Goal: Task Accomplishment & Management: Complete application form

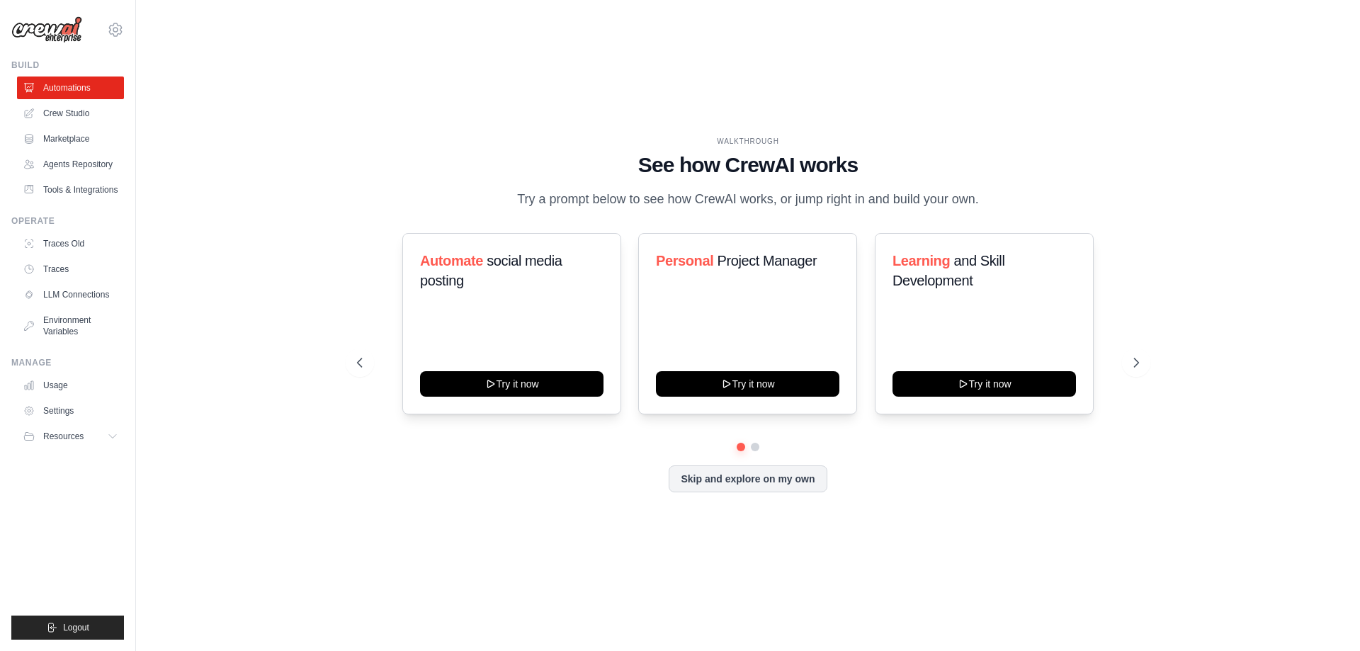
click at [592, 70] on div "WALKTHROUGH See how [PERSON_NAME] works Try a prompt below to see how [PERSON_N…" at bounding box center [748, 325] width 1179 height 623
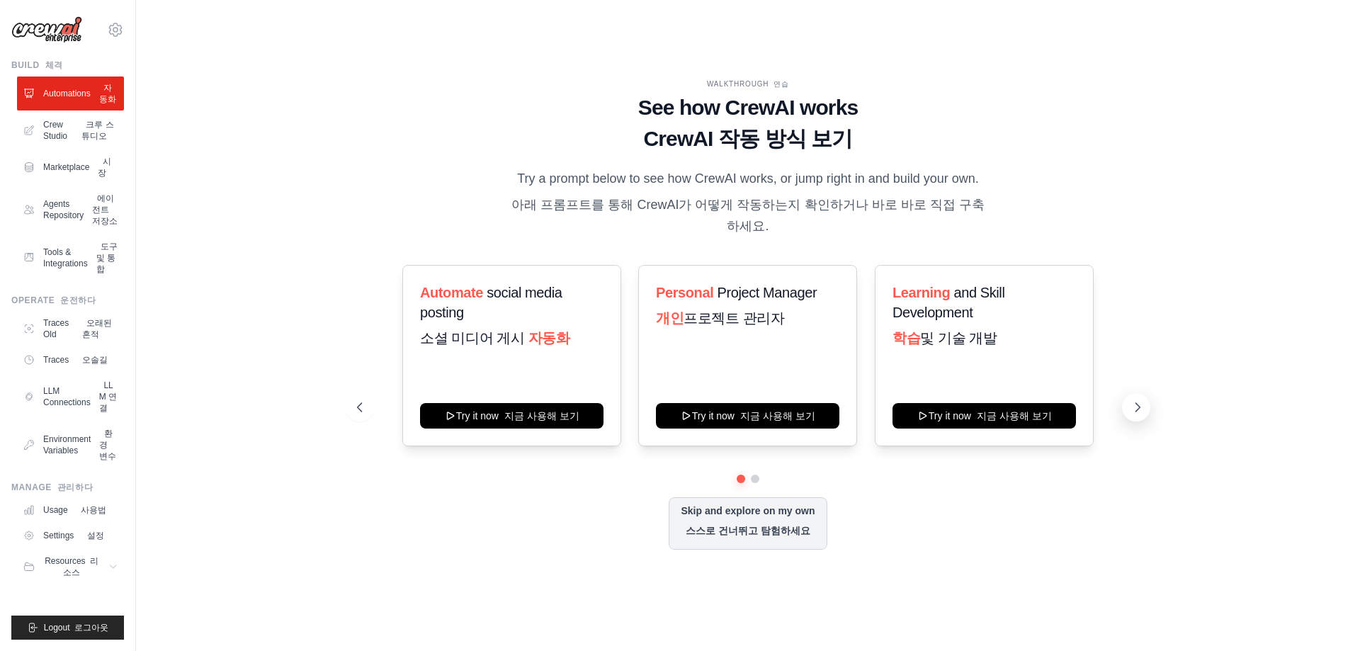
click at [1127, 421] on button at bounding box center [1136, 407] width 28 height 28
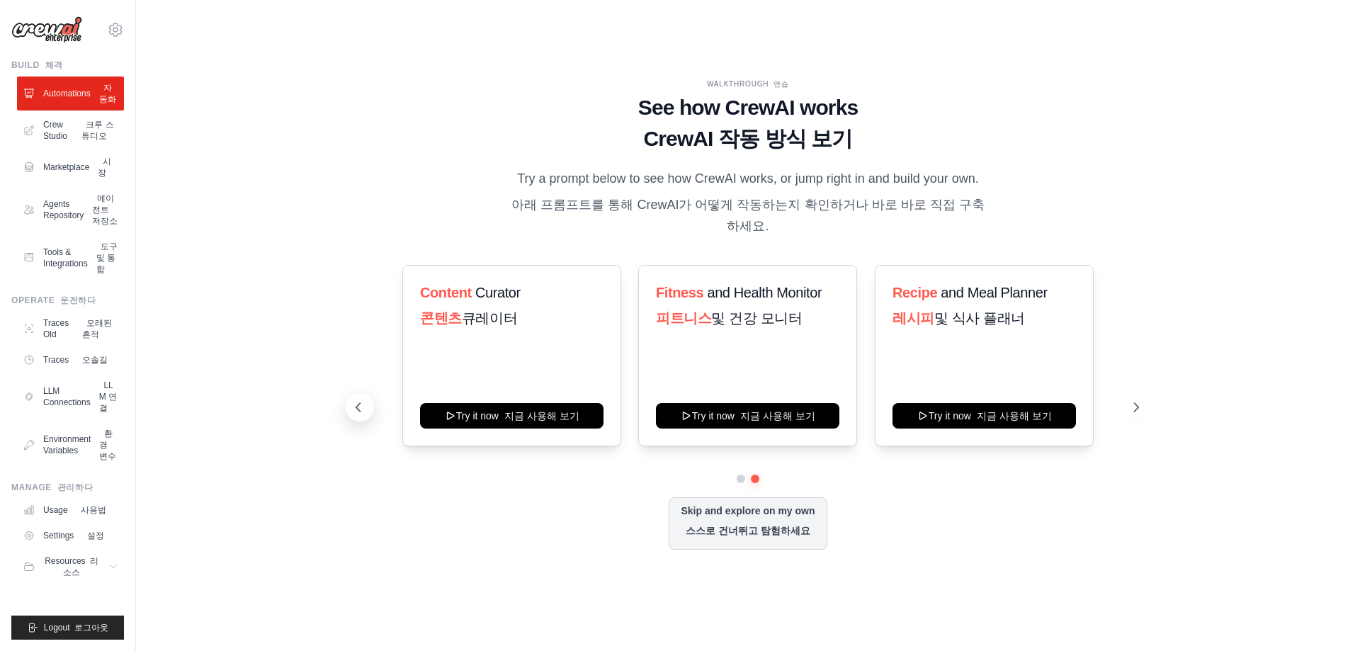
click at [361, 414] on icon at bounding box center [358, 407] width 14 height 14
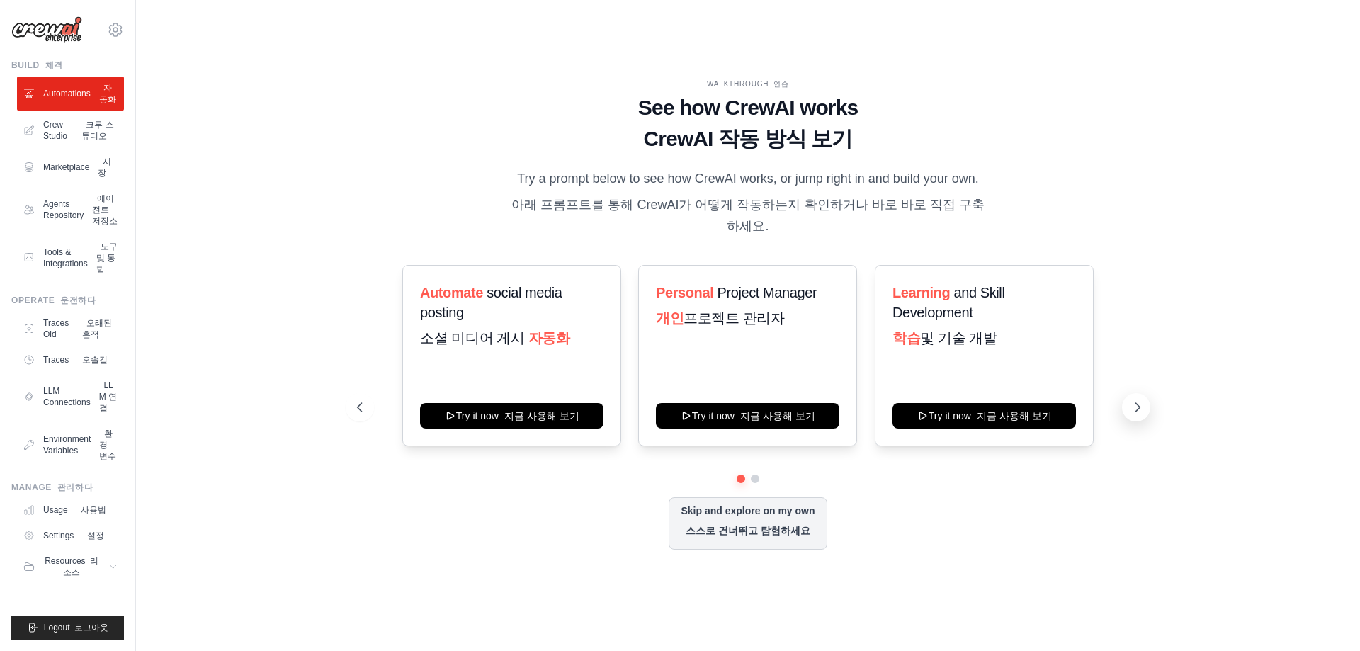
click at [1123, 415] on button at bounding box center [1136, 407] width 28 height 28
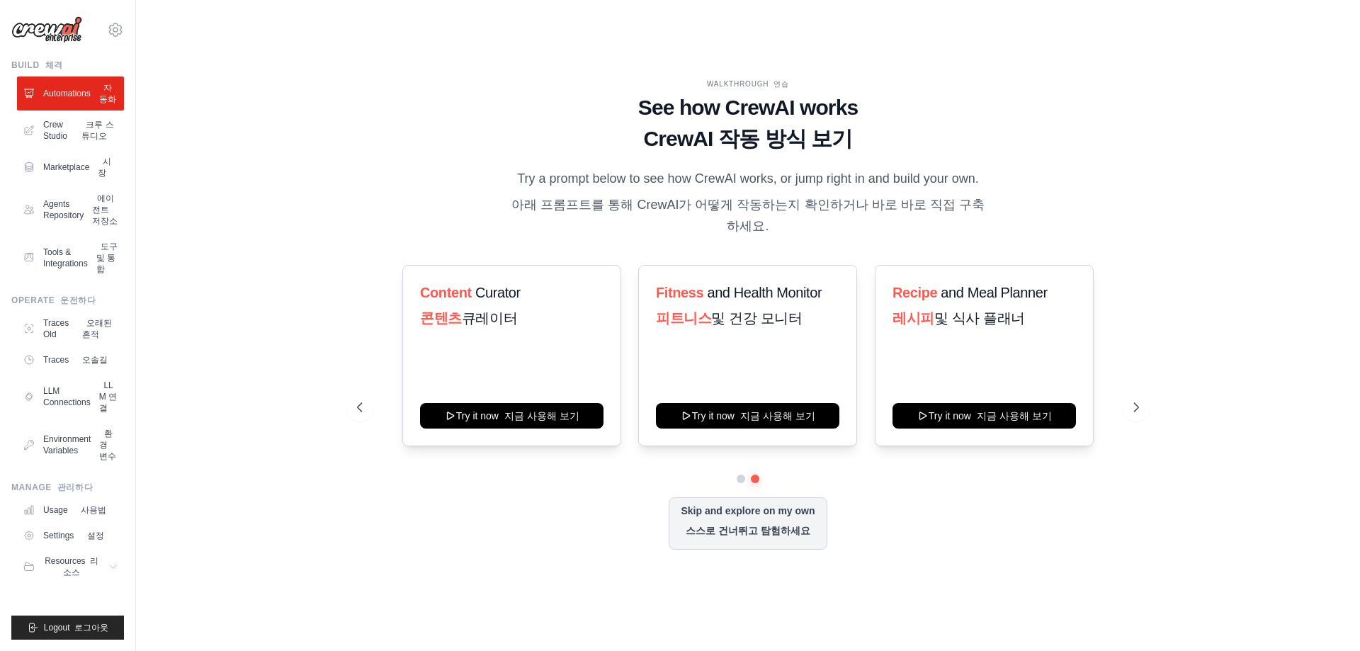
click at [373, 409] on div "Content Curator 콘텐츠 큐레이터 Try it now 지금 사용해 보기 Fitness and Health Monitor 피트니스 및…" at bounding box center [748, 355] width 782 height 181
click at [364, 414] on icon at bounding box center [358, 407] width 14 height 14
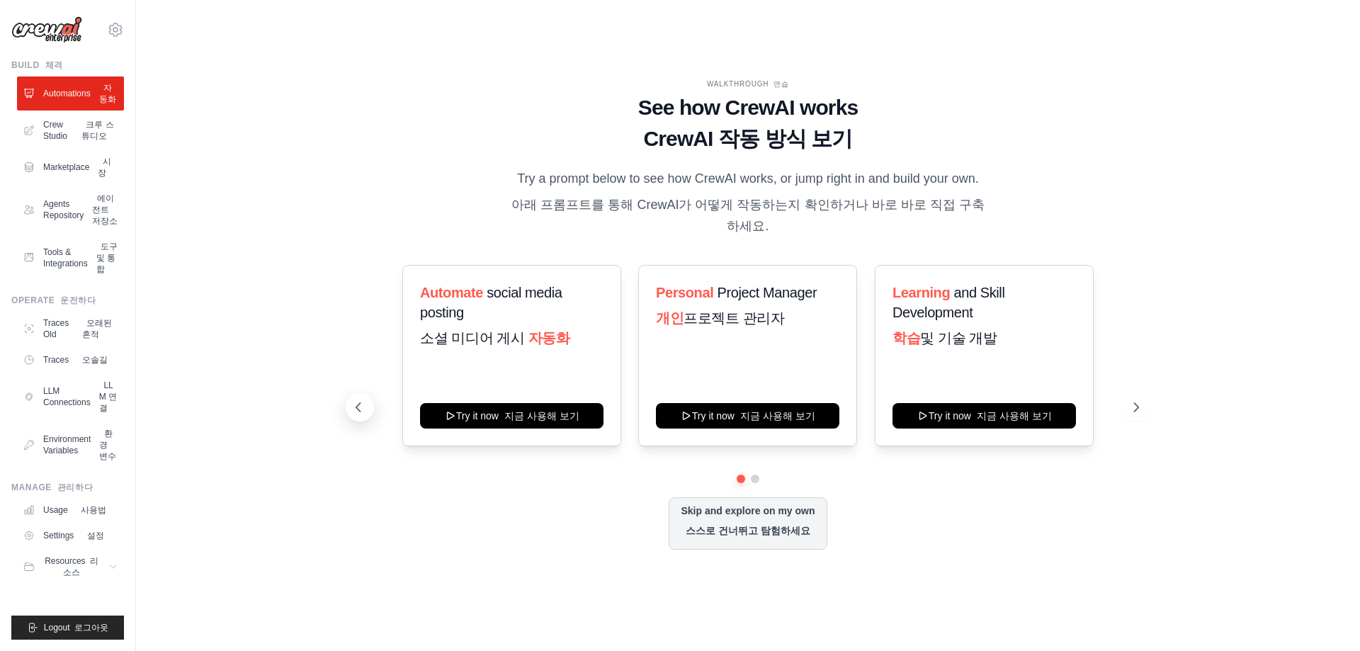
click at [358, 414] on icon at bounding box center [358, 407] width 14 height 14
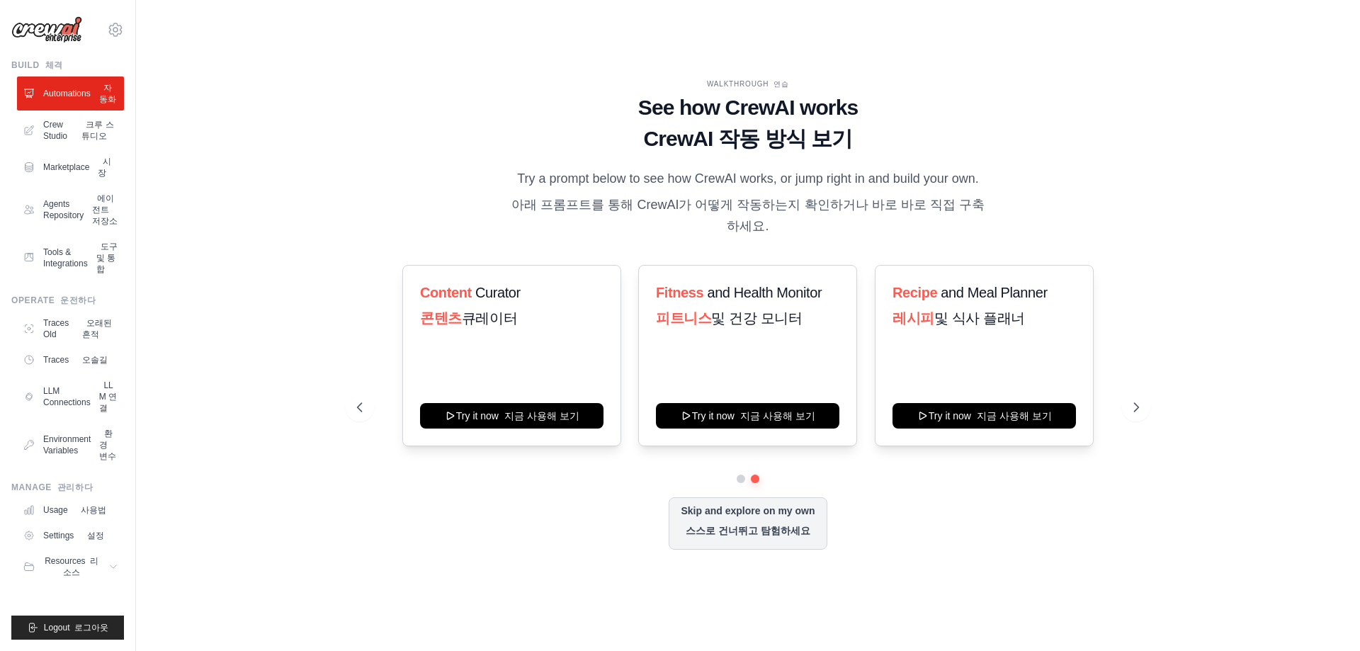
click at [1123, 402] on div "Content Curator 콘텐츠 큐레이터 Try it now 지금 사용해 보기 Fitness and Health Monitor 피트니스 및…" at bounding box center [748, 355] width 782 height 181
click at [1123, 409] on div "Content Curator 콘텐츠 큐레이터 Try it now 지금 사용해 보기 Fitness and Health Monitor 피트니스 및…" at bounding box center [748, 355] width 782 height 181
click at [1128, 414] on button at bounding box center [1136, 407] width 28 height 28
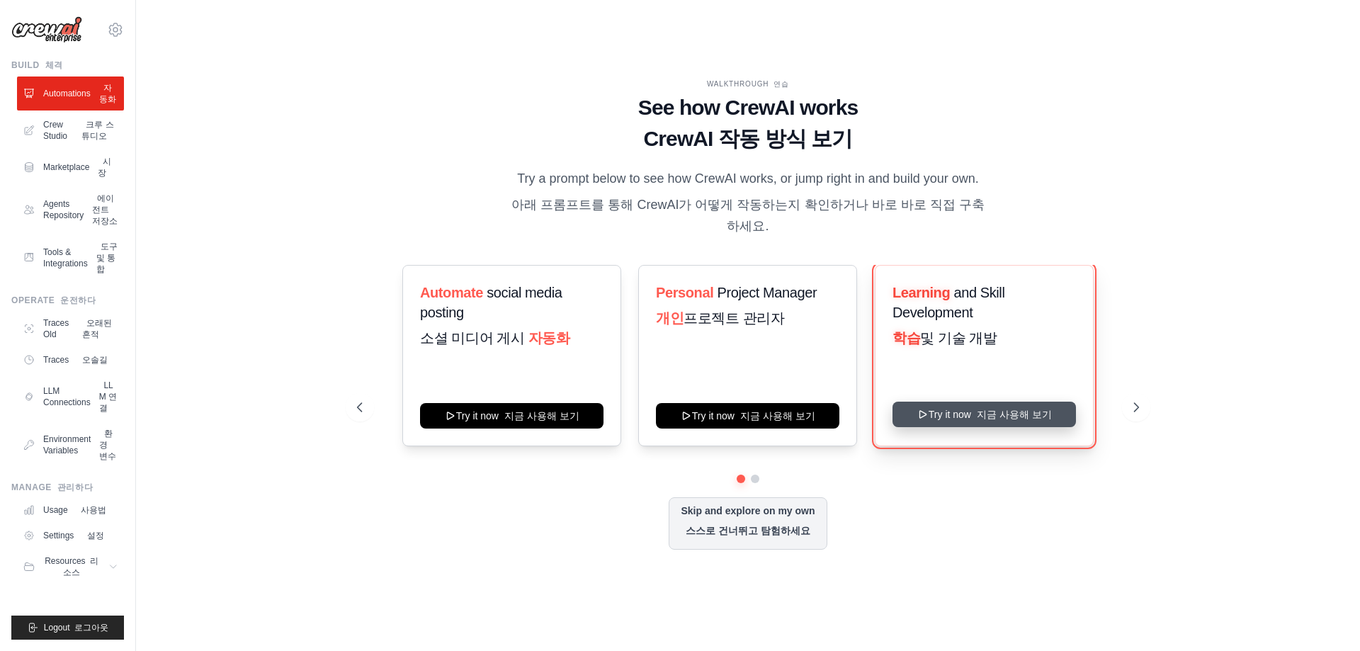
click at [963, 425] on button "Try it now 지금 사용해 보기" at bounding box center [984, 415] width 183 height 26
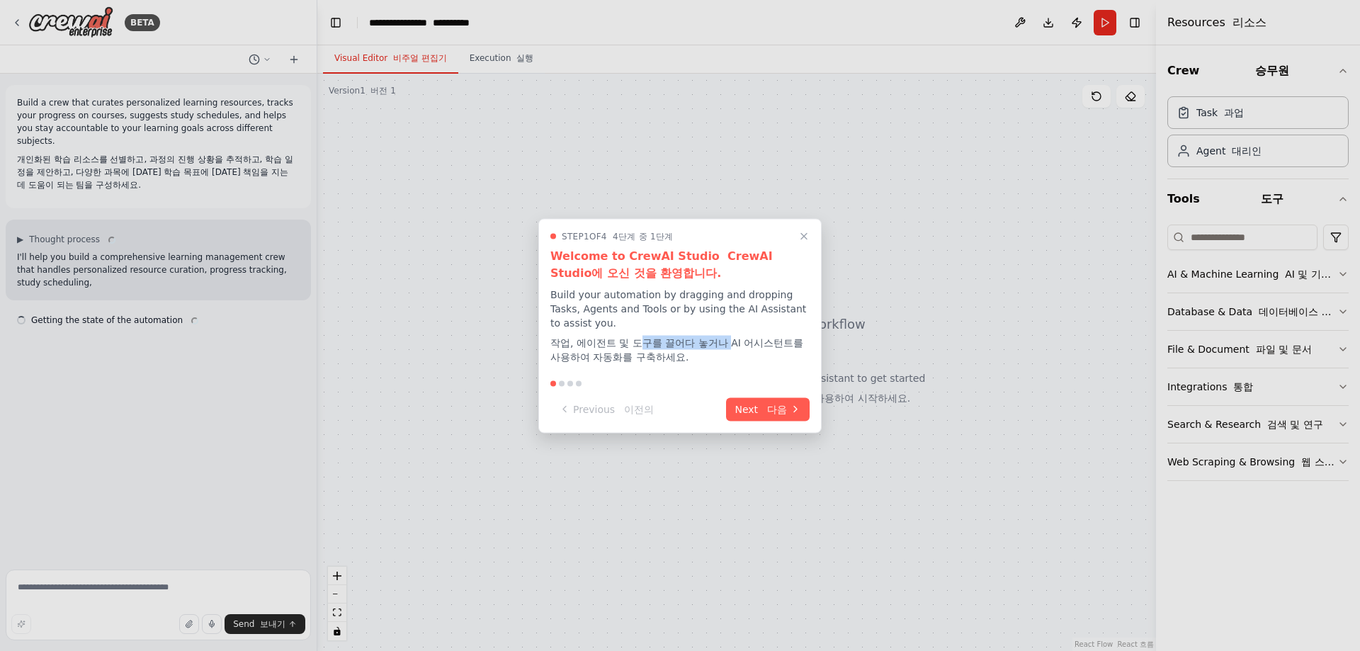
drag, startPoint x: 685, startPoint y: 344, endPoint x: 755, endPoint y: 348, distance: 70.2
click at [745, 346] on font "작업, 에이전트 및 도구를 끌어다 놓거나 AI 어시스턴트를 사용하여 자동화를 구축하세요." at bounding box center [676, 349] width 253 height 26
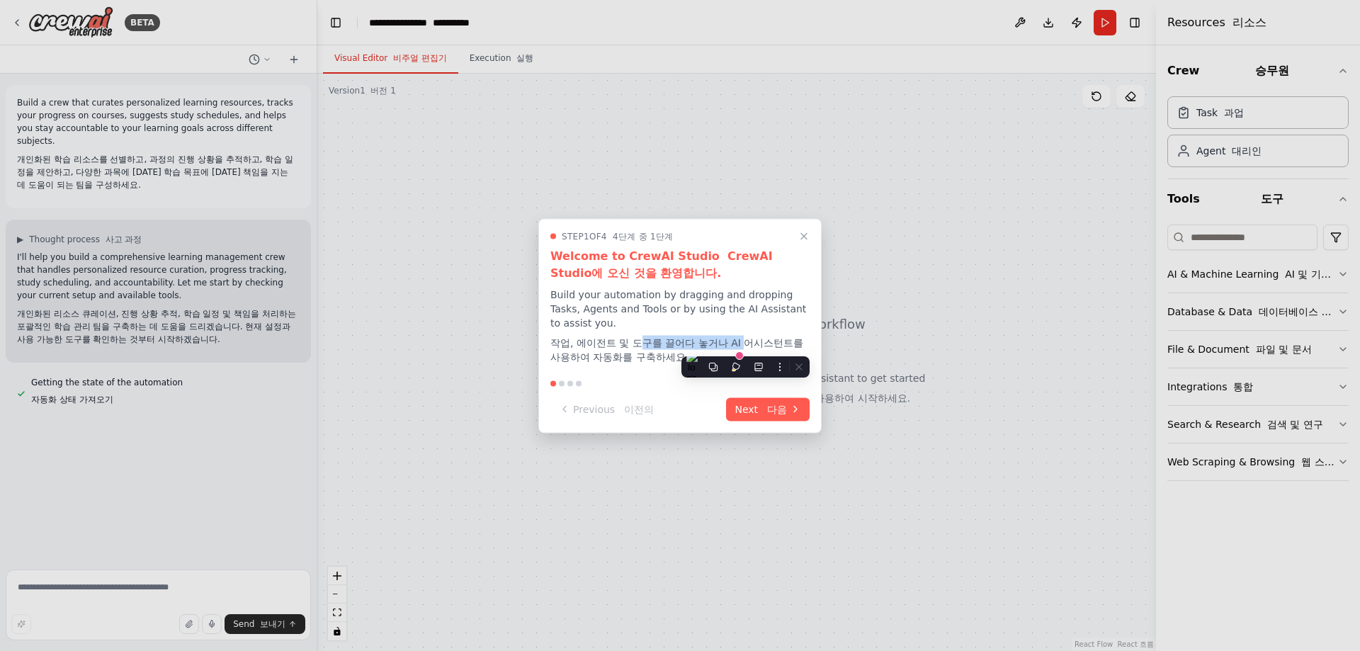
click at [735, 339] on font "작업, 에이전트 및 도구를 끌어다 놓거나 AI 어시스턴트를 사용하여 자동화를 구축하세요." at bounding box center [676, 349] width 253 height 26
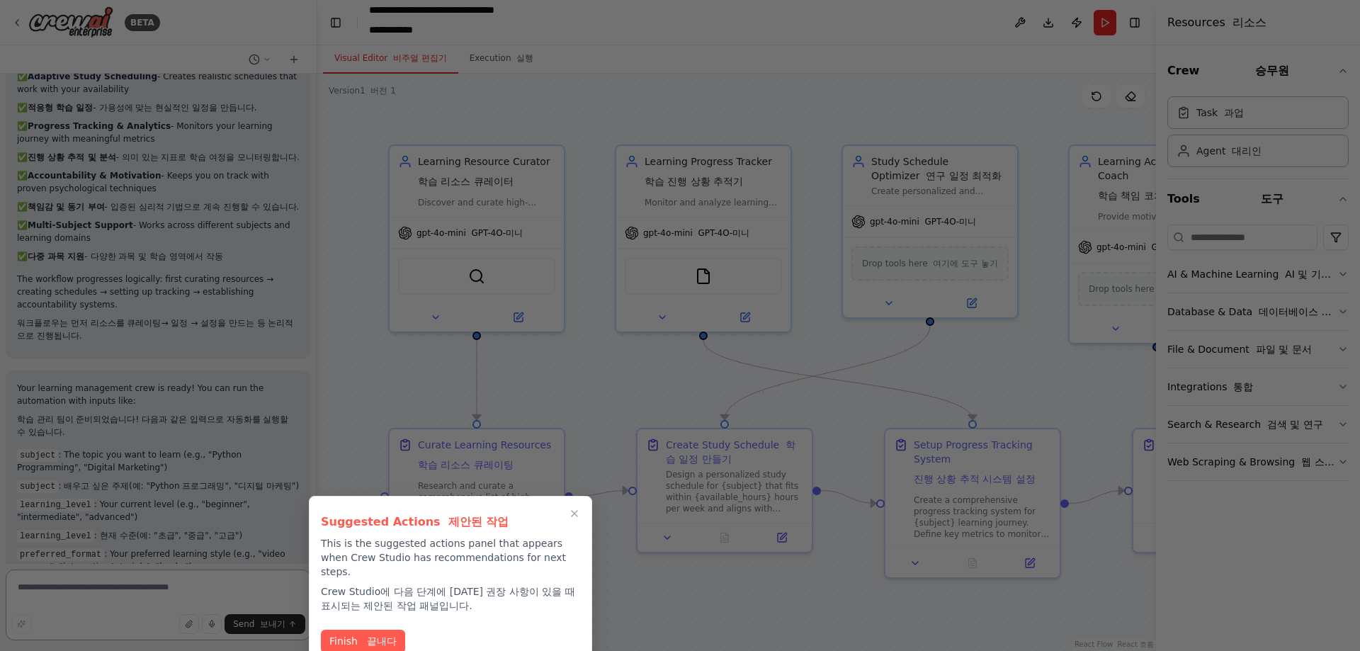
scroll to position [1935, 0]
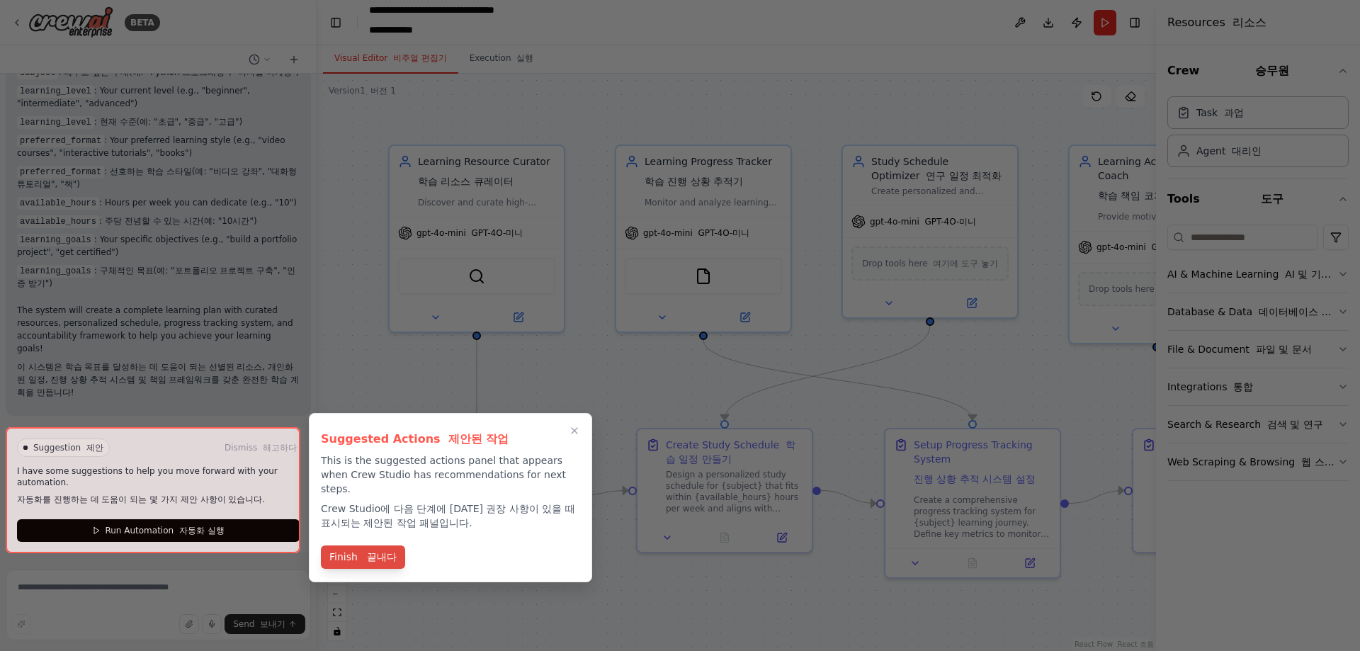
click at [391, 551] on font "끝내다" at bounding box center [382, 556] width 30 height 11
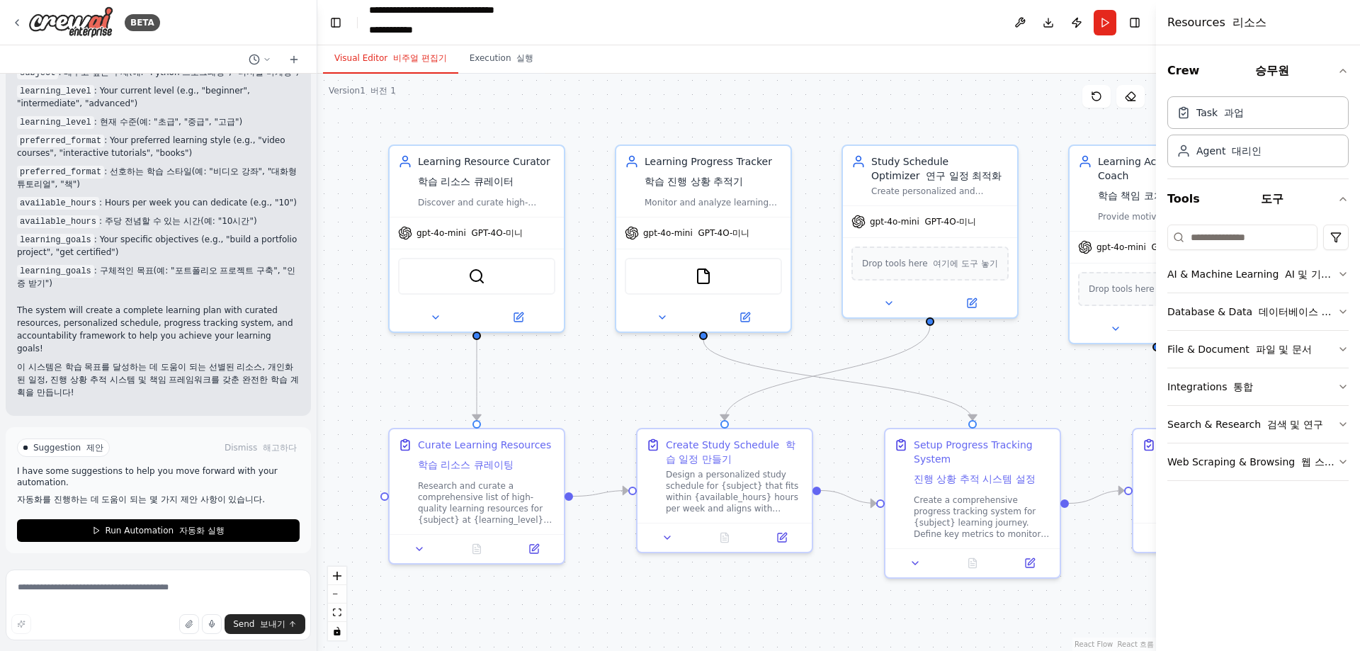
drag, startPoint x: 595, startPoint y: 391, endPoint x: 468, endPoint y: 416, distance: 129.9
click at [468, 416] on div ".deletable-edge-delete-btn { width: 20px; height: 20px; border: 0px solid #ffff…" at bounding box center [736, 362] width 839 height 577
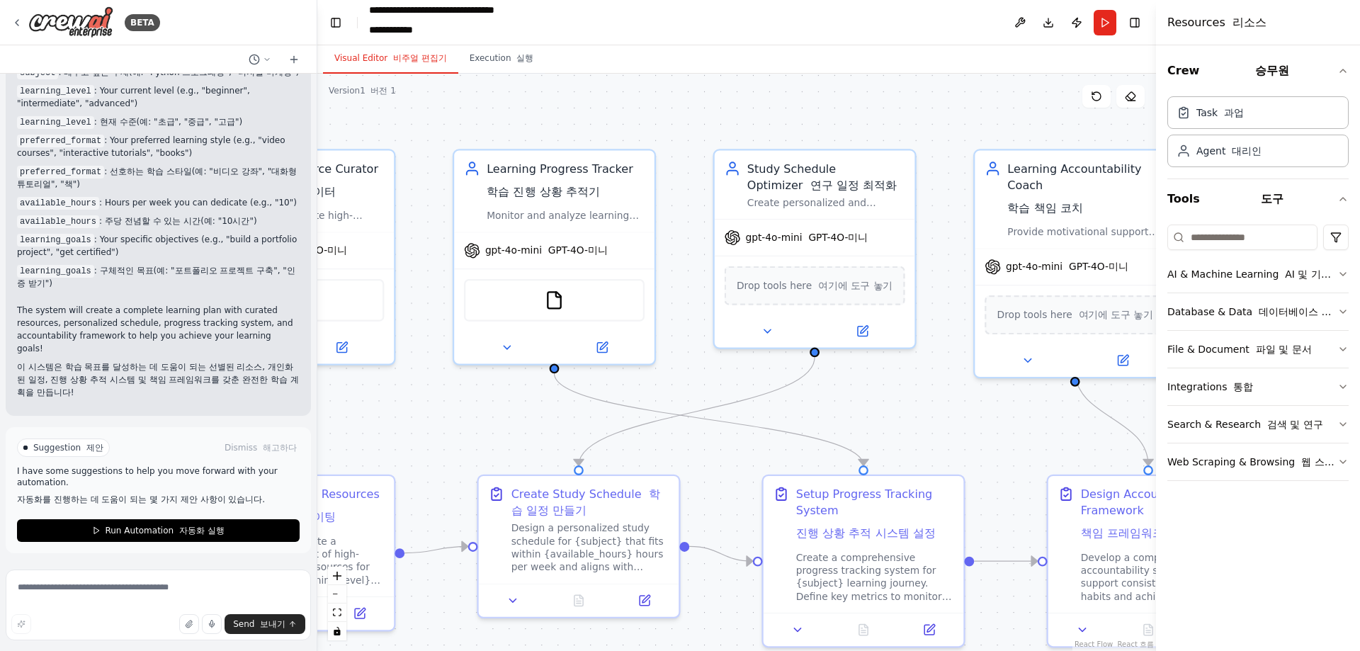
drag, startPoint x: 531, startPoint y: 438, endPoint x: 747, endPoint y: 438, distance: 216.1
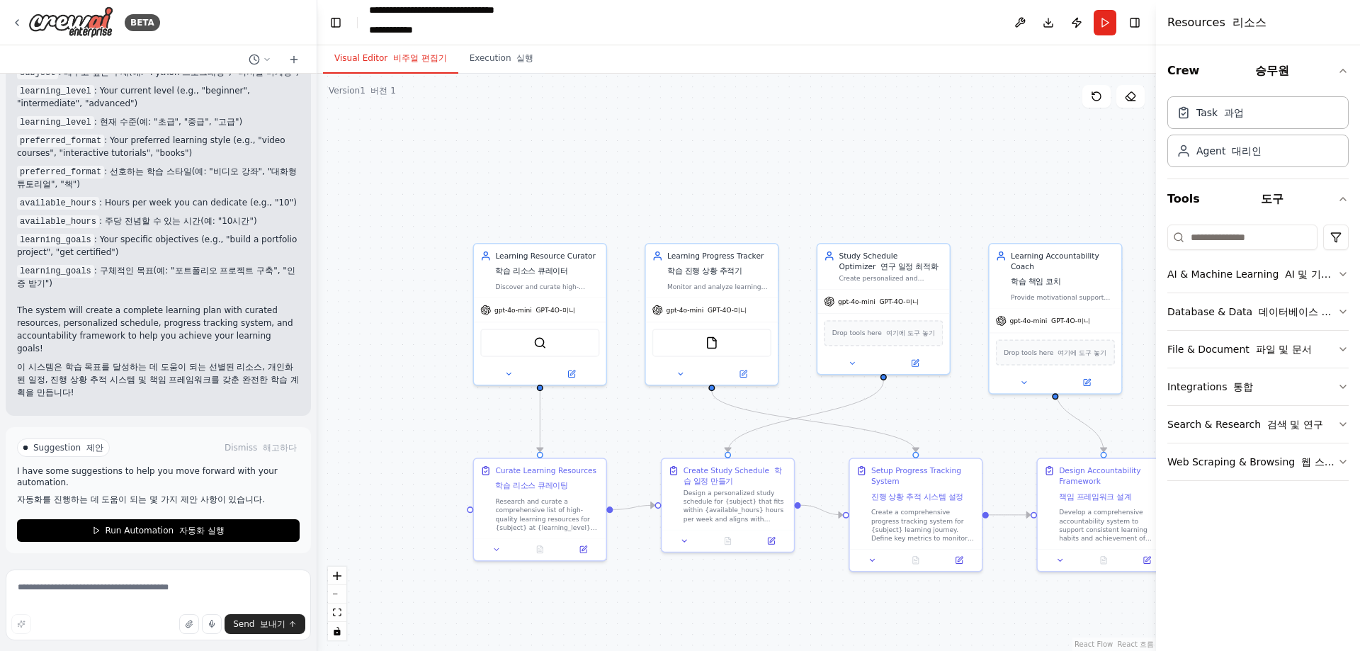
drag, startPoint x: 693, startPoint y: 425, endPoint x: 683, endPoint y: 426, distance: 9.9
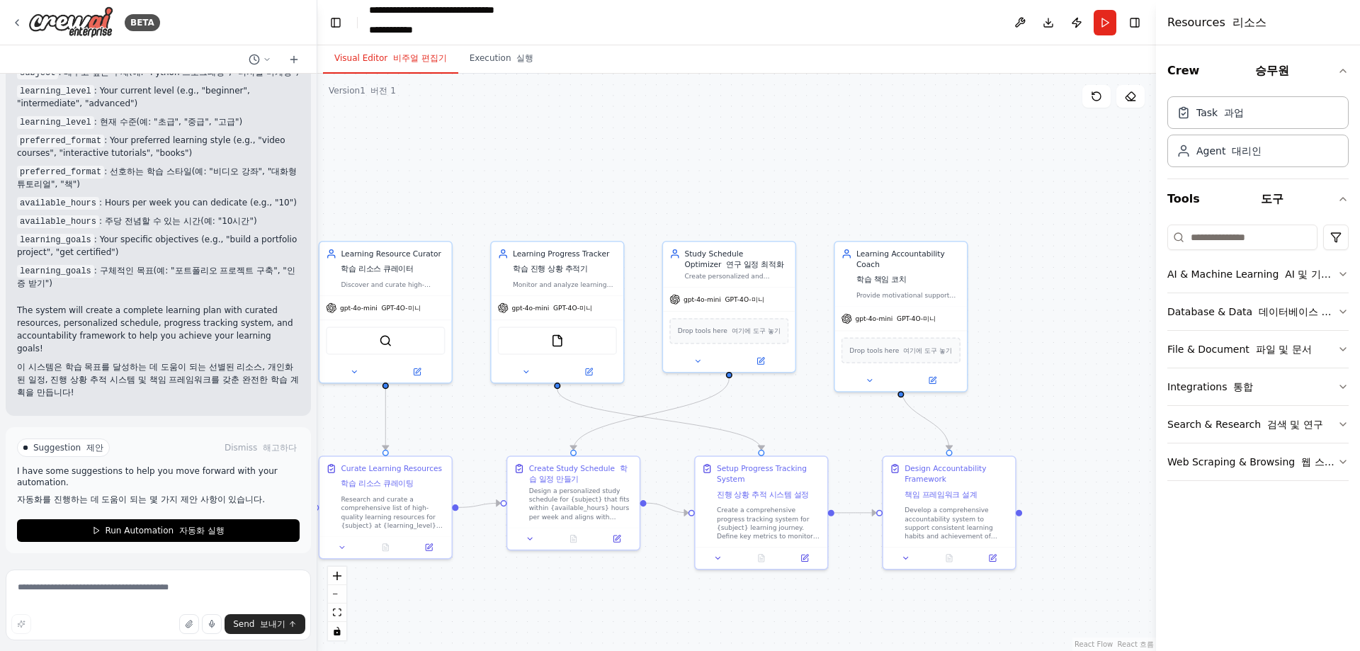
drag, startPoint x: 711, startPoint y: 425, endPoint x: 580, endPoint y: 425, distance: 130.3
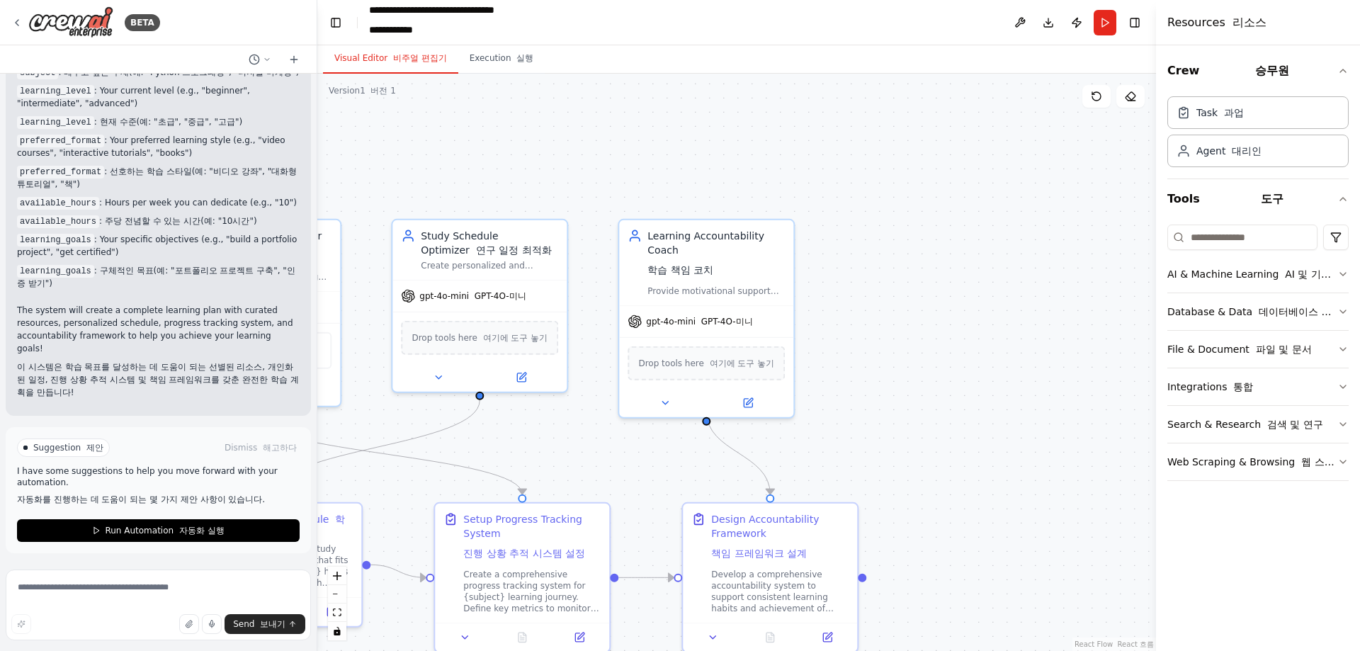
drag, startPoint x: 853, startPoint y: 421, endPoint x: 952, endPoint y: 398, distance: 101.7
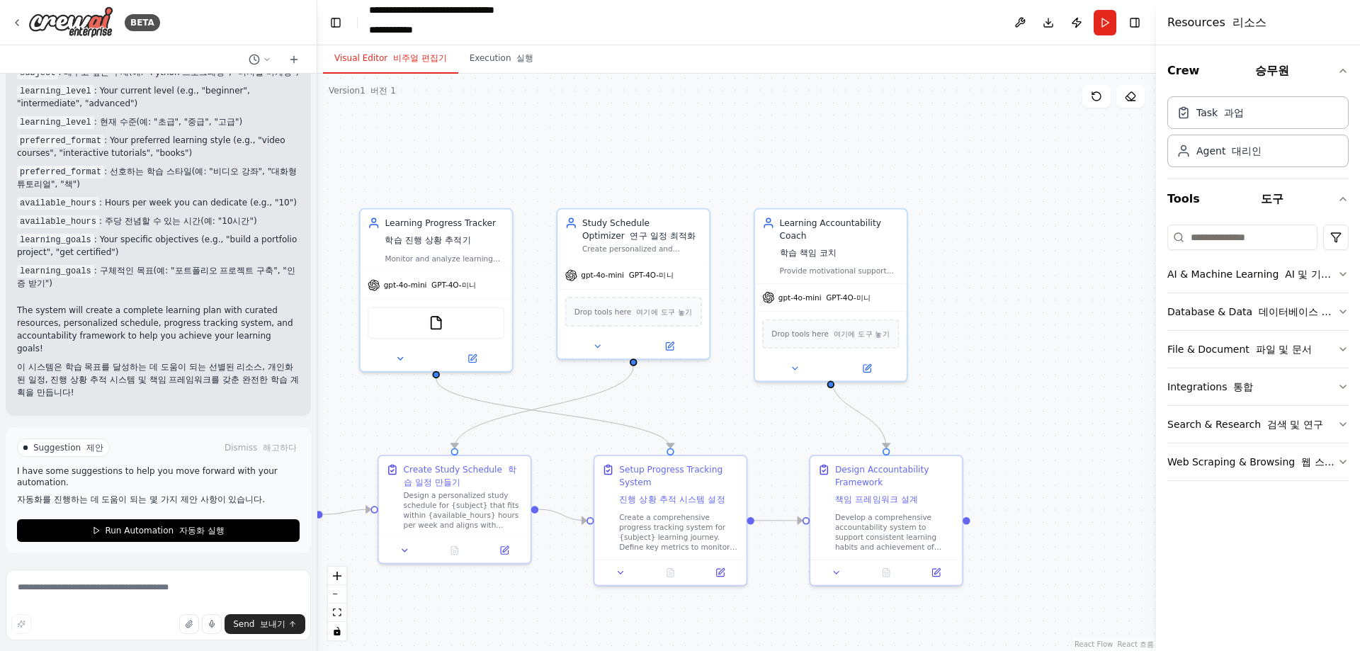
drag, startPoint x: 783, startPoint y: 429, endPoint x: 816, endPoint y: 390, distance: 50.7
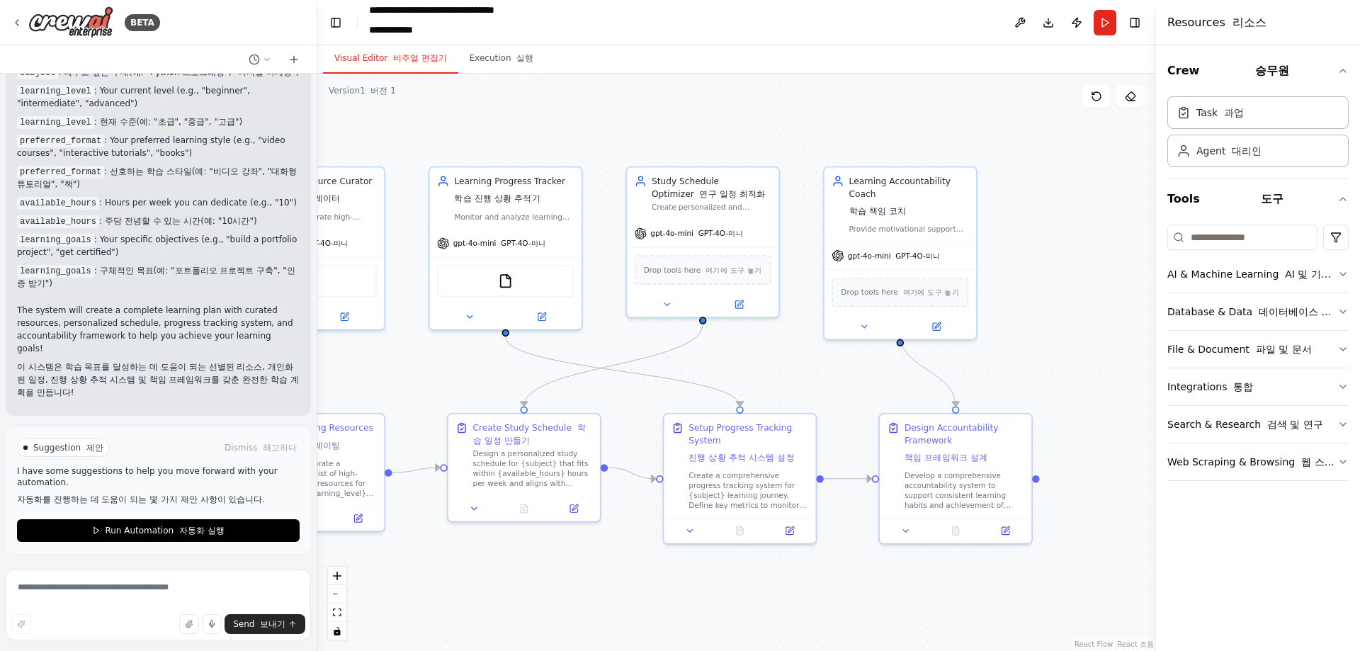
drag, startPoint x: 832, startPoint y: 391, endPoint x: 692, endPoint y: 383, distance: 139.8
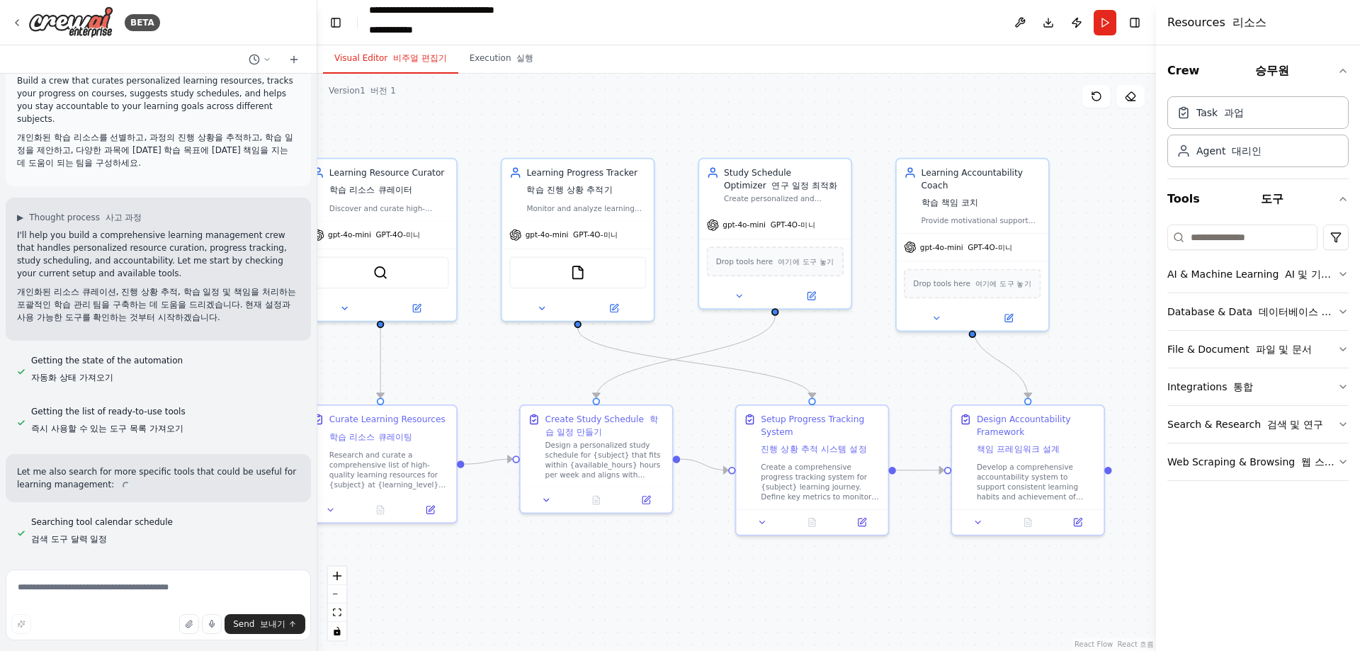
scroll to position [0, 0]
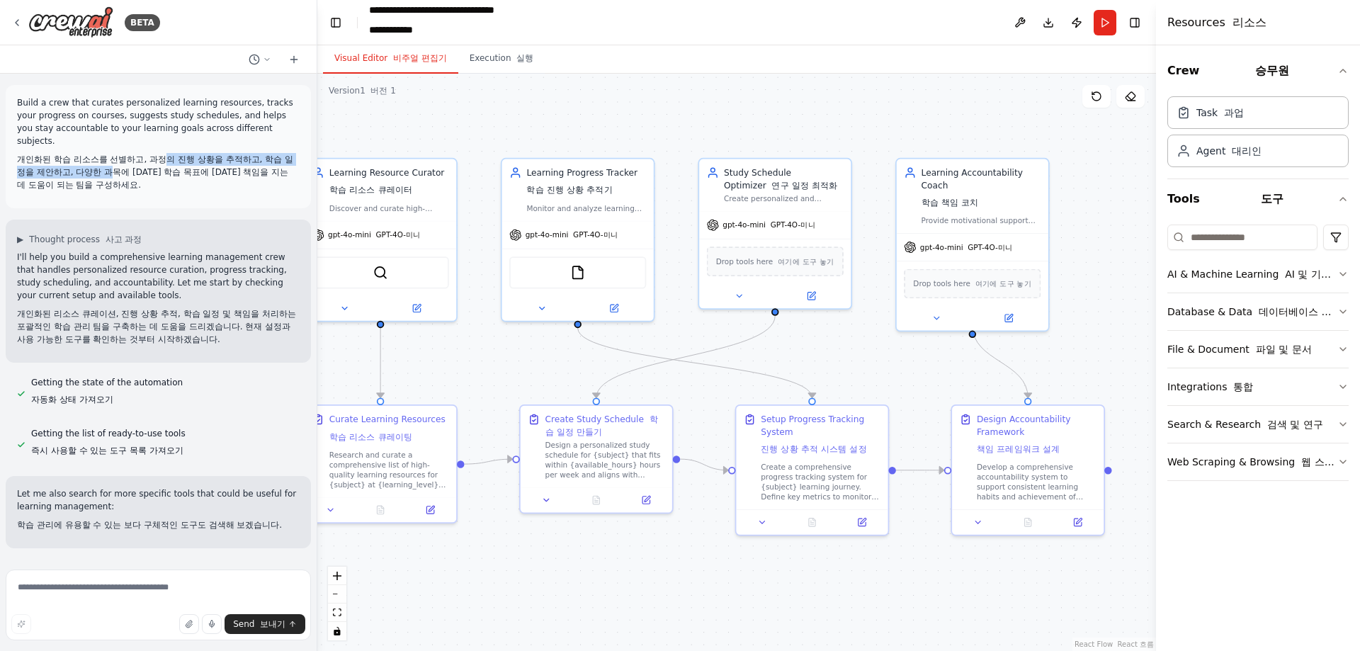
drag, startPoint x: 157, startPoint y: 152, endPoint x: 171, endPoint y: 152, distance: 14.2
click at [171, 154] on font "개인화된 학습 리소스를 선별하고, 과정의 진행 상황을 추적하고, 학습 일정을 제안하고, 다양한 과목에 대한 학습 목표에 대한 책임을 지는 데 …" at bounding box center [155, 171] width 276 height 35
click at [77, 162] on font "개인화된 학습 리소스를 선별하고, 과정의 진행 상황을 추적하고, 학습 일정을 제안하고, 다양한 과목에 대한 학습 목표에 대한 책임을 지는 데 …" at bounding box center [155, 171] width 276 height 35
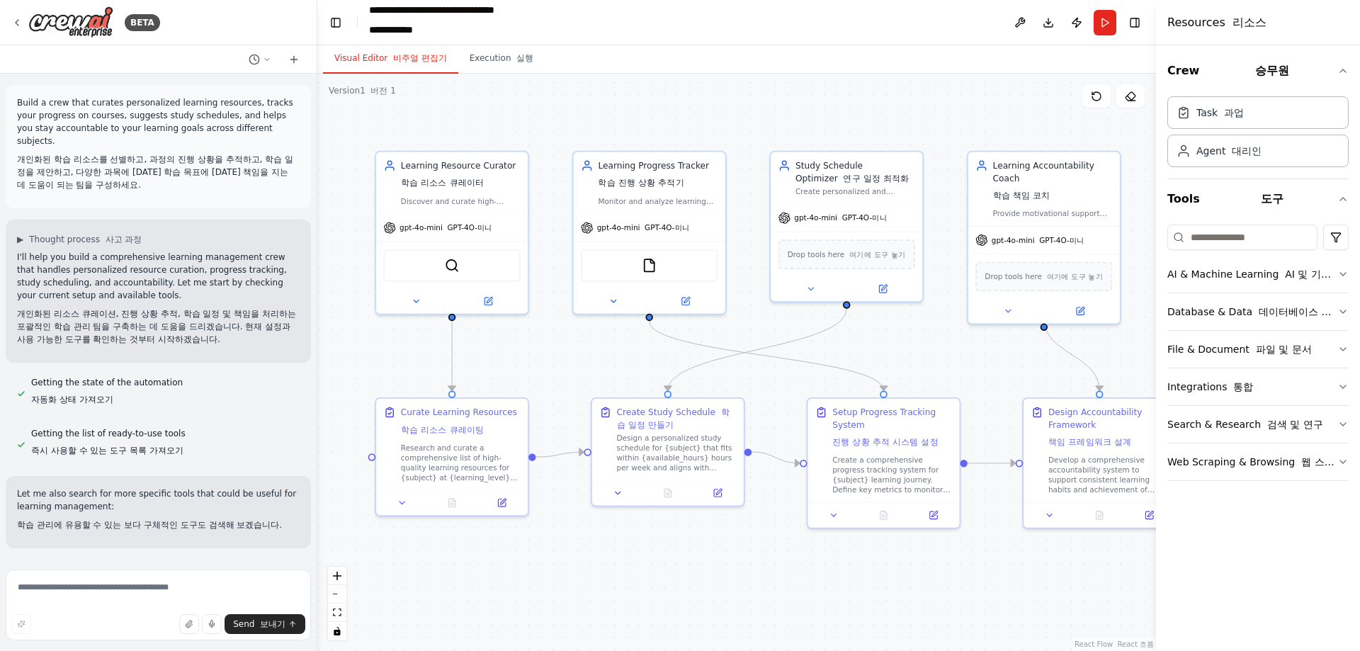
drag, startPoint x: 495, startPoint y: 363, endPoint x: 638, endPoint y: 357, distance: 143.2
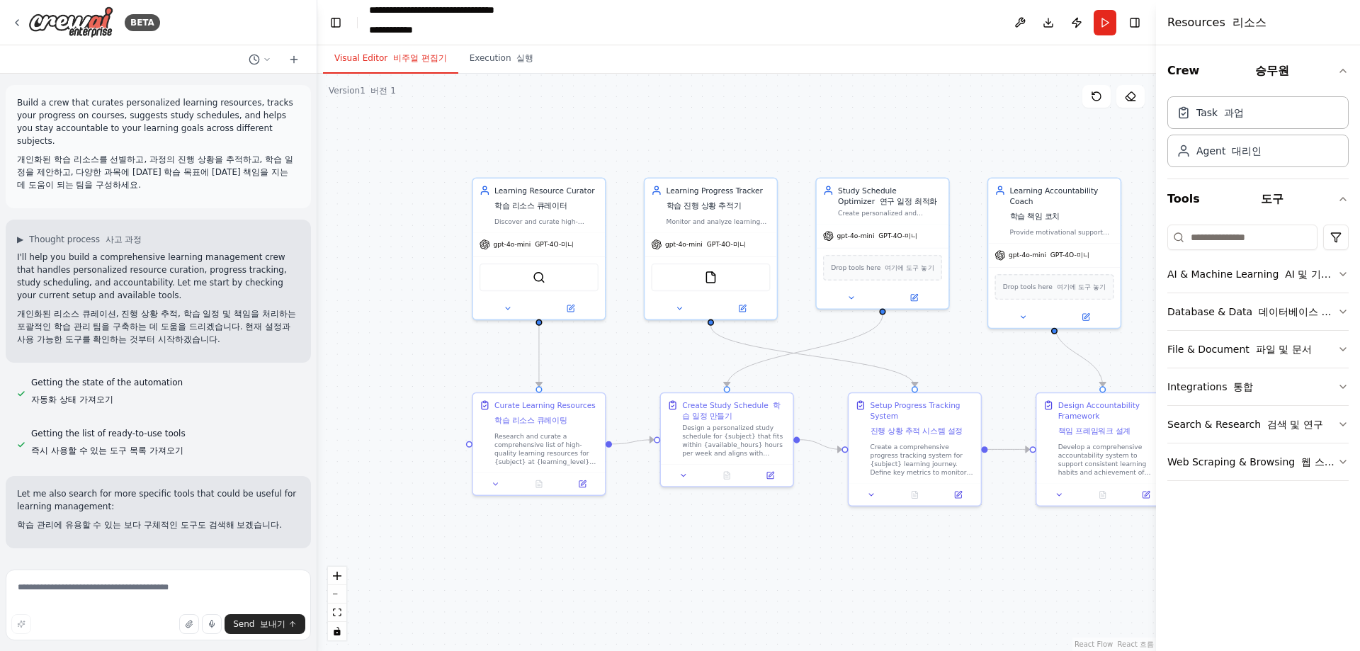
drag, startPoint x: 657, startPoint y: 349, endPoint x: 572, endPoint y: 353, distance: 84.4
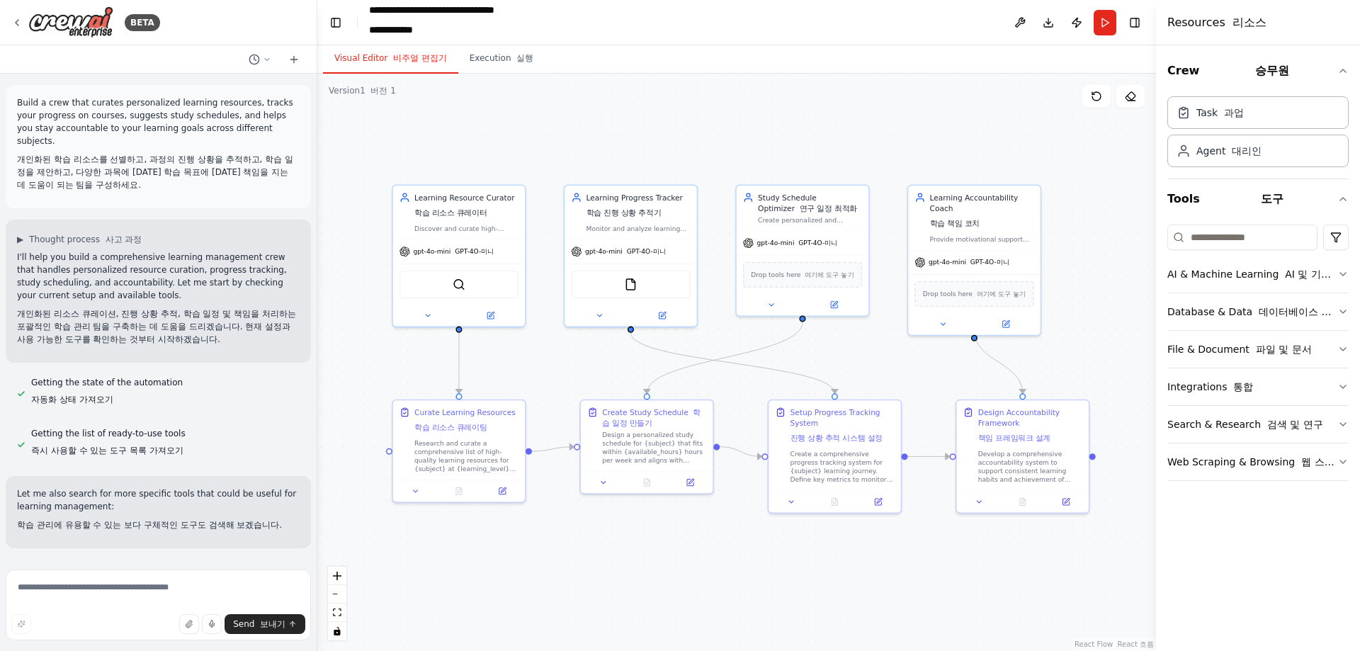
drag, startPoint x: 612, startPoint y: 338, endPoint x: 580, endPoint y: 338, distance: 31.9
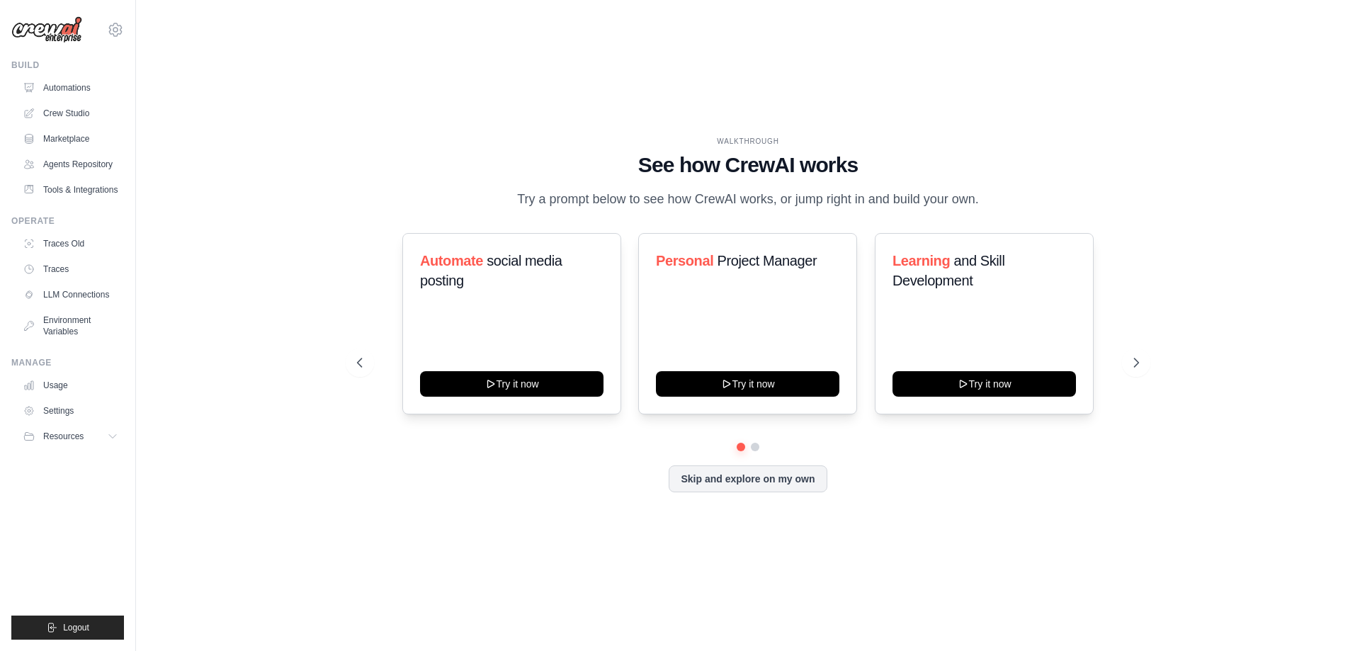
click at [124, 28] on div "pjw2379@gmail.com Settings Build Automations" at bounding box center [68, 325] width 136 height 651
click at [117, 28] on icon at bounding box center [115, 30] width 4 height 4
click at [156, 91] on span "Settings" at bounding box center [177, 88] width 112 height 14
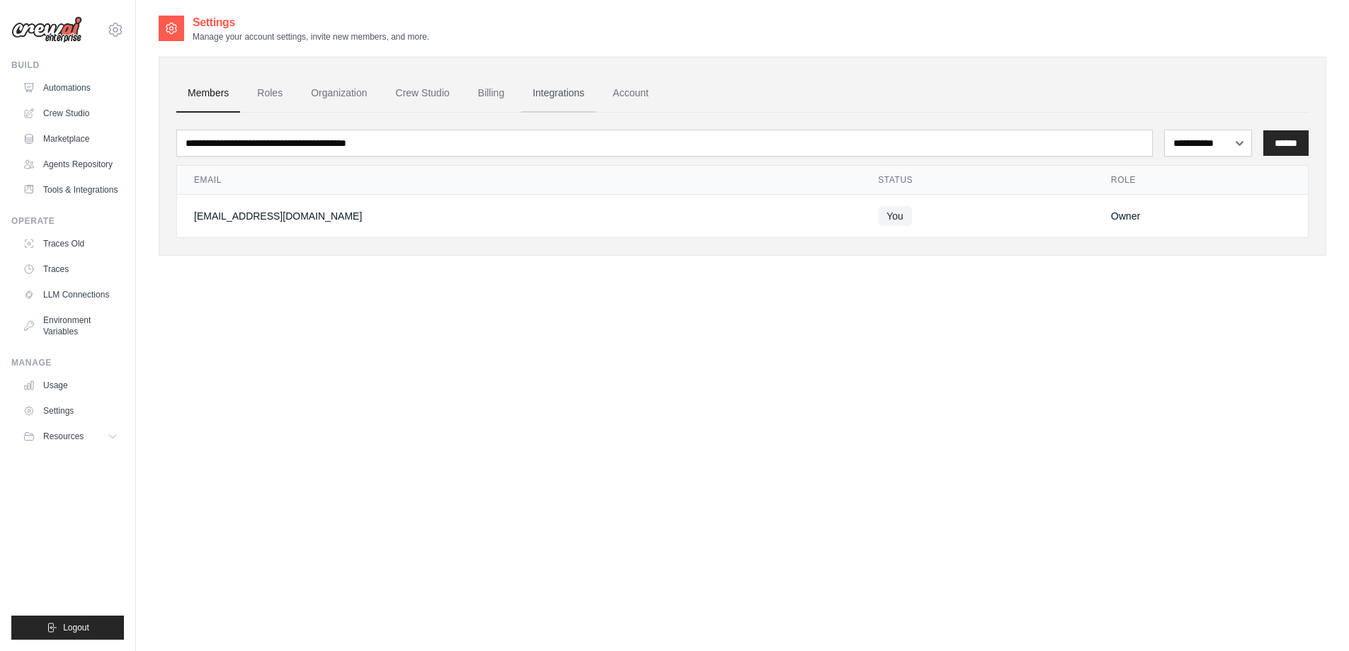
click at [592, 80] on link "Integrations" at bounding box center [558, 93] width 74 height 38
click at [584, 84] on link "Integrations" at bounding box center [558, 93] width 74 height 38
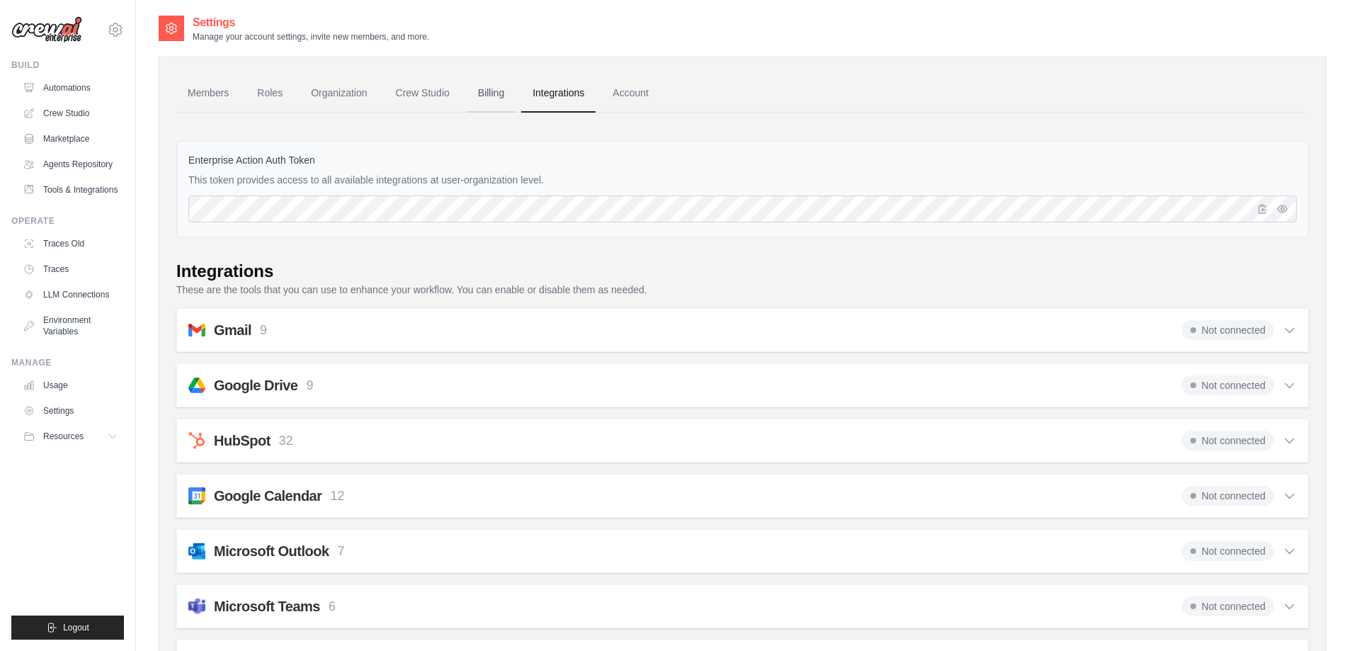
click at [501, 96] on link "Billing" at bounding box center [491, 93] width 49 height 38
click at [422, 94] on link "Crew Studio" at bounding box center [423, 93] width 77 height 38
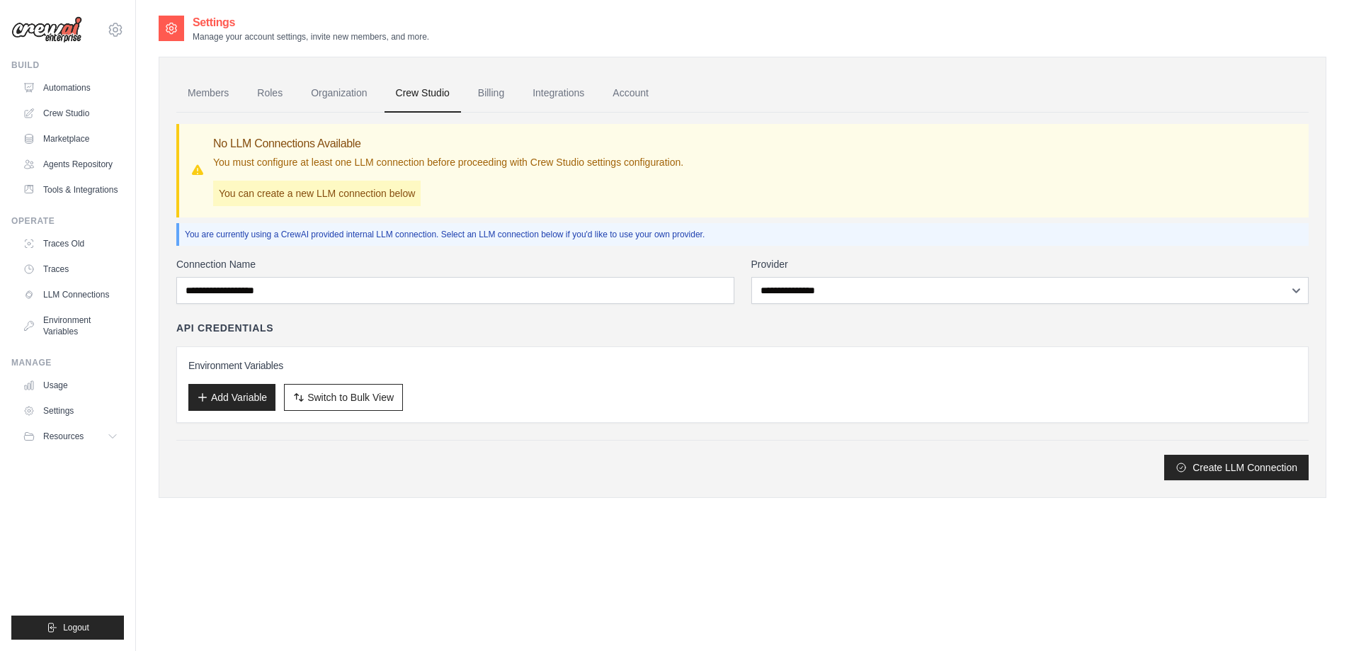
click at [354, 95] on link "Organization" at bounding box center [339, 93] width 79 height 38
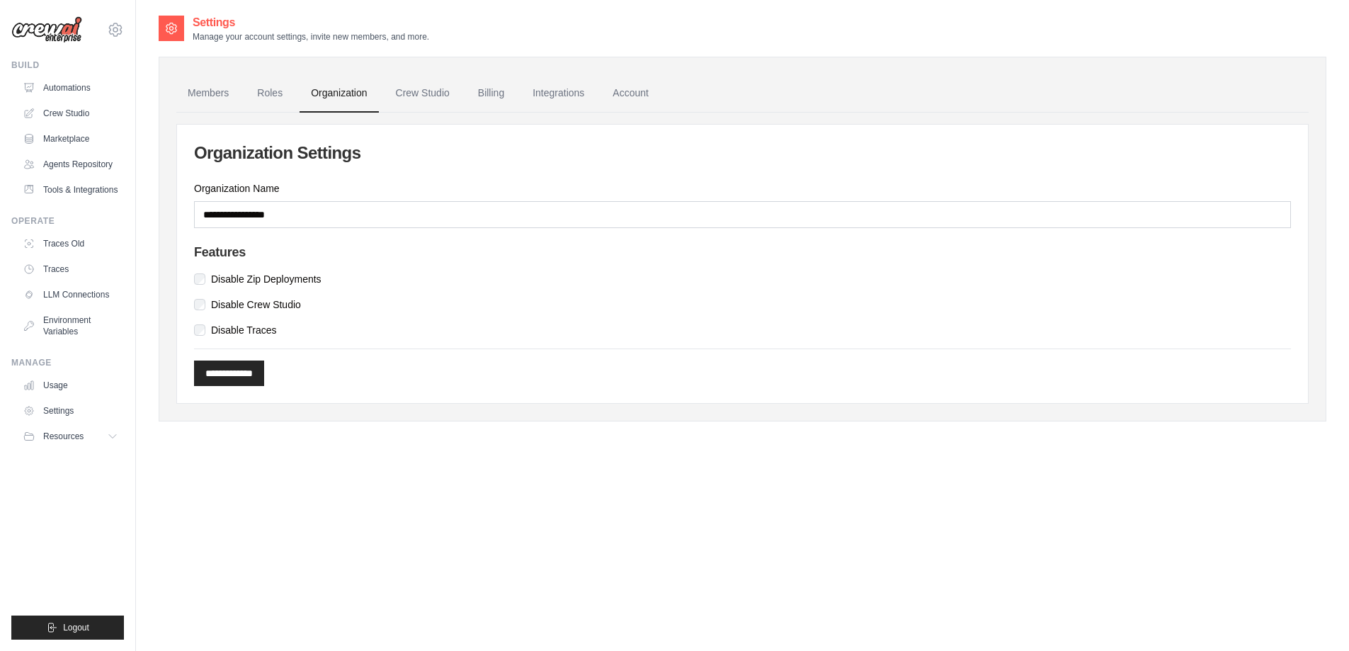
click at [245, 96] on ul "Members Roles Organization Crew Studio Billing Integrations Account" at bounding box center [742, 93] width 1133 height 38
click at [255, 94] on link "Roles" at bounding box center [270, 93] width 48 height 38
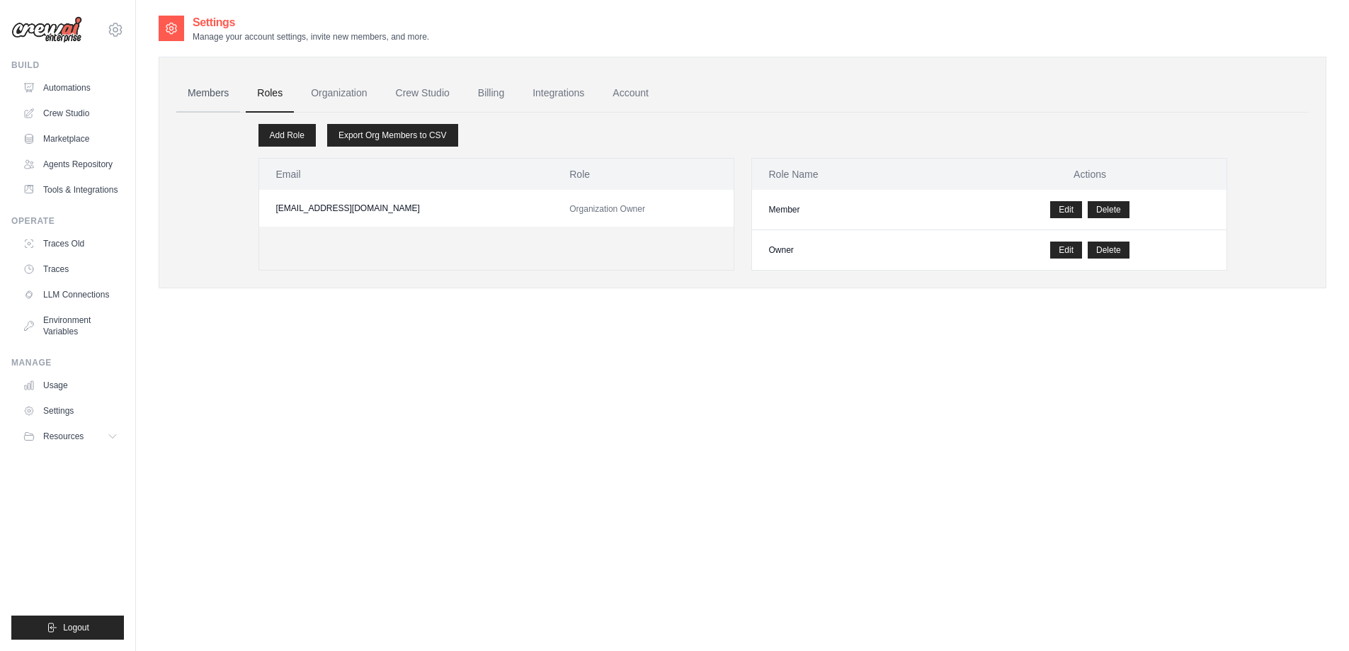
click at [213, 94] on link "Members" at bounding box center [208, 93] width 64 height 38
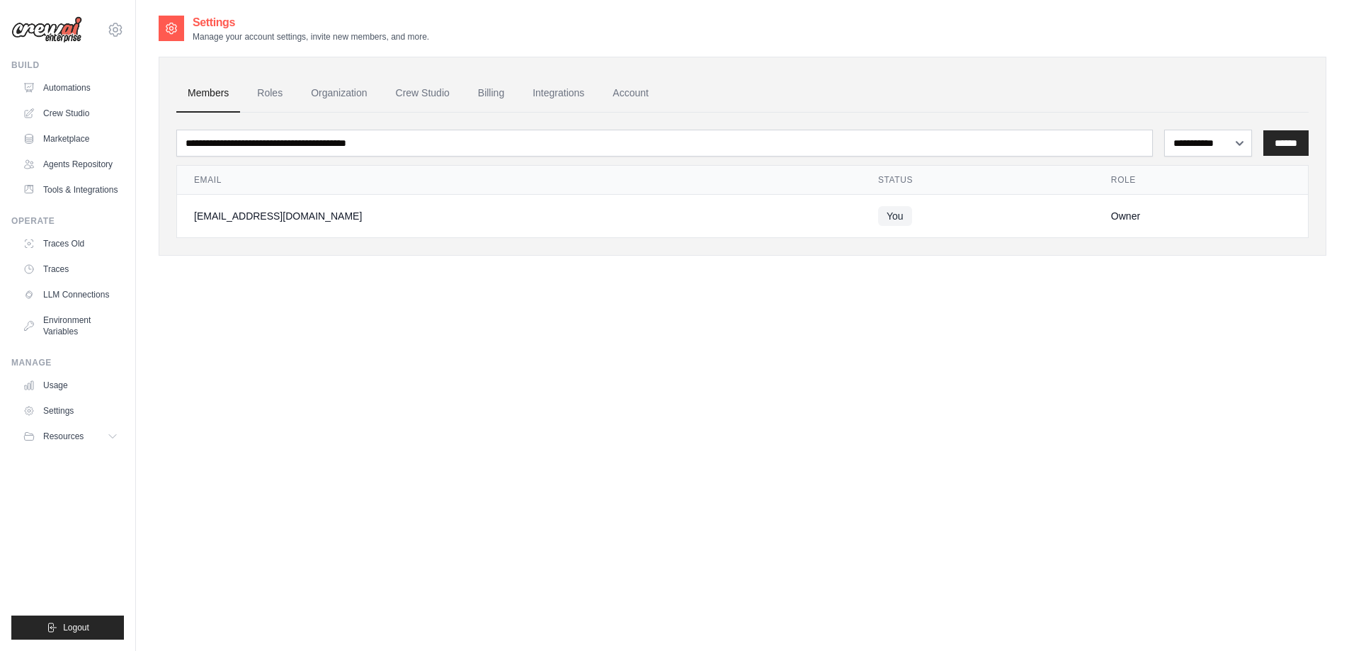
click at [74, 34] on img at bounding box center [46, 29] width 71 height 27
click at [57, 33] on img at bounding box center [46, 29] width 71 height 27
click at [79, 159] on link "Agents Repository" at bounding box center [71, 164] width 107 height 23
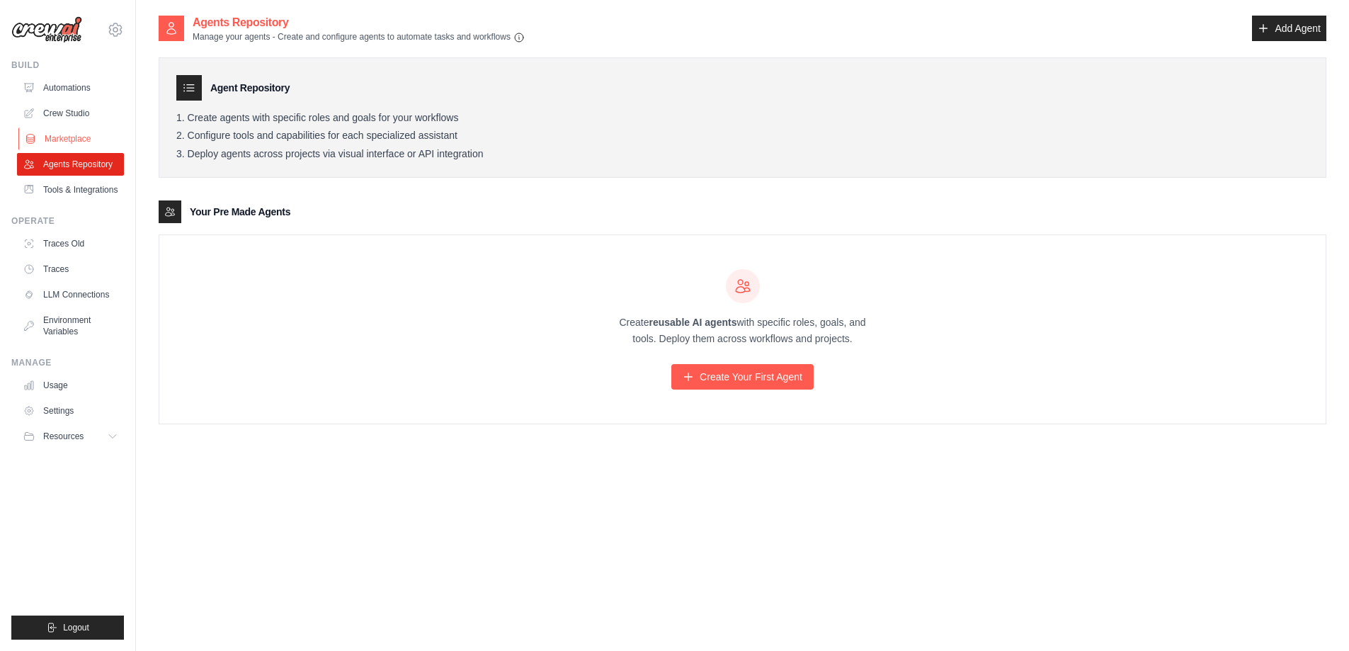
click at [83, 139] on link "Marketplace" at bounding box center [71, 139] width 107 height 23
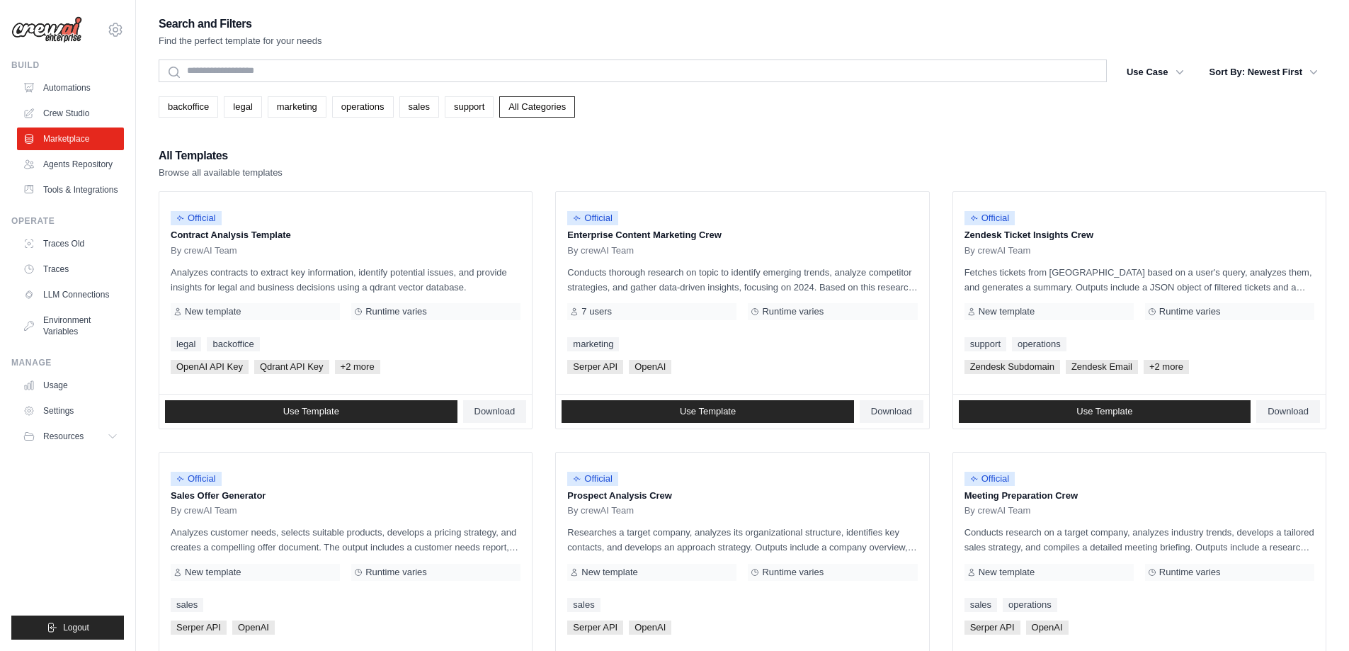
click at [74, 111] on link "Crew Studio" at bounding box center [70, 113] width 107 height 23
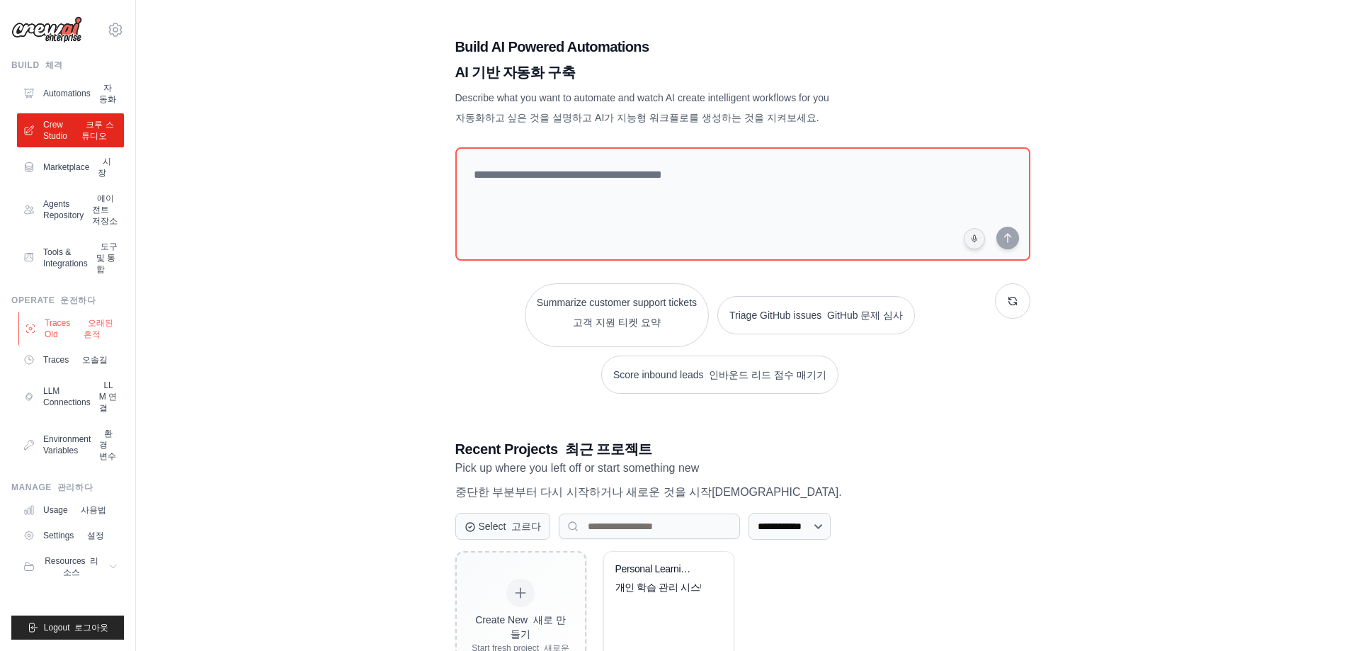
scroll to position [77, 0]
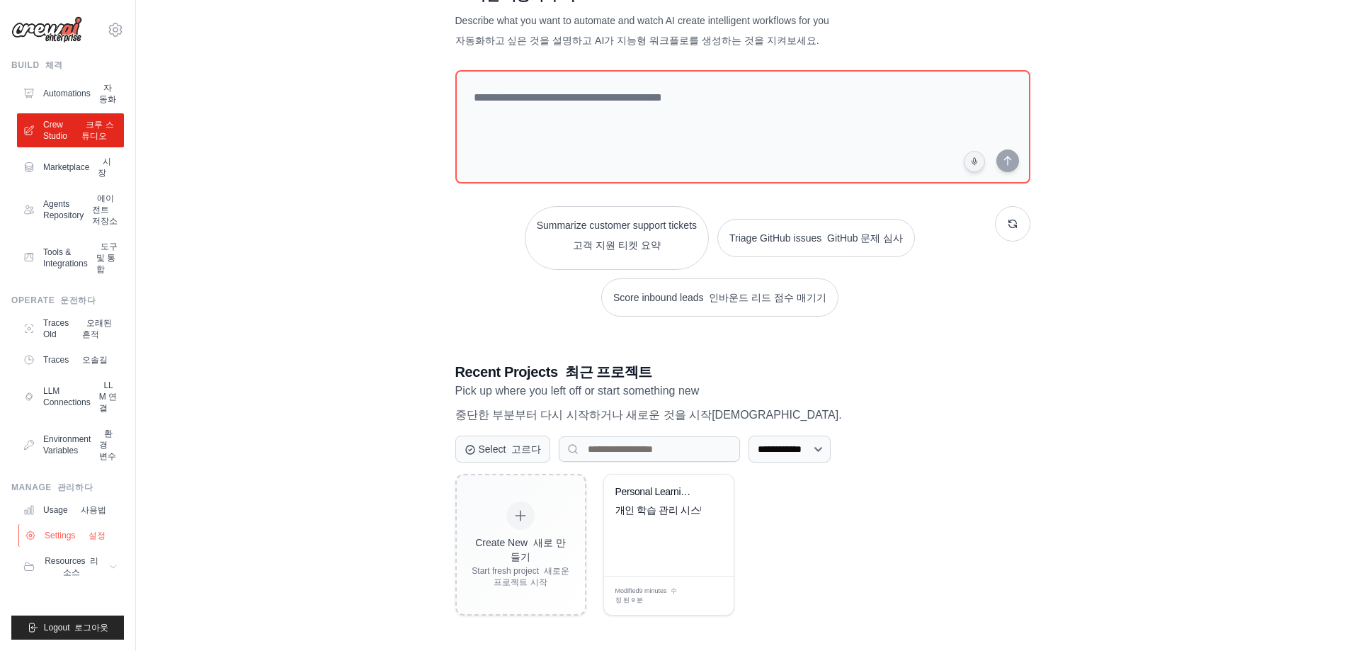
click at [78, 545] on link "Settings 설정" at bounding box center [71, 535] width 107 height 23
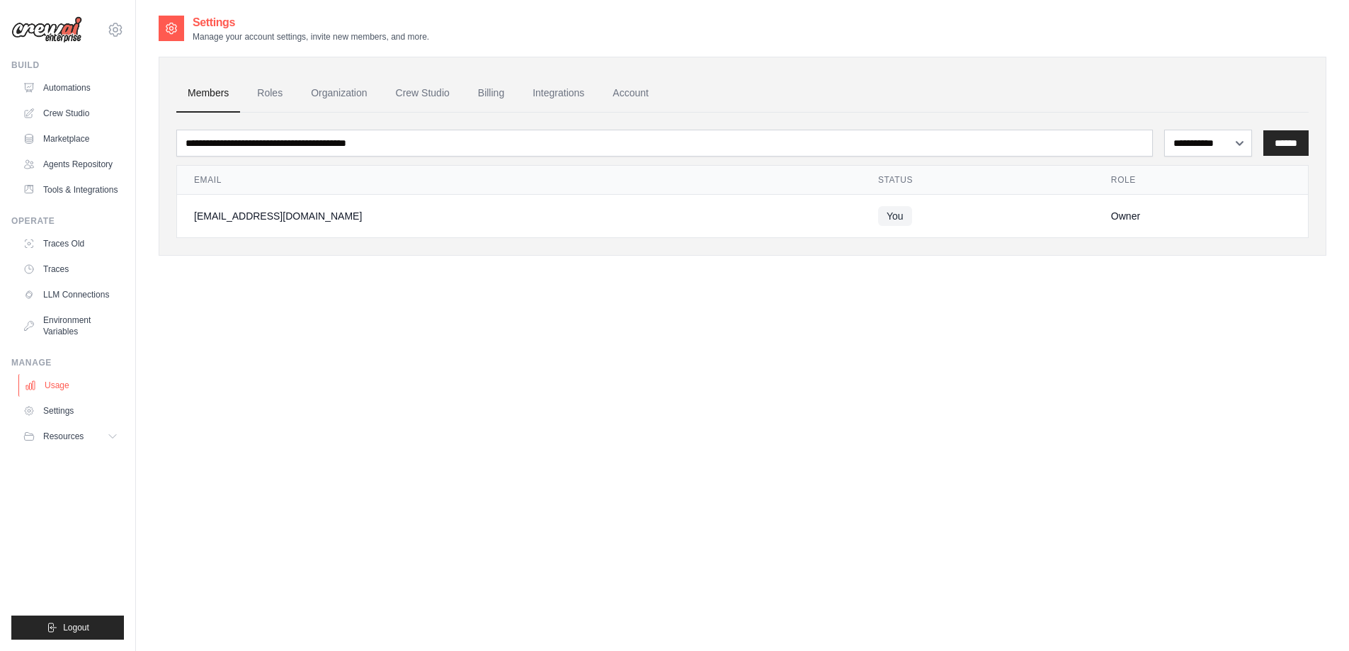
click at [80, 397] on link "Usage" at bounding box center [71, 385] width 107 height 23
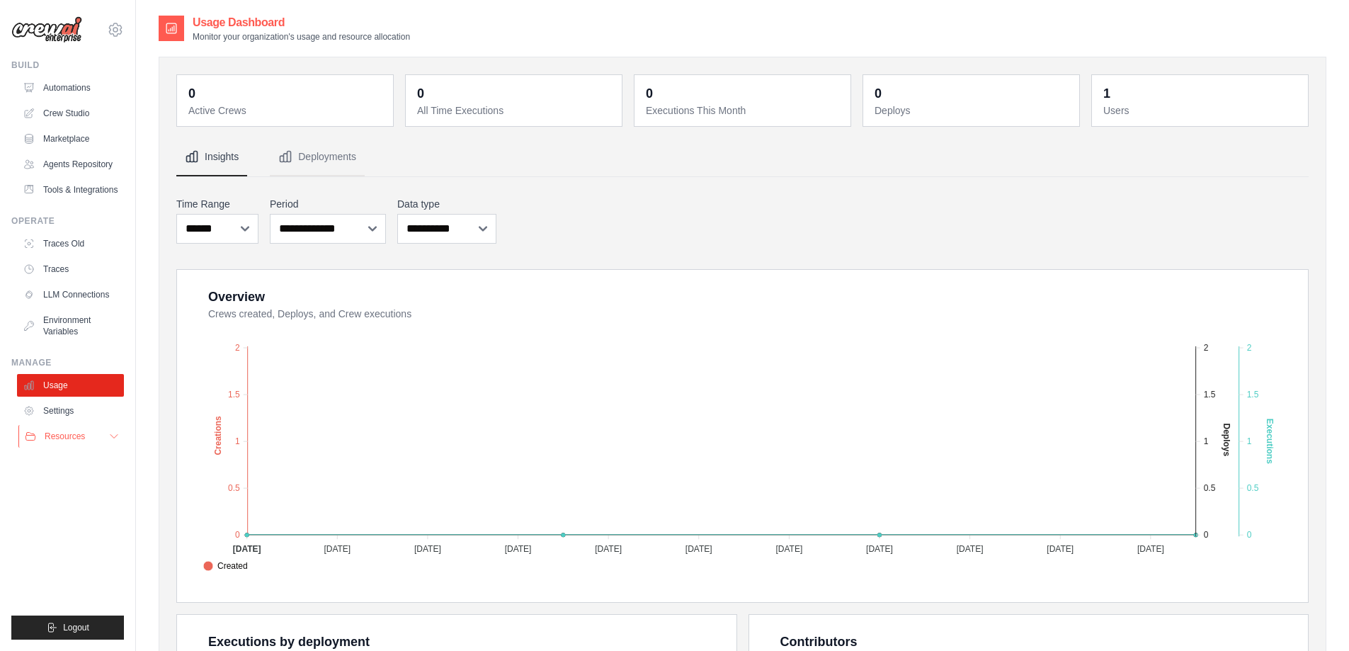
click at [71, 448] on button "Resources" at bounding box center [71, 436] width 107 height 23
click at [86, 448] on button "Resources" at bounding box center [71, 436] width 107 height 23
click at [76, 421] on link "Settings" at bounding box center [71, 411] width 107 height 23
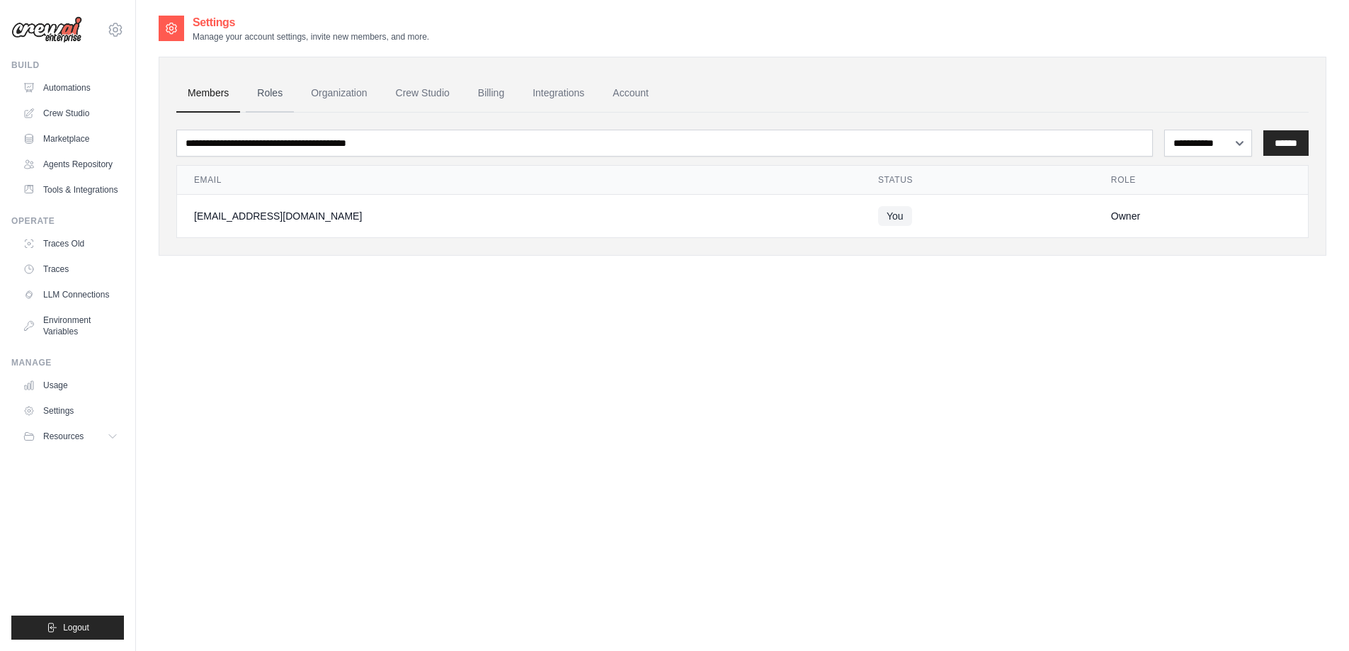
click at [256, 87] on link "Roles" at bounding box center [270, 93] width 48 height 38
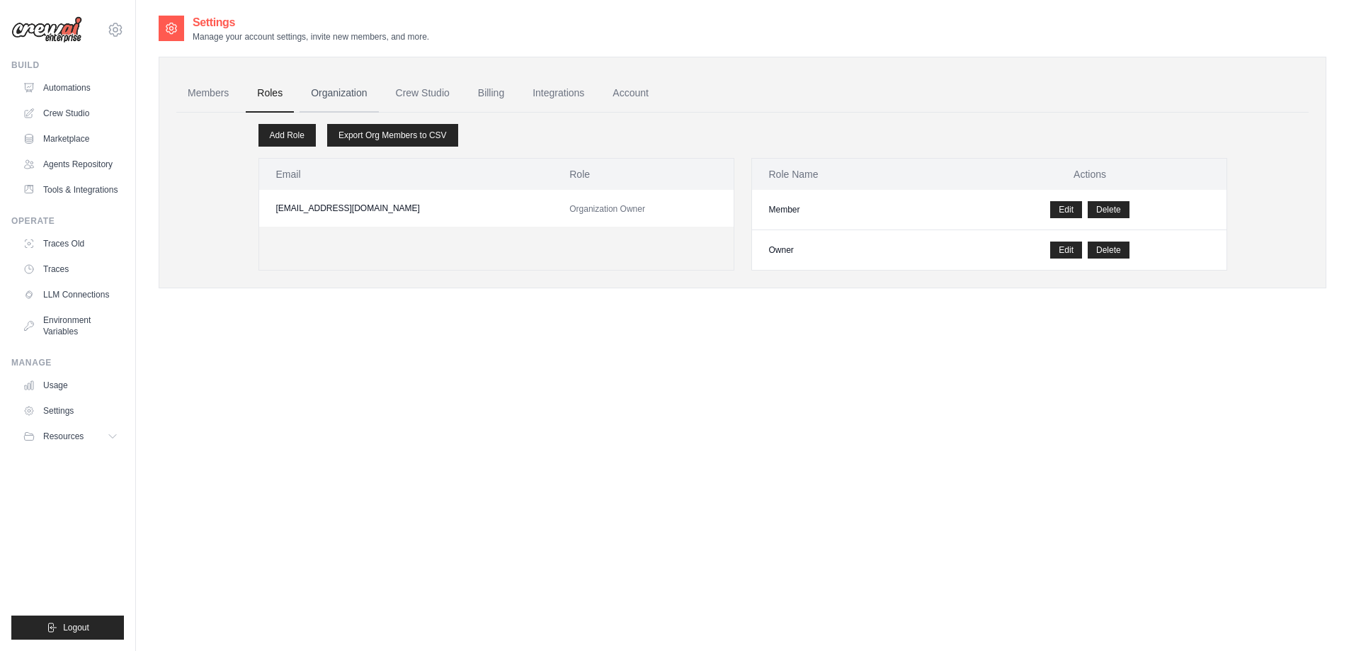
click at [341, 96] on link "Organization" at bounding box center [339, 93] width 79 height 38
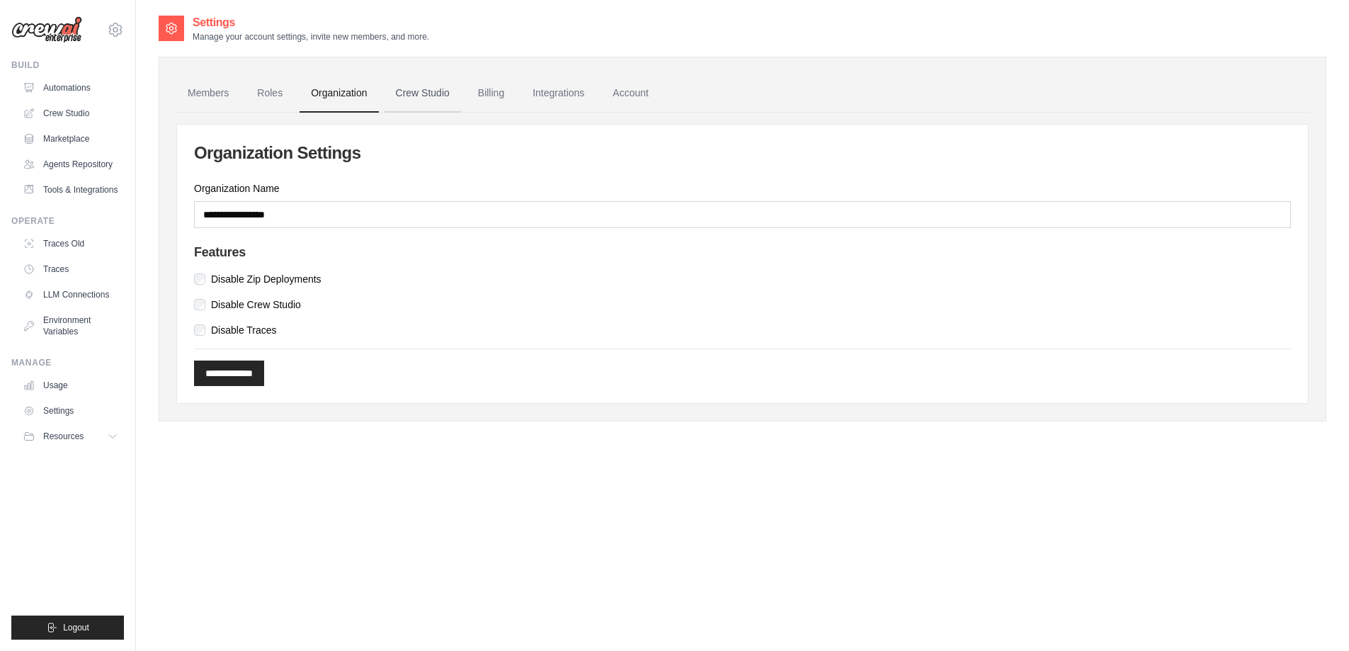
click at [438, 96] on link "Crew Studio" at bounding box center [423, 93] width 77 height 38
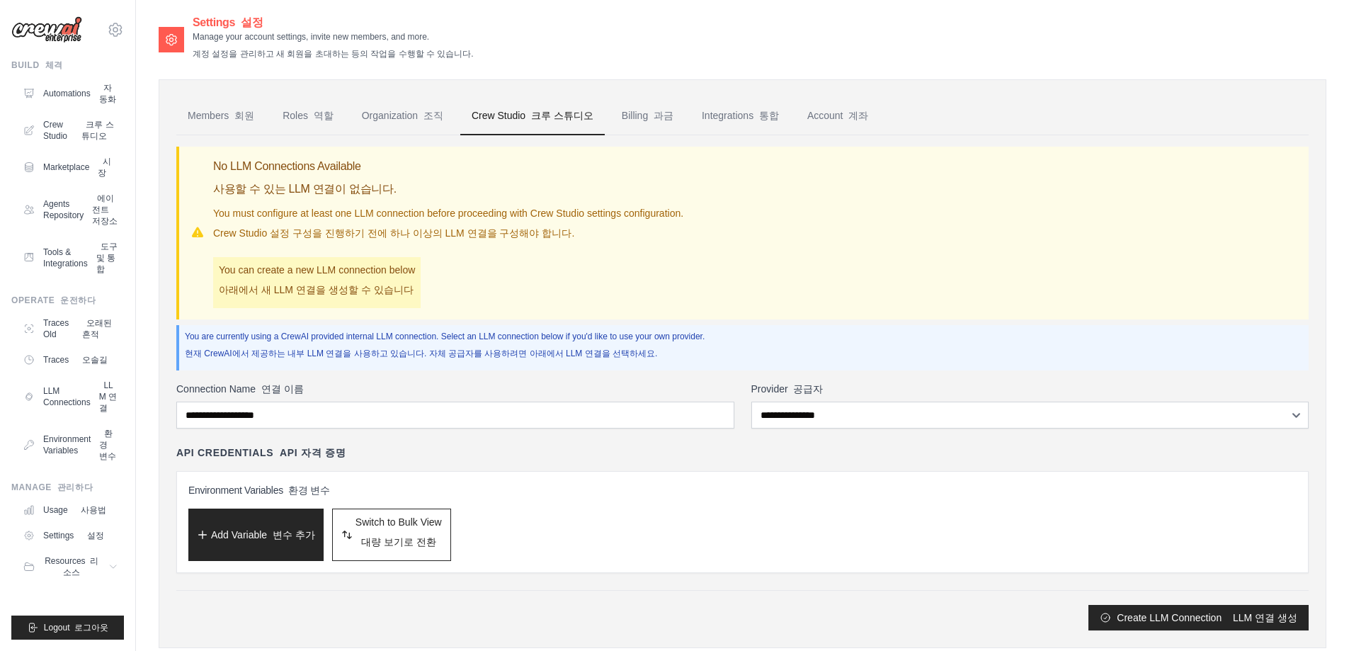
scroll to position [34, 0]
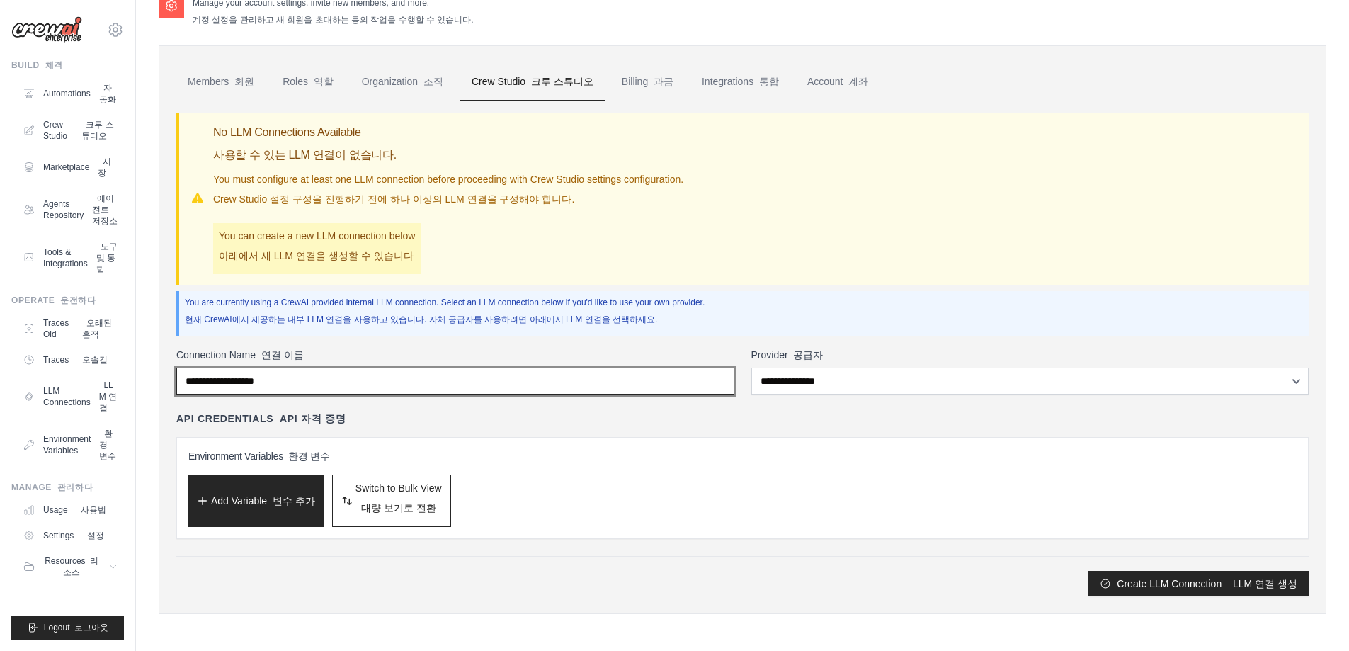
drag, startPoint x: 585, startPoint y: 384, endPoint x: 834, endPoint y: 400, distance: 249.2
click at [587, 387] on input "Connection Name 연결 이름" at bounding box center [455, 381] width 558 height 27
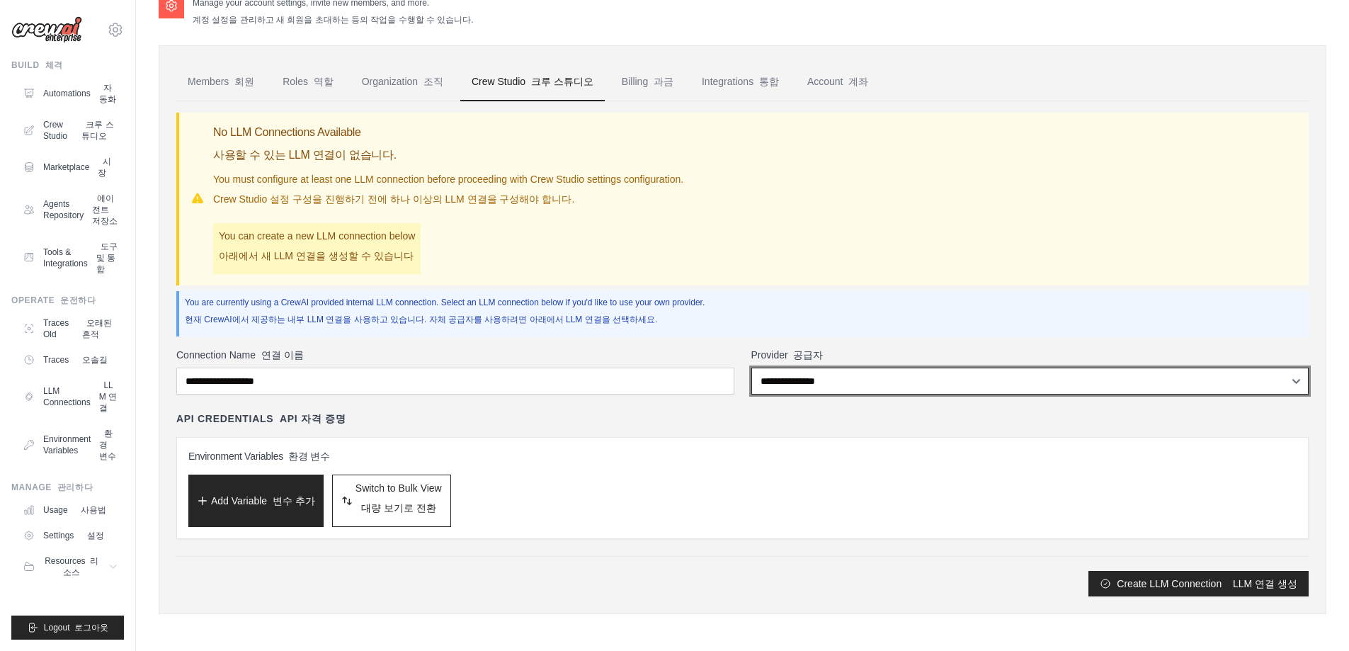
click at [890, 380] on select "**********" at bounding box center [1031, 381] width 558 height 27
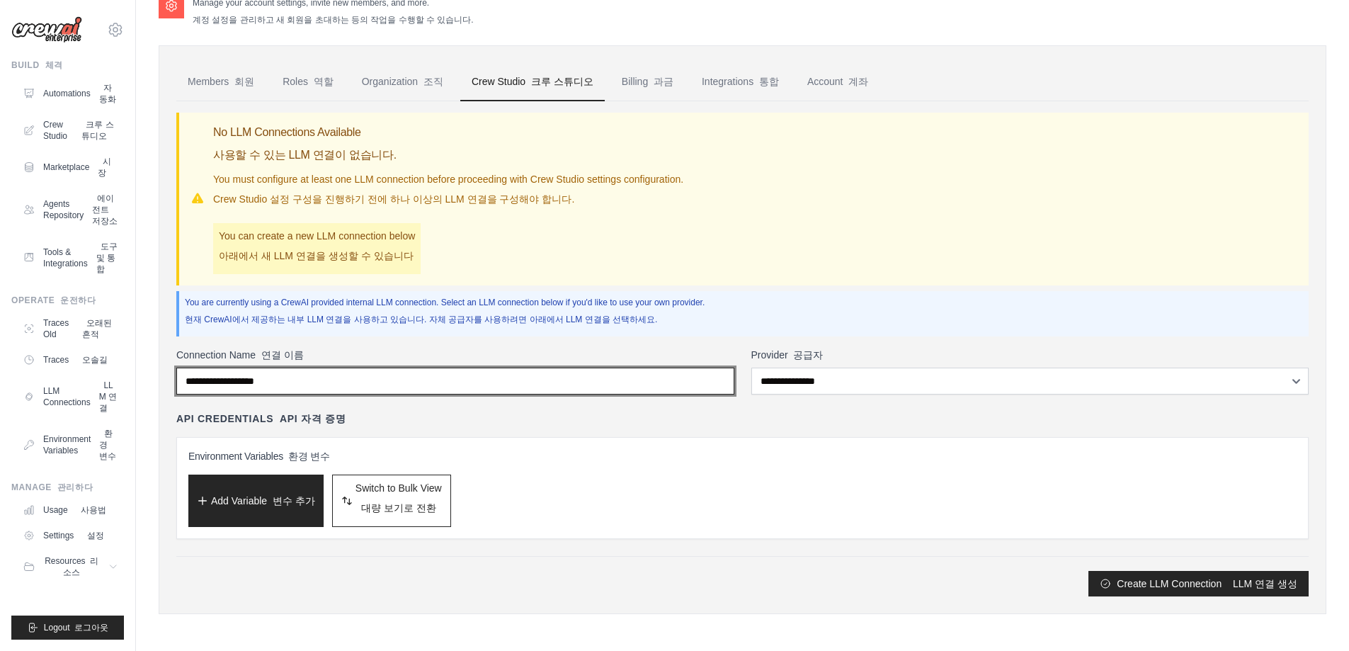
click at [537, 381] on input "Connection Name 연결 이름" at bounding box center [455, 381] width 558 height 27
drag, startPoint x: 393, startPoint y: 384, endPoint x: 230, endPoint y: 388, distance: 163.0
click at [230, 388] on input "Connection Name 연결 이름" at bounding box center [455, 381] width 558 height 27
click at [313, 389] on input "Connection Name 연결 이름" at bounding box center [455, 381] width 558 height 27
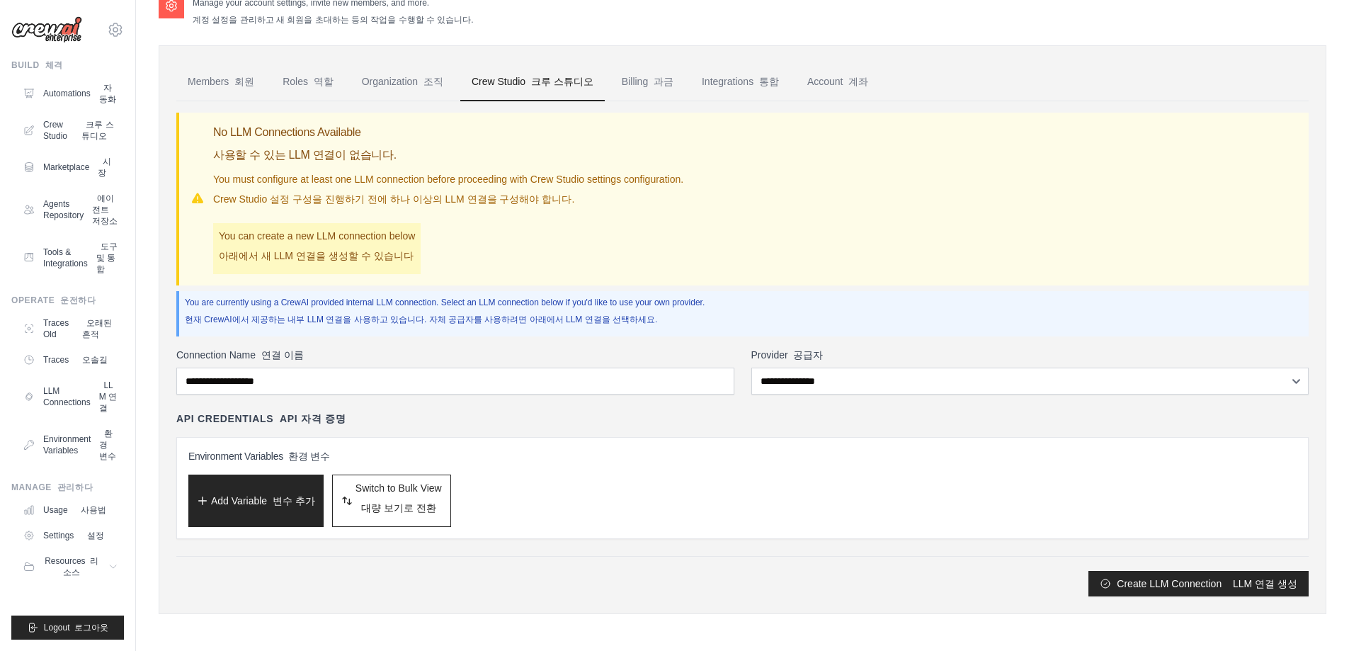
click at [506, 415] on div "API Credentials API 자격 증명" at bounding box center [742, 419] width 1133 height 14
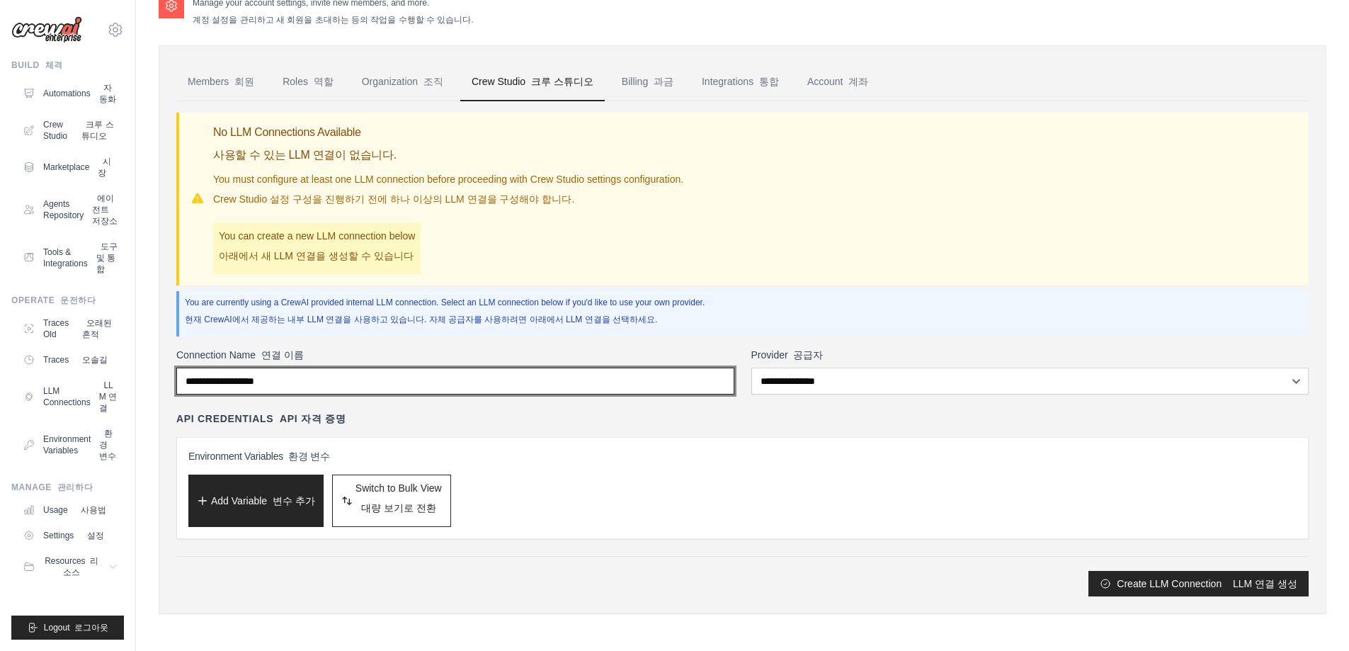
click at [492, 382] on input "Connection Name 연결 이름" at bounding box center [455, 381] width 558 height 27
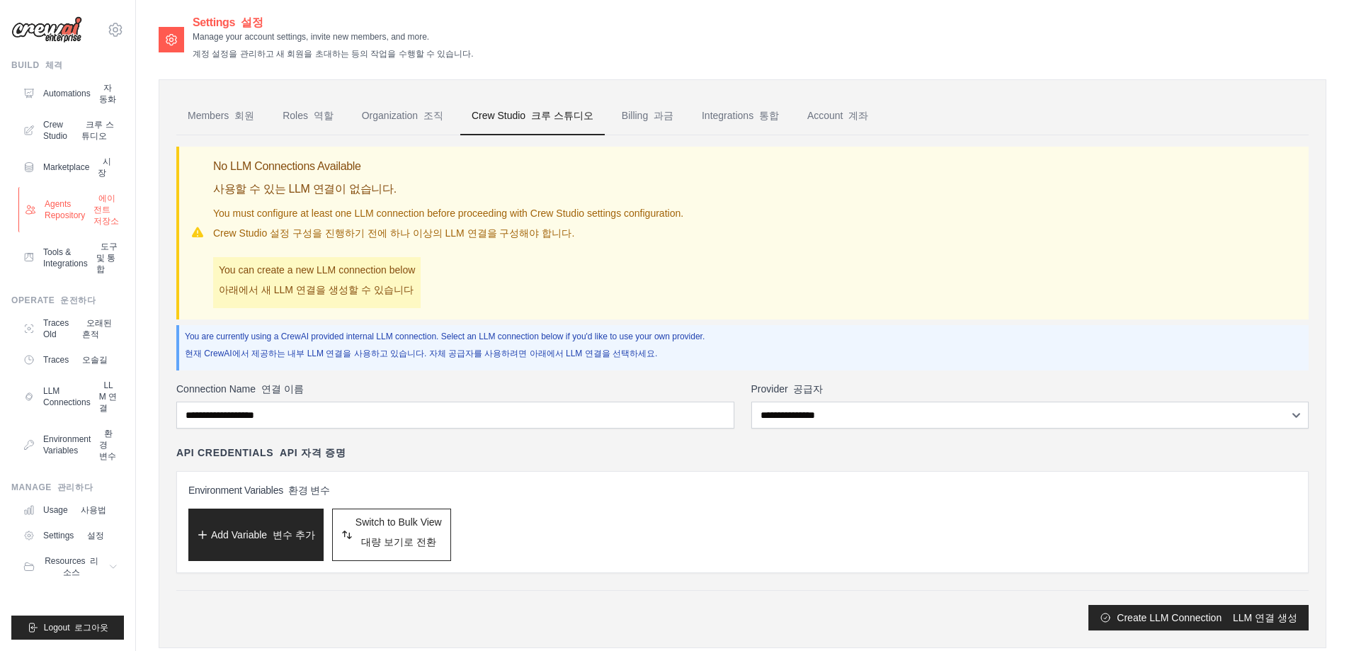
click at [79, 217] on link "Agents Repository 에이전트 저장소" at bounding box center [71, 209] width 107 height 45
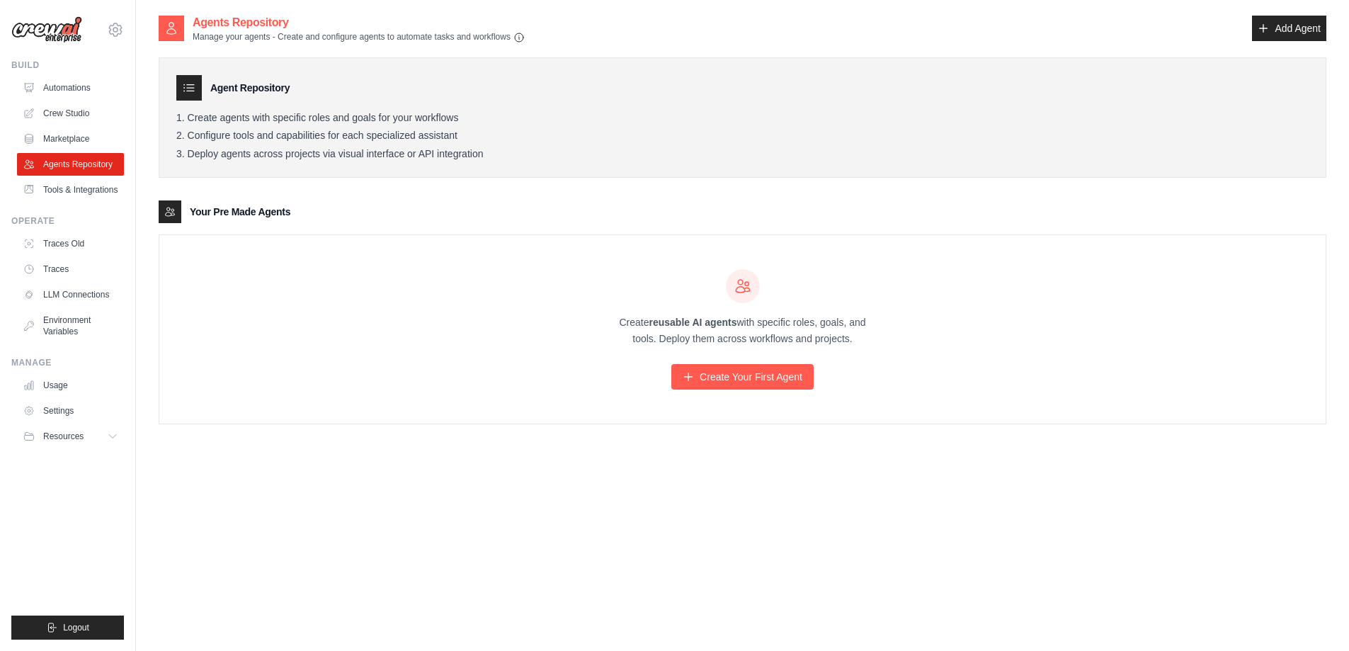
click at [464, 315] on div "Create reusable AI agents with specific roles, goals, and tools. Deploy them ac…" at bounding box center [742, 329] width 1167 height 188
click at [77, 135] on link "Marketplace" at bounding box center [71, 139] width 107 height 23
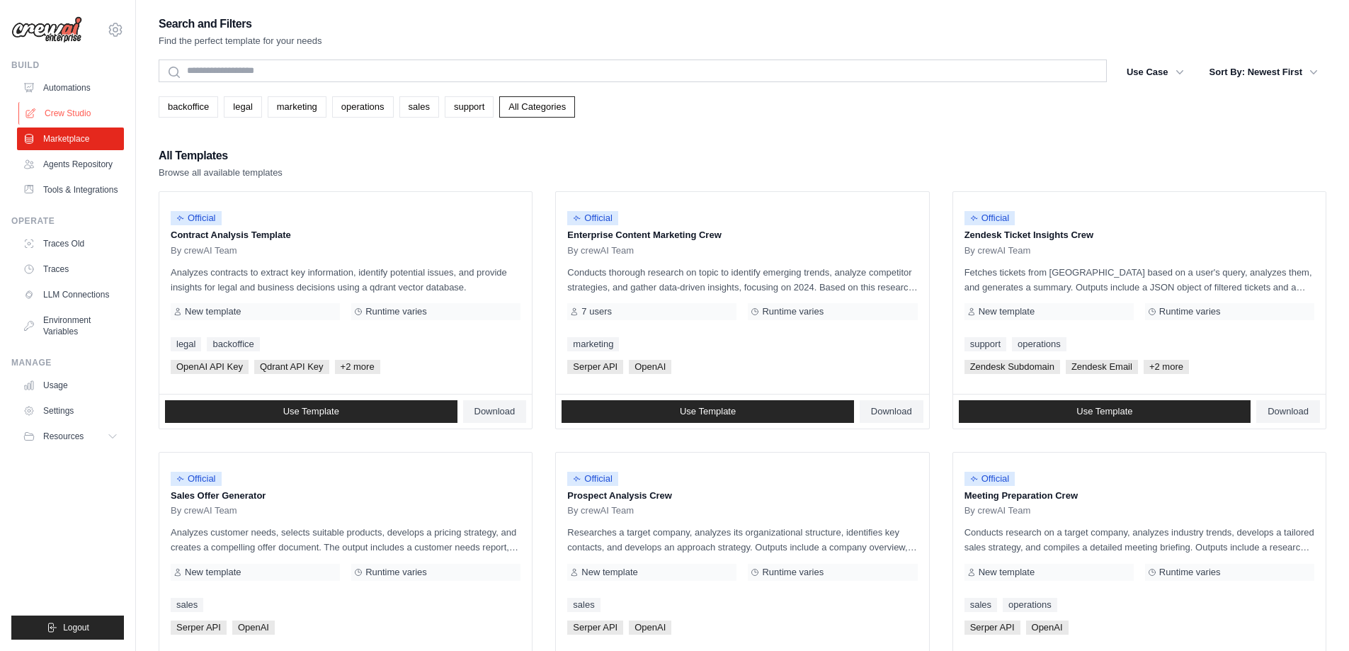
click at [101, 120] on link "Crew Studio" at bounding box center [71, 113] width 107 height 23
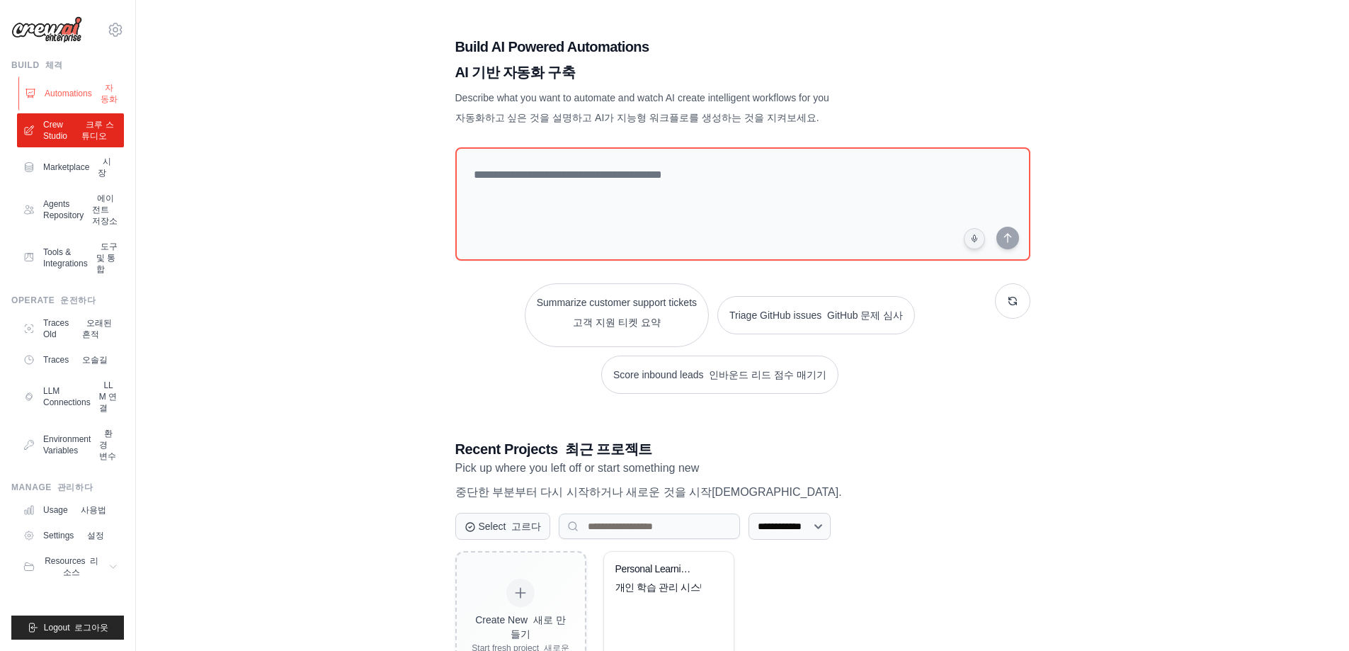
click at [72, 101] on link "Automations 자동화" at bounding box center [71, 94] width 107 height 34
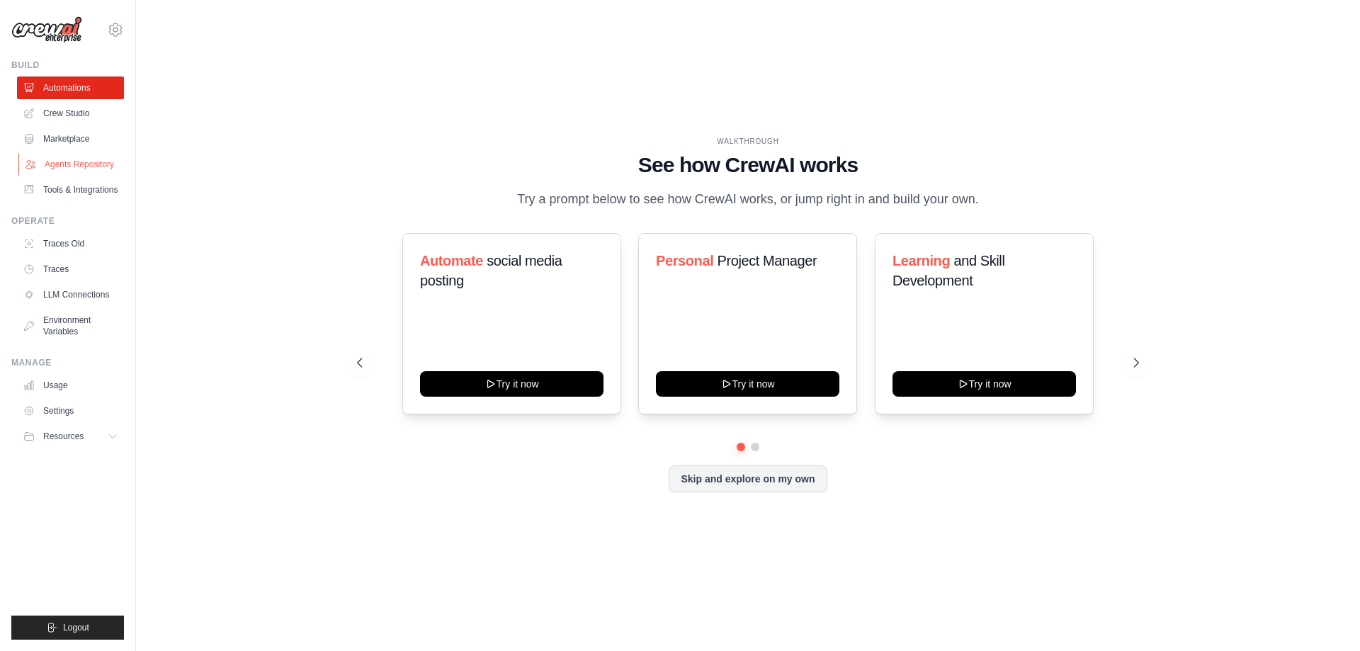
click at [86, 161] on link "Agents Repository" at bounding box center [71, 164] width 107 height 23
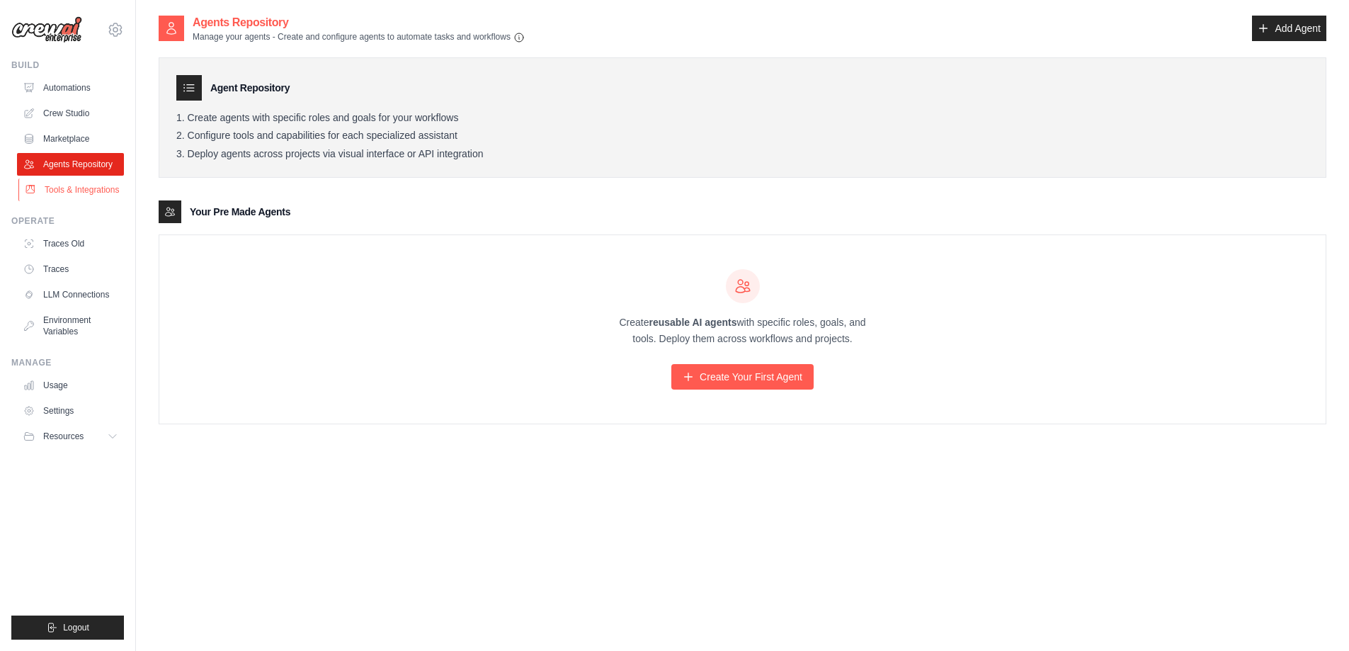
click at [71, 193] on link "Tools & Integrations" at bounding box center [71, 190] width 107 height 23
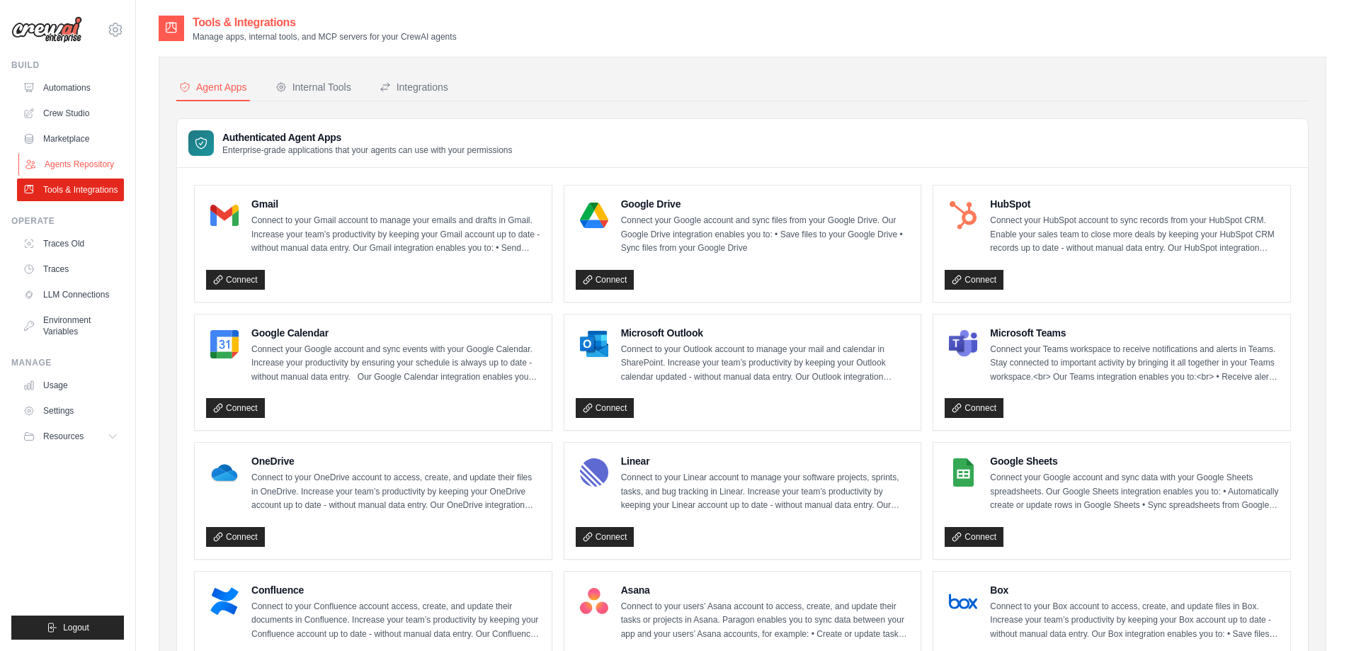
click at [86, 167] on link "Agents Repository" at bounding box center [71, 164] width 107 height 23
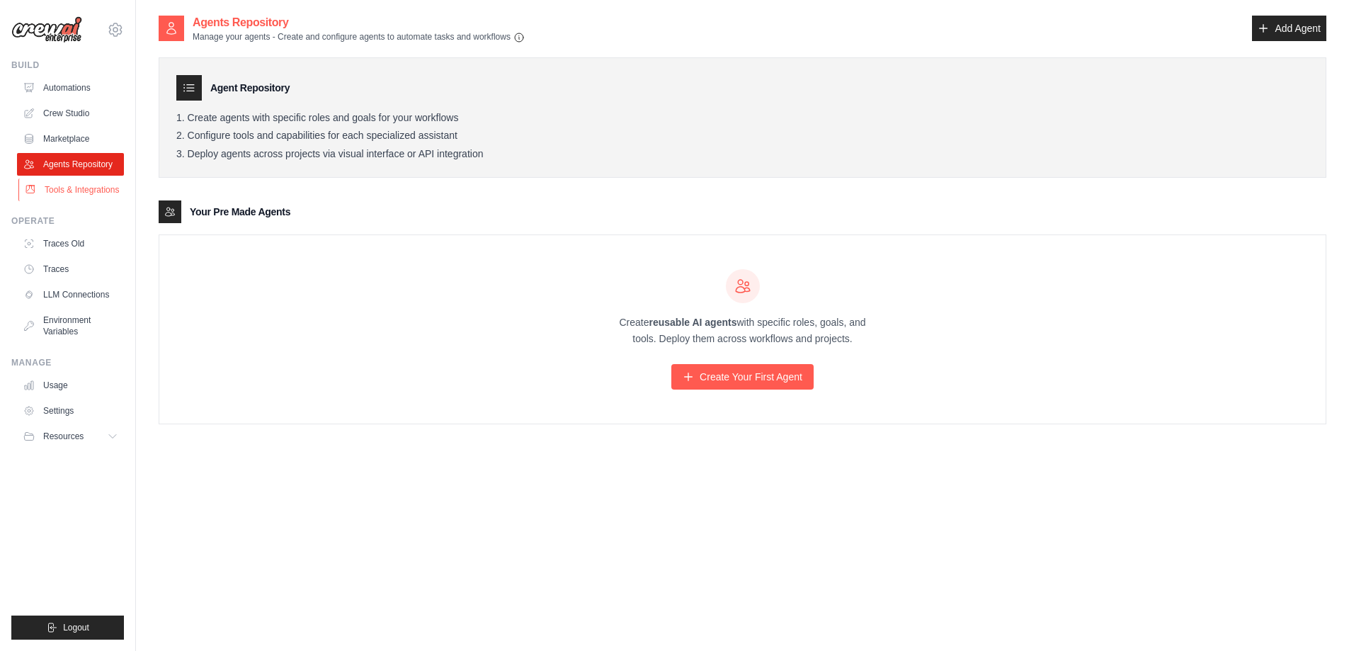
click at [76, 201] on link "Tools & Integrations" at bounding box center [71, 190] width 107 height 23
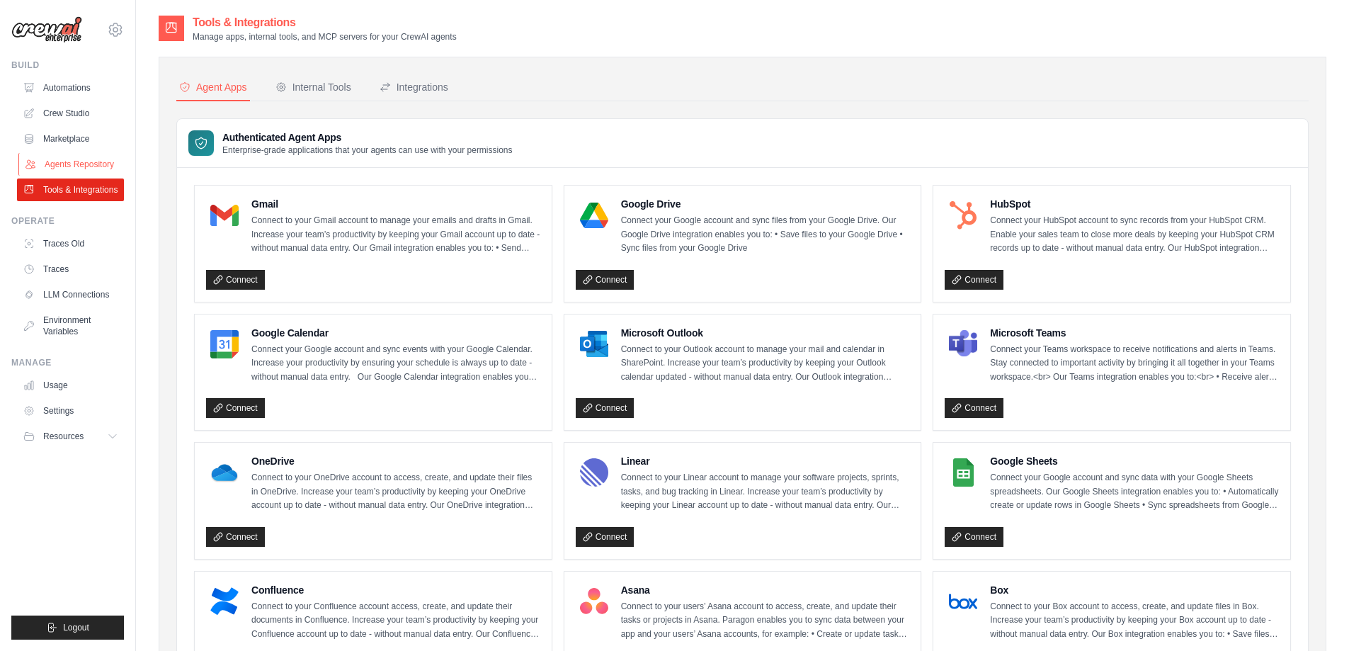
click at [99, 163] on link "Agents Repository" at bounding box center [71, 164] width 107 height 23
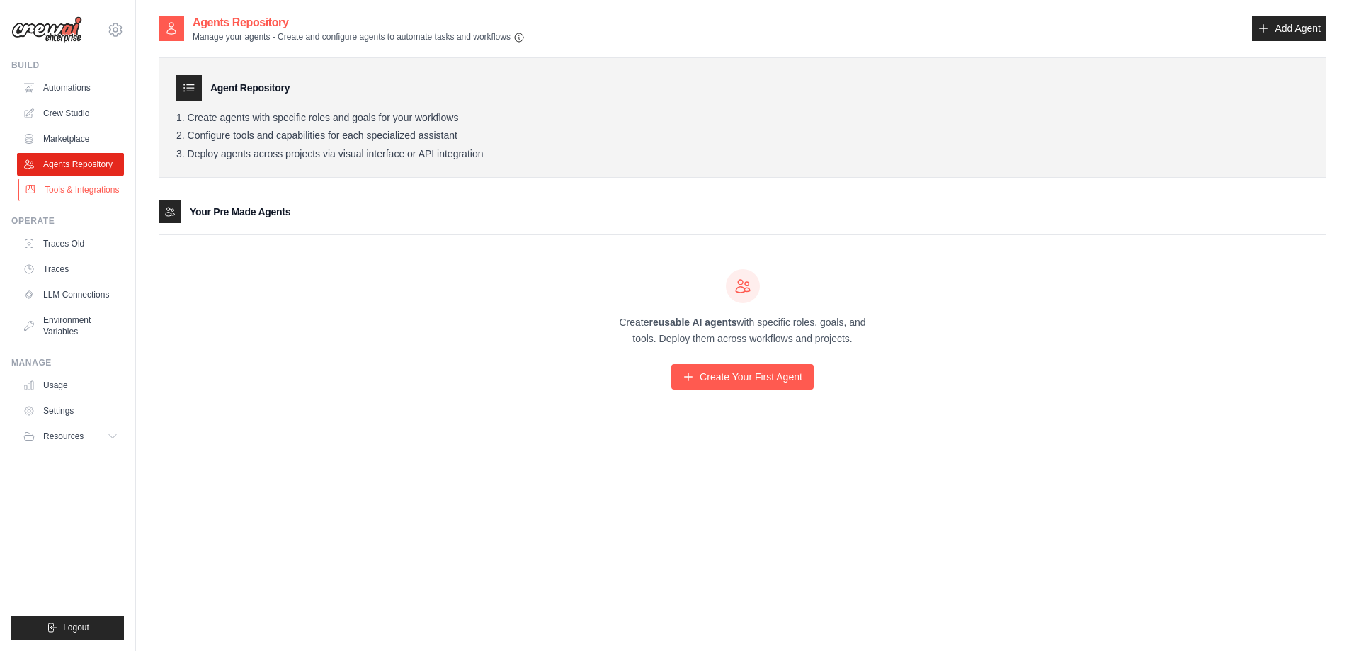
click at [87, 195] on link "Tools & Integrations" at bounding box center [71, 190] width 107 height 23
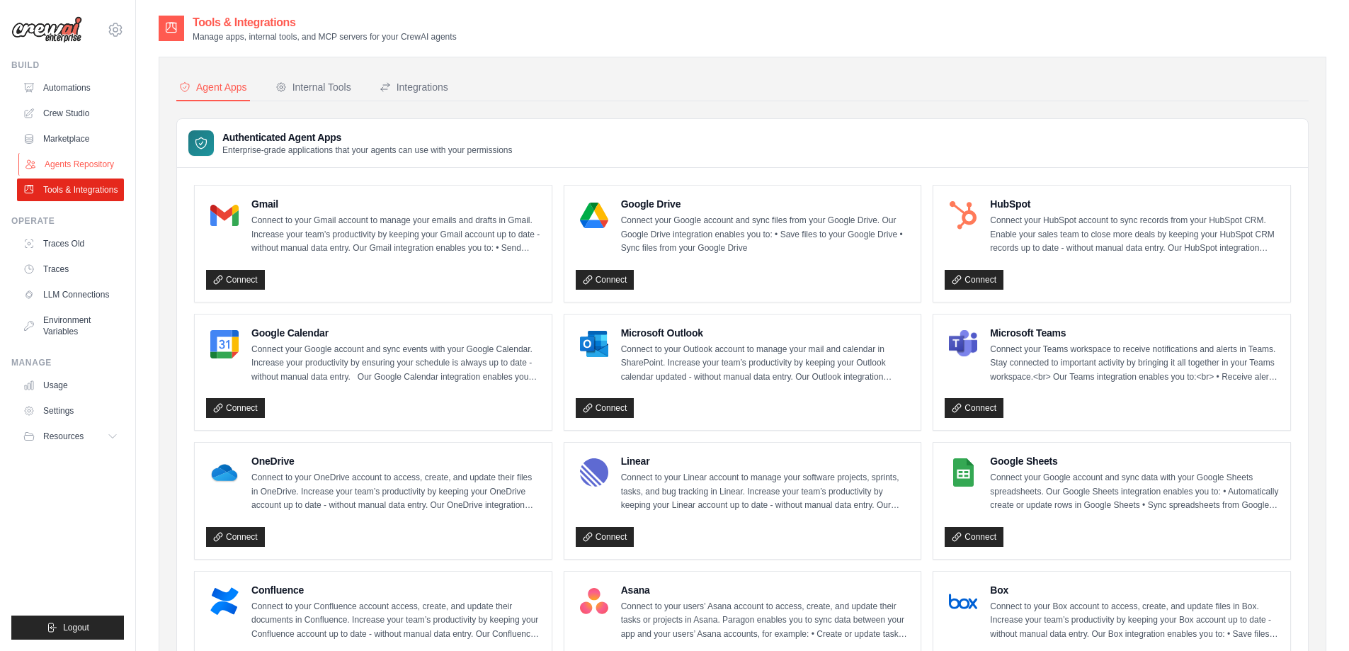
click at [97, 171] on link "Agents Repository" at bounding box center [71, 164] width 107 height 23
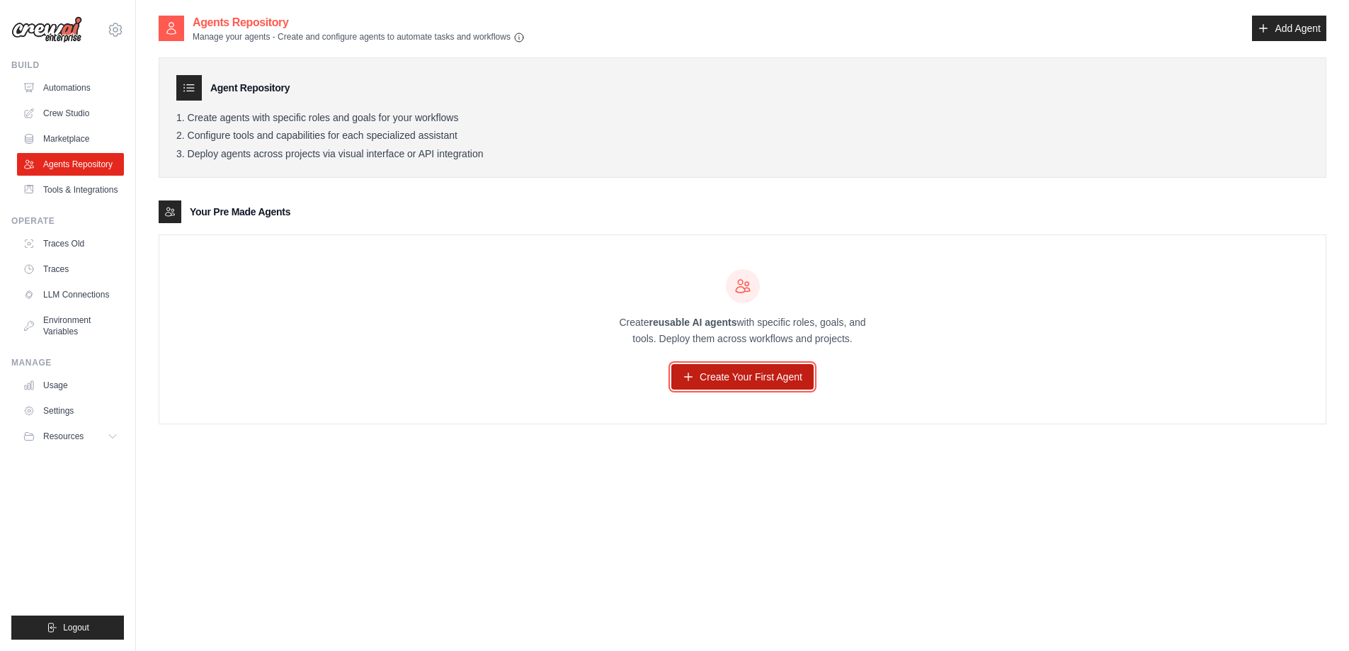
click at [720, 375] on link "Create Your First Agent" at bounding box center [743, 377] width 142 height 26
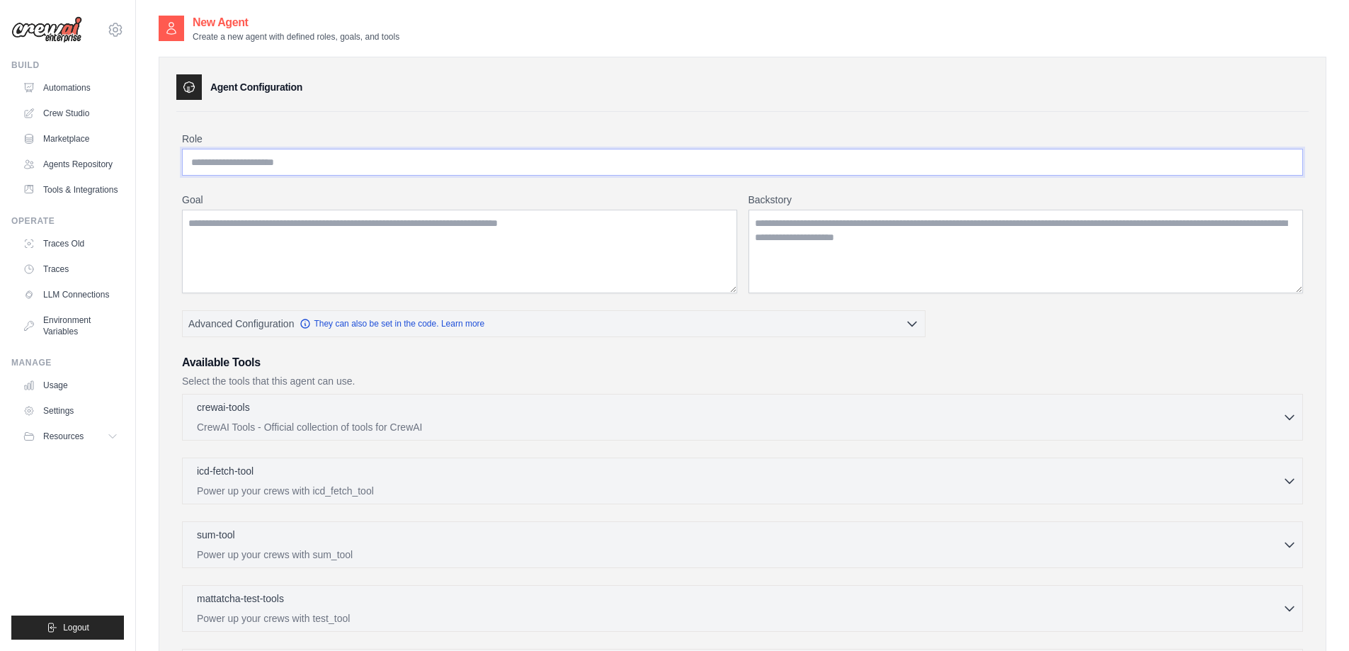
click at [339, 158] on input "Role" at bounding box center [742, 162] width 1121 height 27
type input "*"
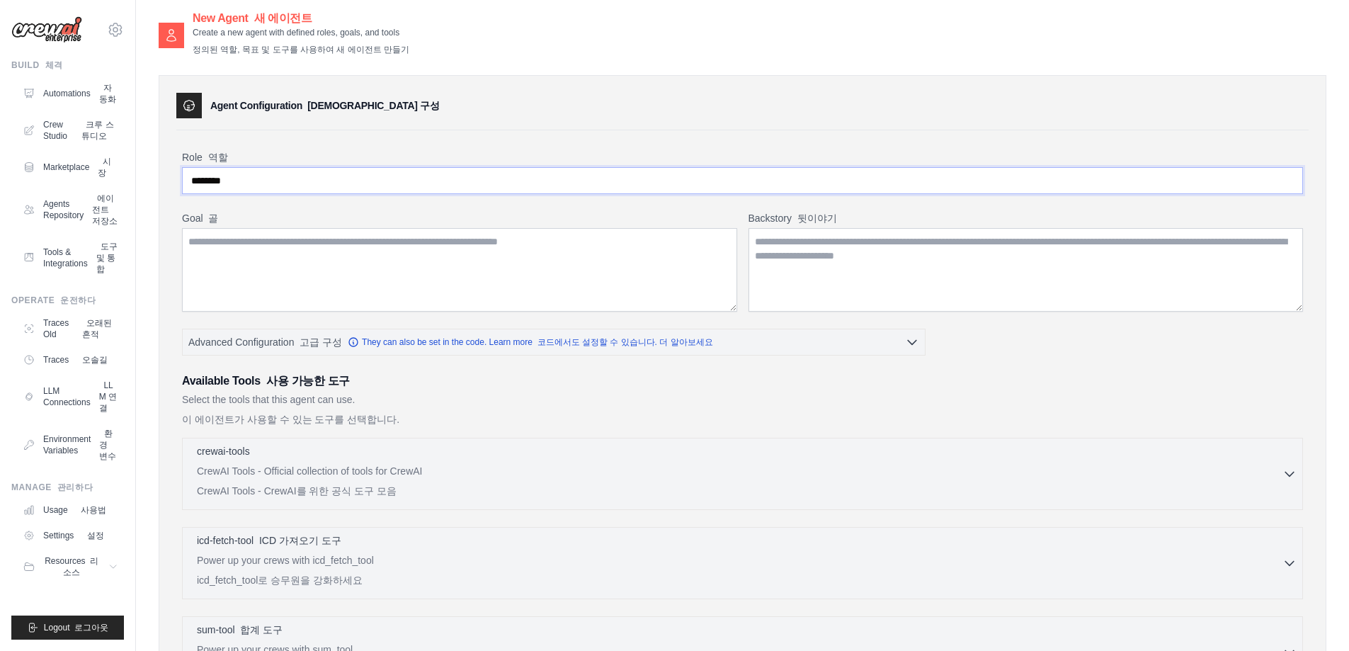
scroll to position [146, 0]
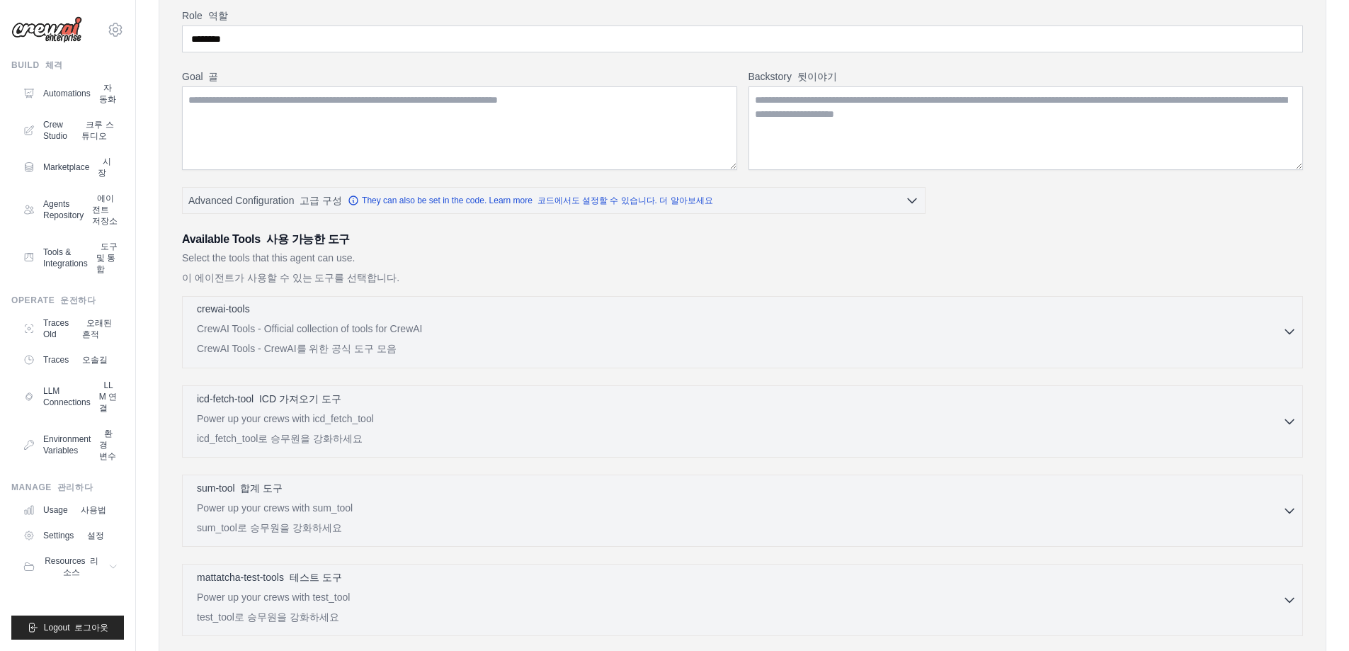
click at [468, 334] on p "CrewAI Tools - Official collection of tools for CrewAI CrewAI Tools - CrewAI를 위…" at bounding box center [740, 342] width 1086 height 40
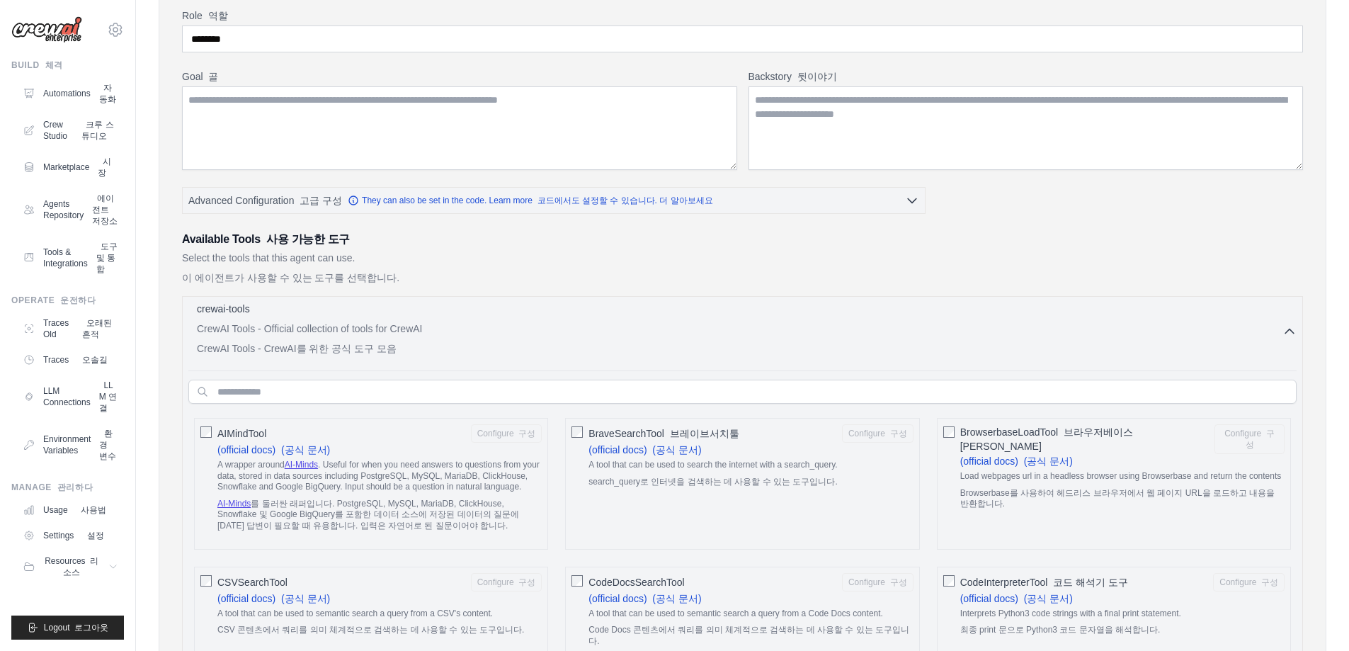
click at [443, 333] on p "CrewAI Tools - Official collection of tools for CrewAI CrewAI Tools - CrewAI를 위…" at bounding box center [740, 342] width 1086 height 40
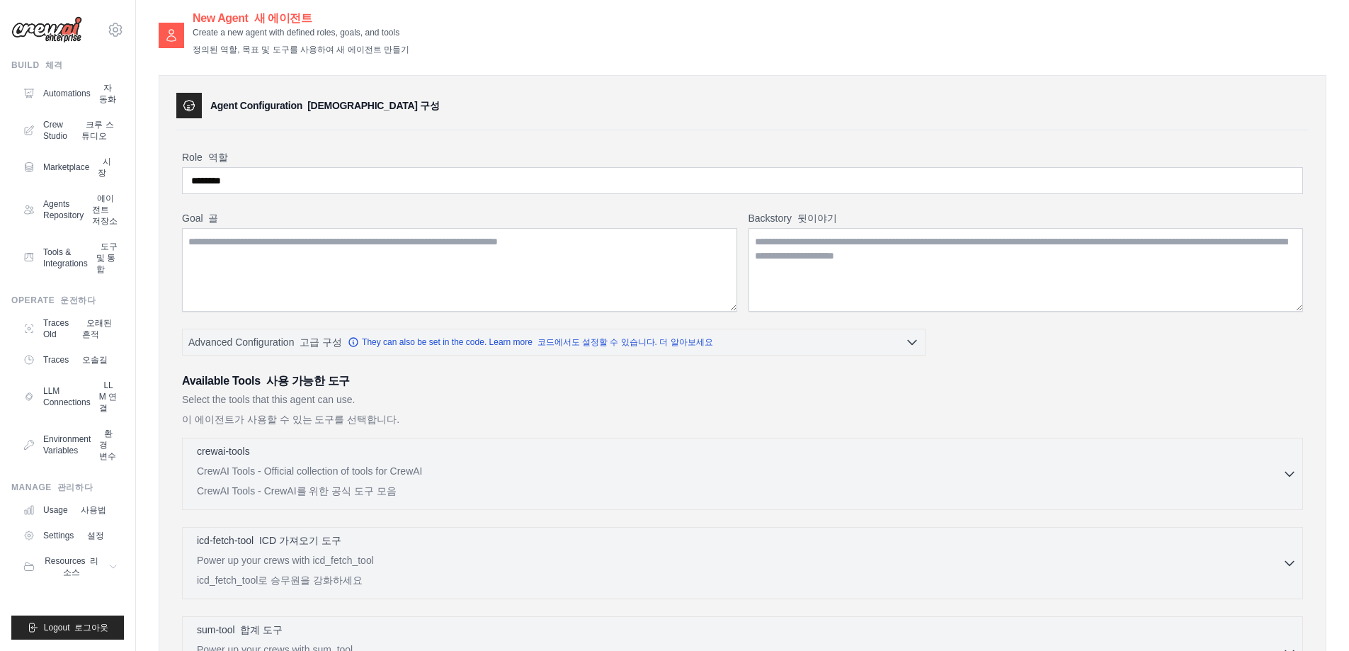
scroll to position [0, 0]
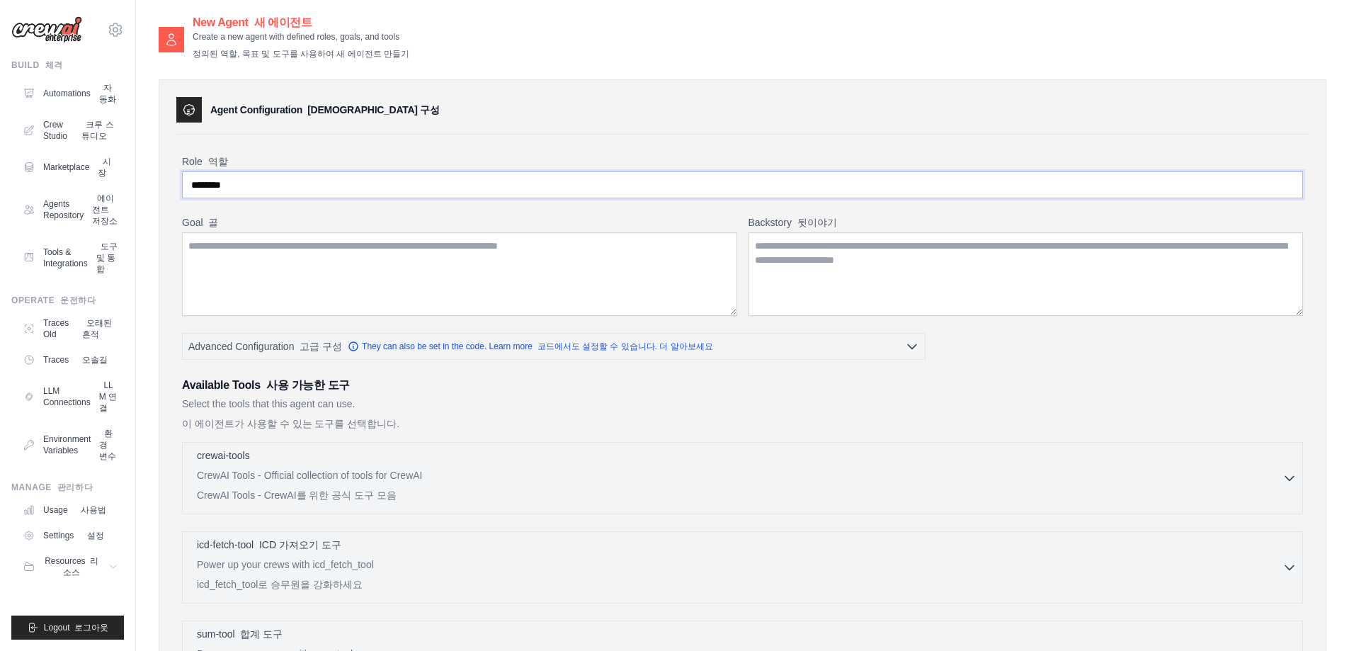
click at [327, 192] on input "*******" at bounding box center [742, 184] width 1121 height 27
click at [370, 187] on input "*******" at bounding box center [742, 184] width 1121 height 27
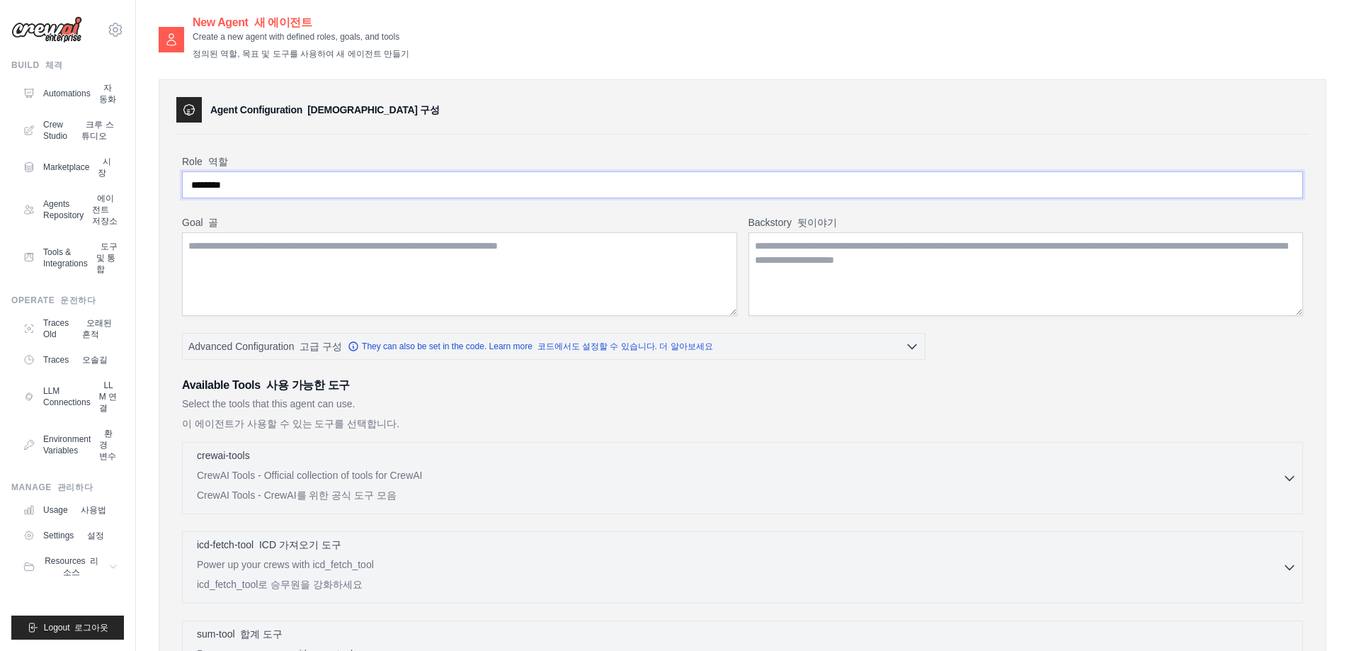
click at [370, 187] on input "*******" at bounding box center [742, 184] width 1121 height 27
click at [398, 264] on textarea "Goal 골" at bounding box center [459, 274] width 555 height 84
click at [416, 187] on input "*******" at bounding box center [742, 184] width 1121 height 27
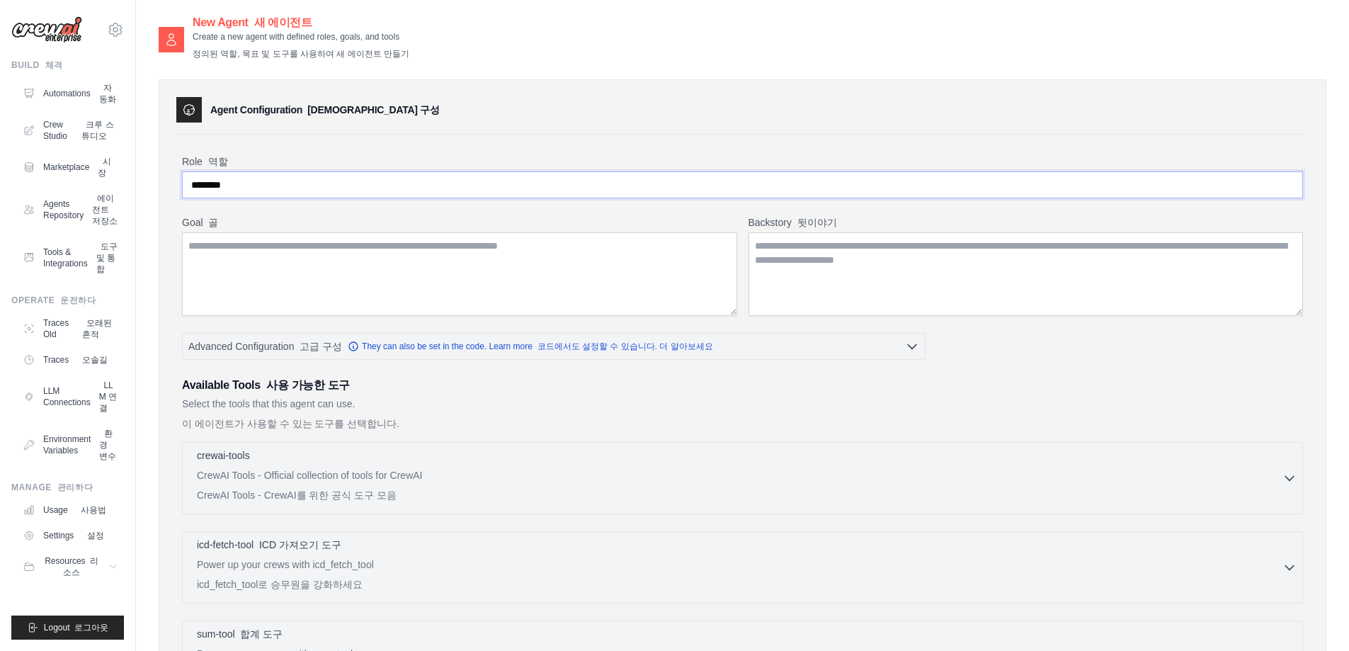
click at [478, 191] on input "*******" at bounding box center [742, 184] width 1121 height 27
type input "**********"
click at [871, 256] on textarea "Backstory 뒷이야기" at bounding box center [1026, 274] width 555 height 84
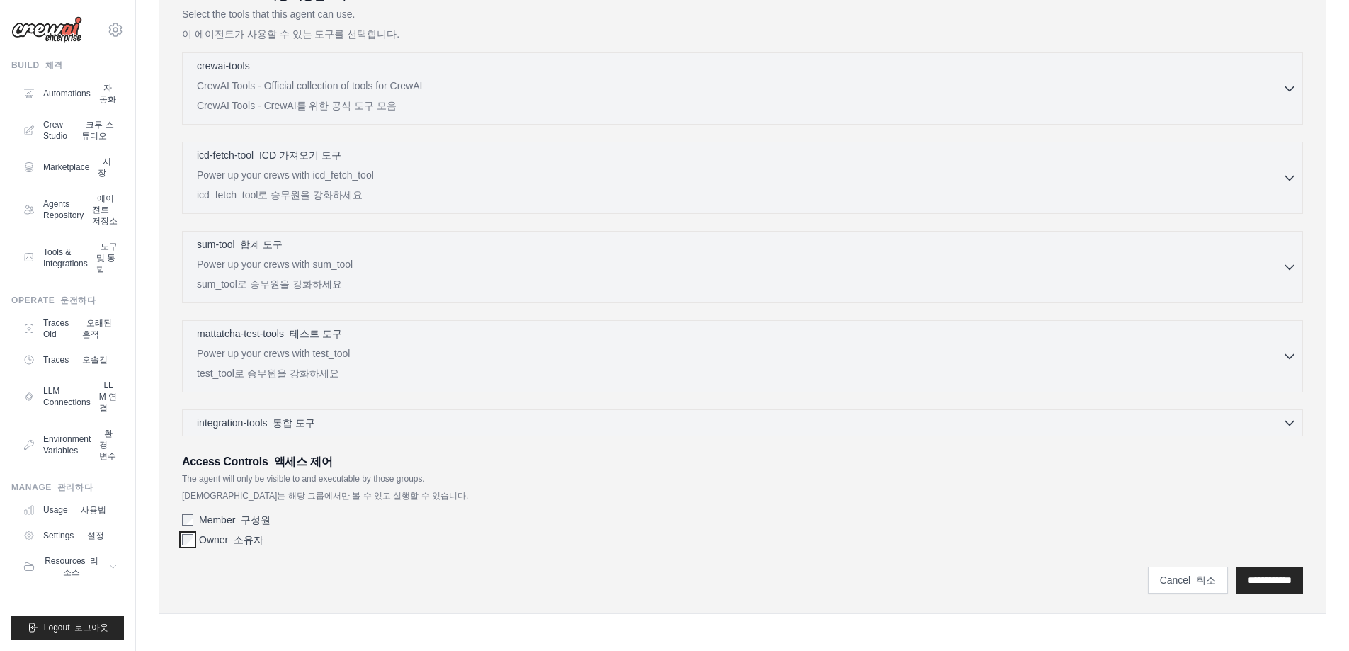
scroll to position [319, 0]
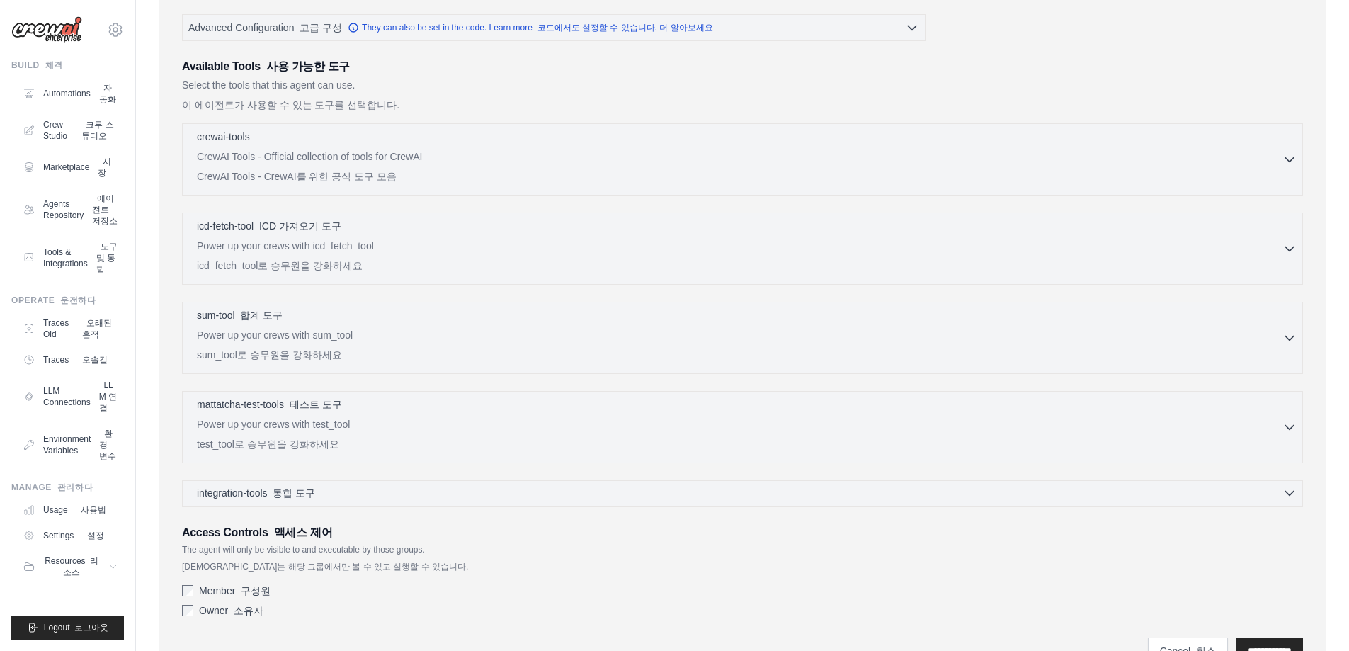
drag, startPoint x: 356, startPoint y: 496, endPoint x: 354, endPoint y: 503, distance: 7.2
click at [356, 497] on div "integration-tools 통합 도구 0 selected" at bounding box center [747, 494] width 1100 height 14
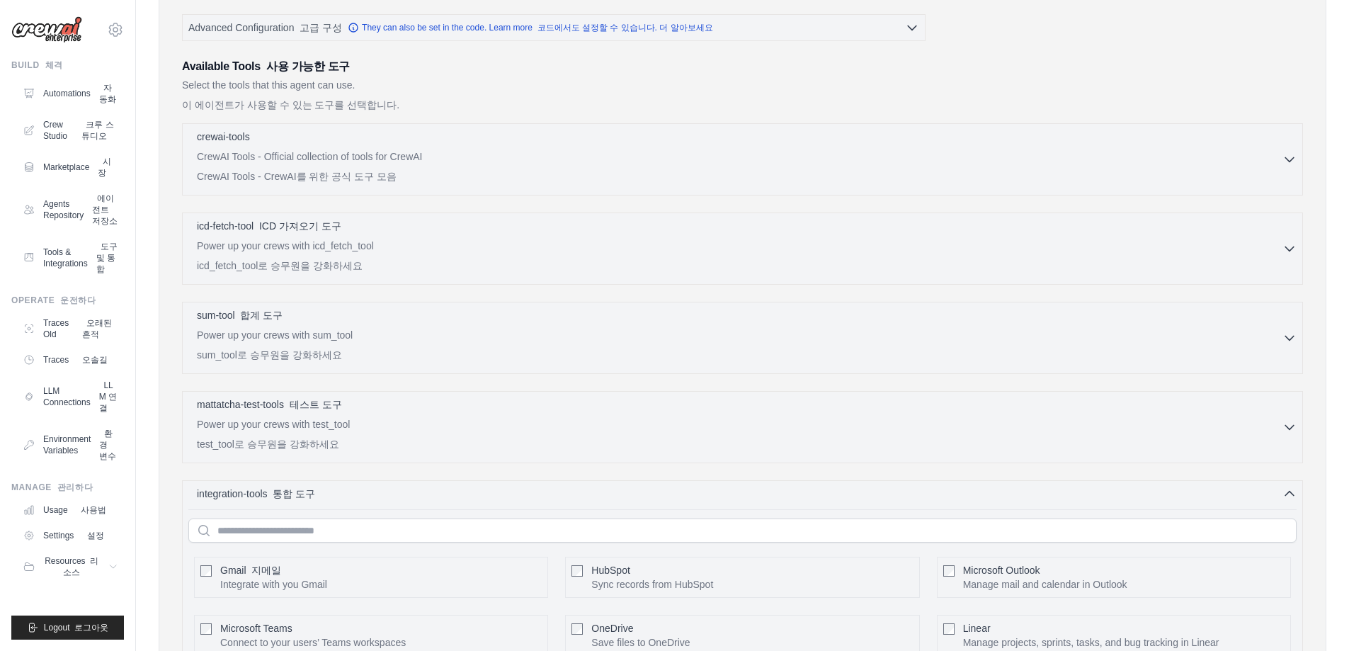
scroll to position [460, 0]
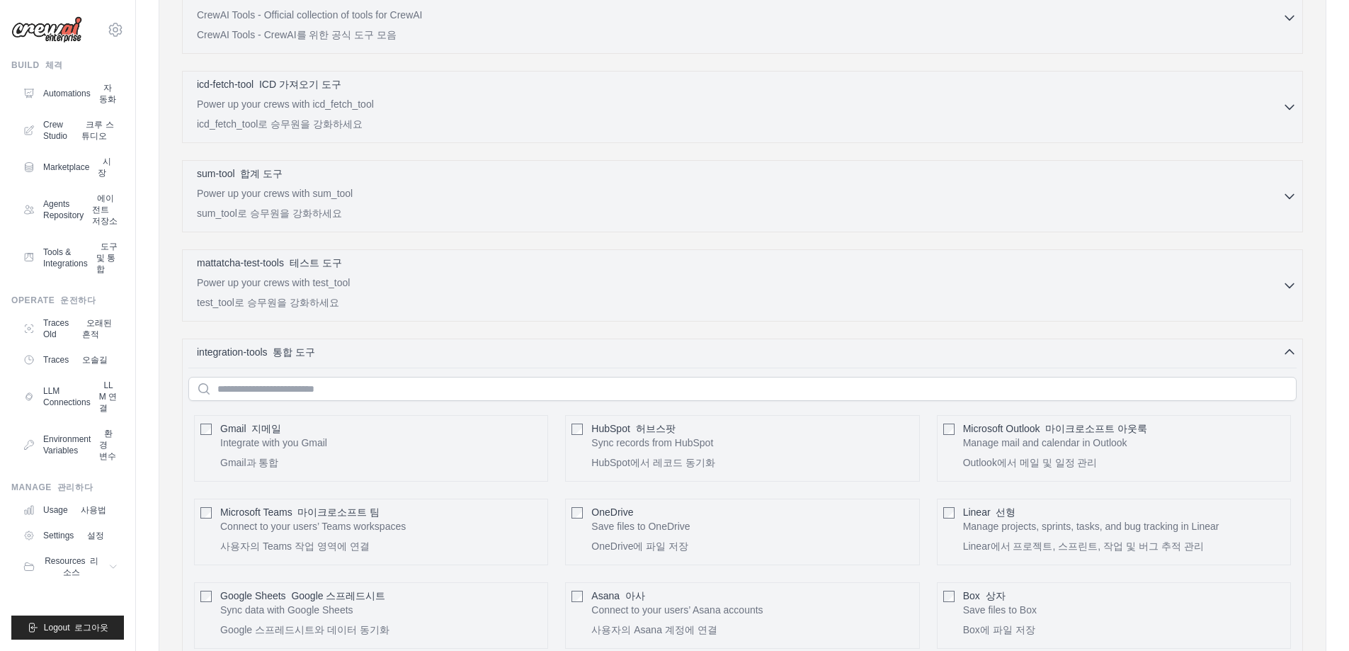
click at [398, 364] on div "integration-tools 통합 도구 0 selected Gmail Box" at bounding box center [742, 625] width 1121 height 573
click at [363, 346] on div "integration-tools 통합 도구 0 selected" at bounding box center [747, 351] width 1100 height 14
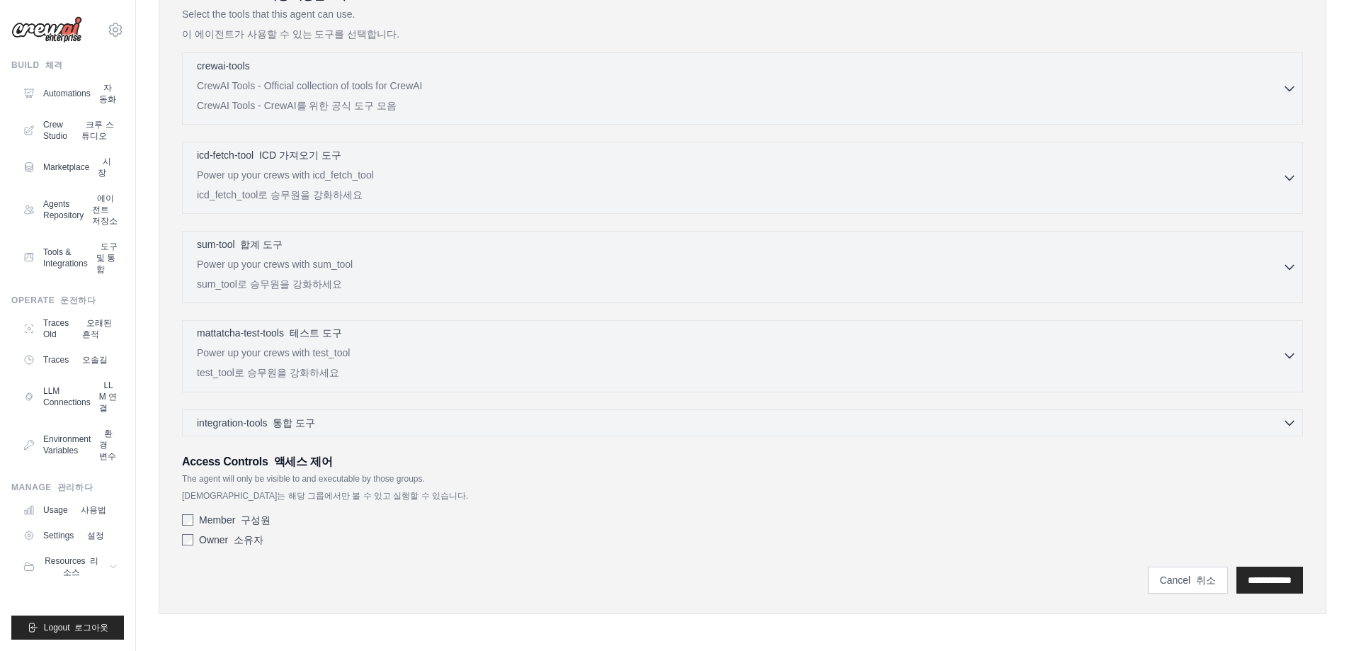
click at [363, 336] on div "mattatcha-test-tools 테스트 도구 0 selected" at bounding box center [740, 334] width 1086 height 17
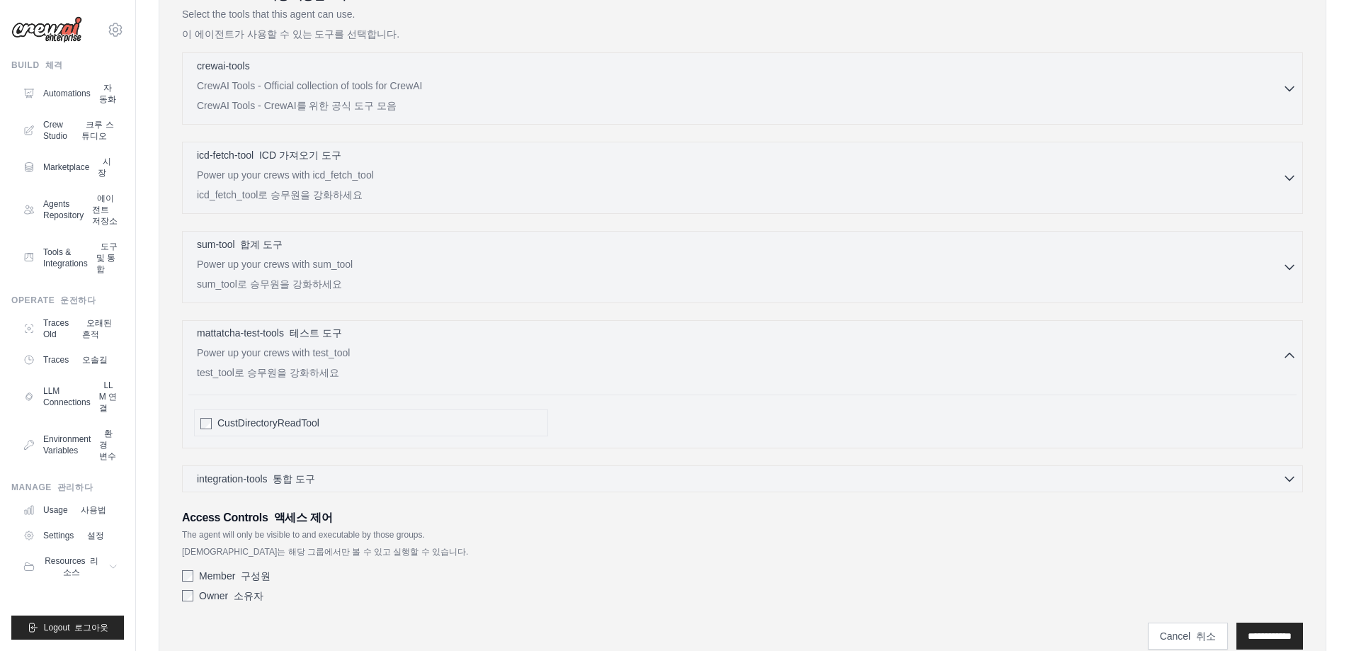
click at [364, 336] on div "mattatcha-test-tools 테스트 도구 0 selected" at bounding box center [740, 334] width 1086 height 17
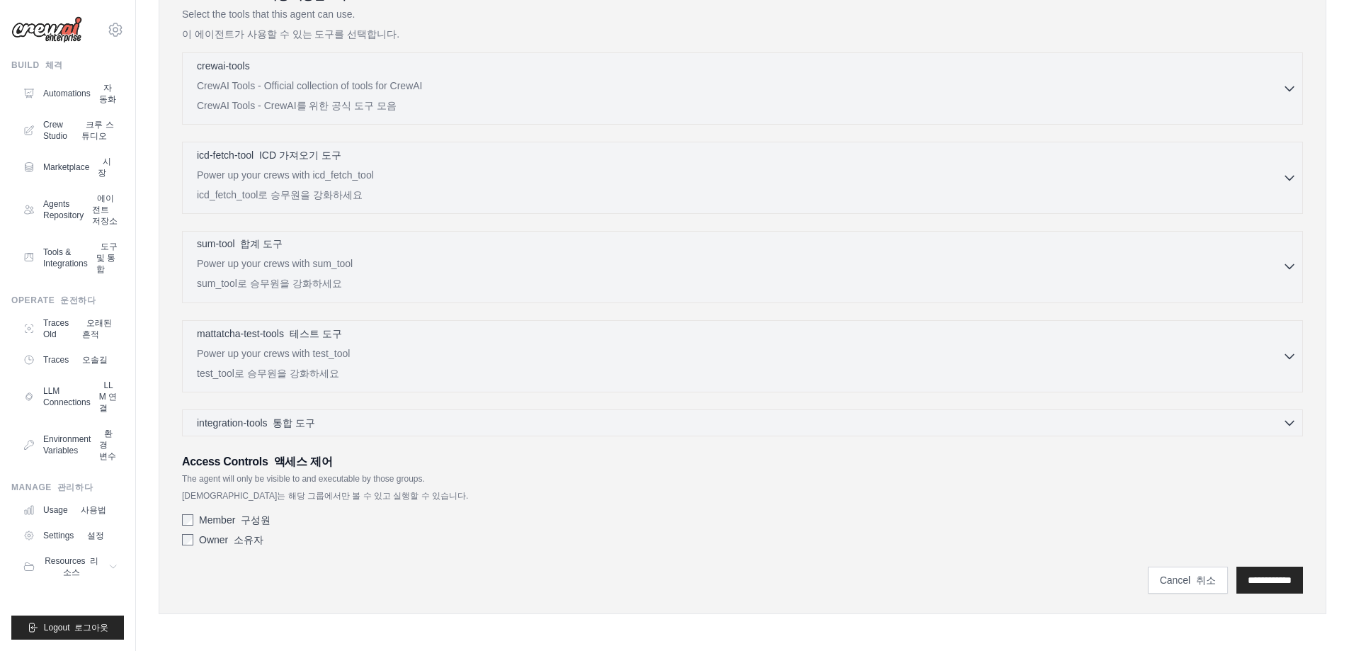
click at [365, 252] on div "sum-tool 합계 도구 0 selected" at bounding box center [740, 245] width 1086 height 17
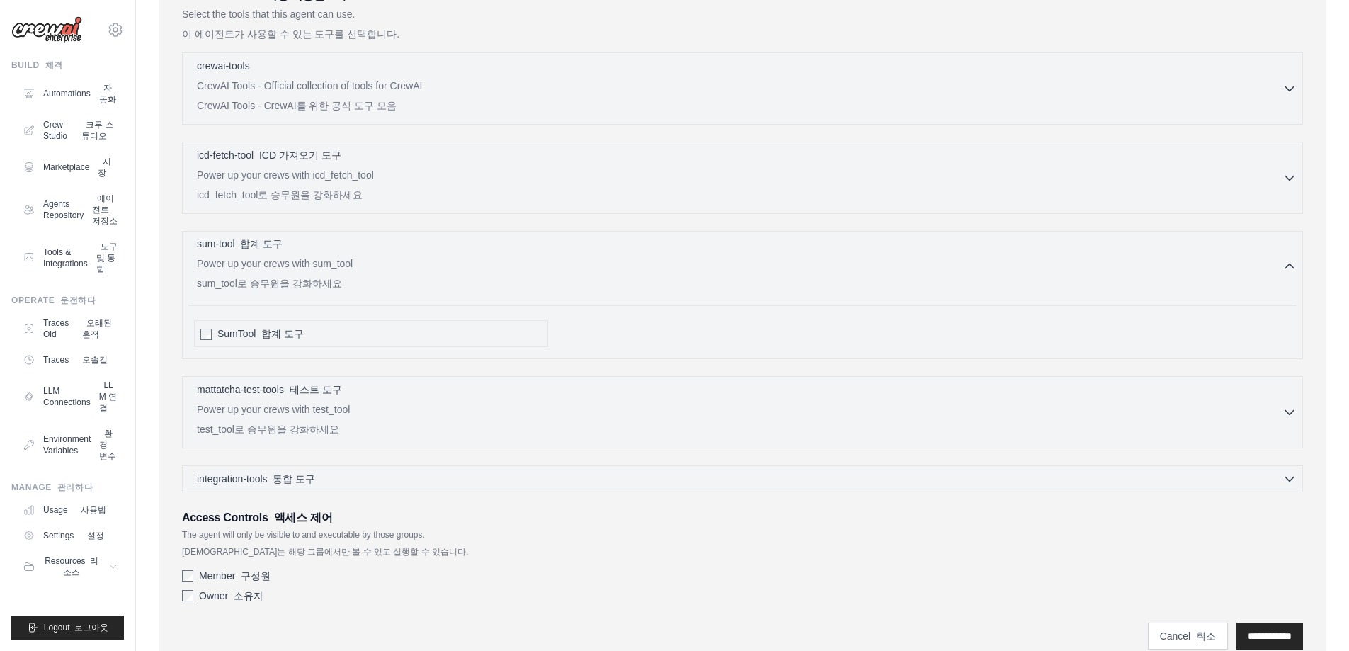
click at [365, 252] on div "sum-tool 합계 도구 0 selected" at bounding box center [740, 245] width 1086 height 17
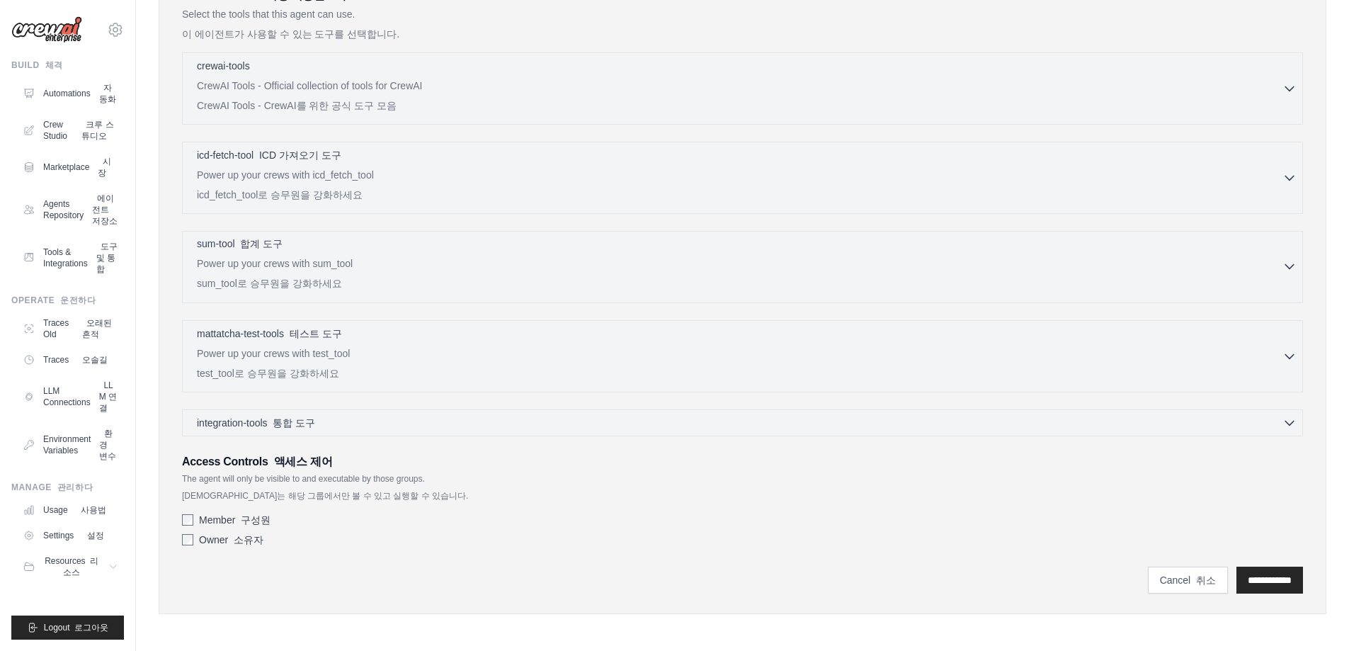
scroll to position [248, 0]
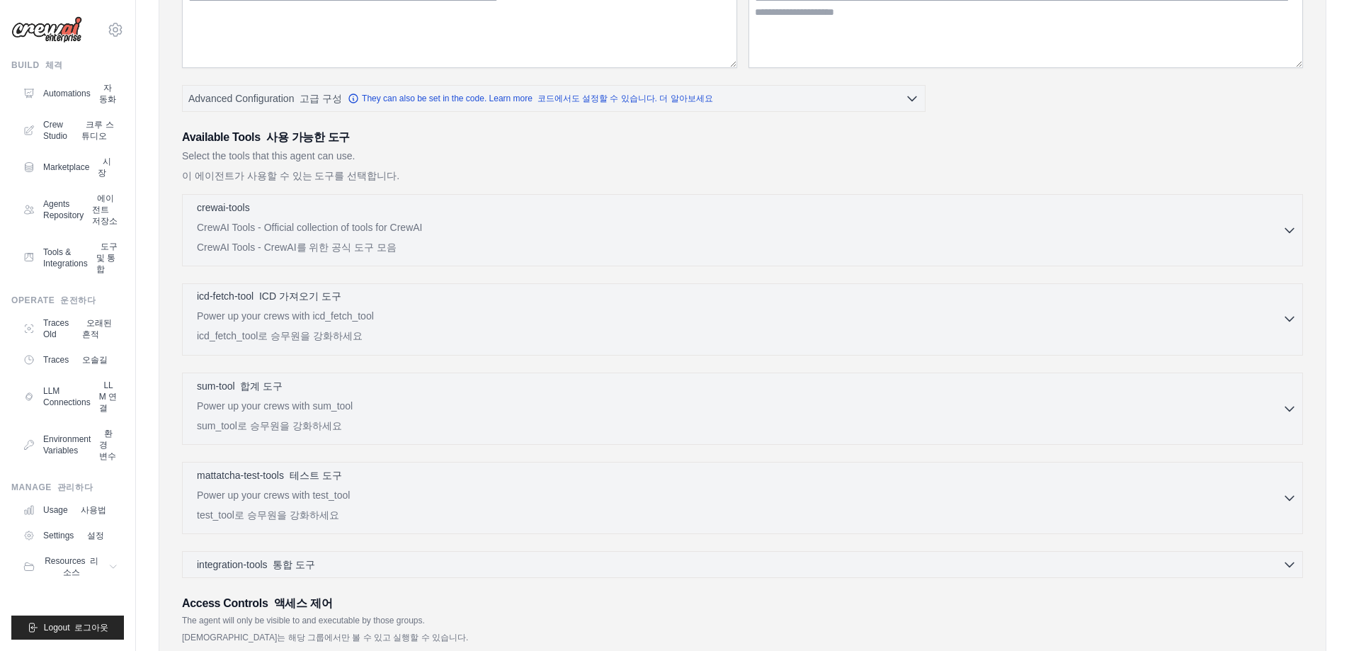
click at [387, 308] on div "icd-fetch-tool ICD 가져오기 도구 0 selected Power up your crews with icd_fetch_tool i…" at bounding box center [740, 319] width 1086 height 60
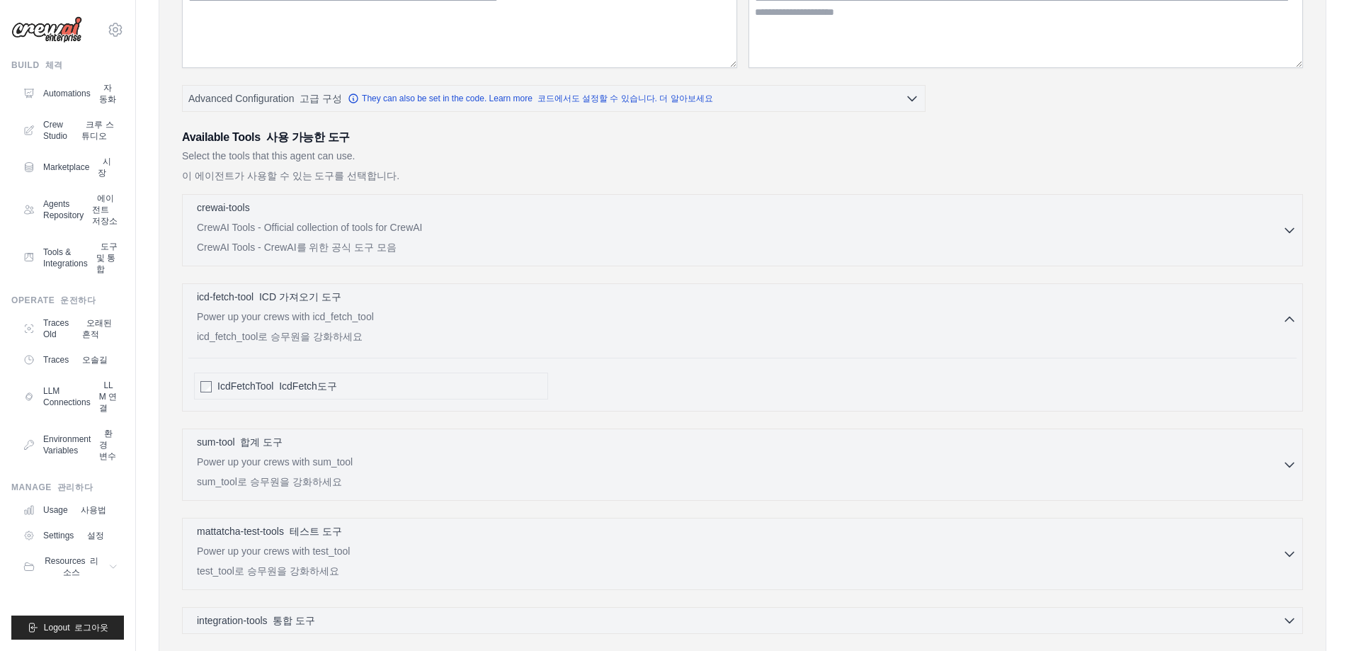
click at [334, 404] on div "IcdFetchTool IcdFetch도구" at bounding box center [742, 386] width 1109 height 38
click at [305, 390] on font "IcdFetch도구" at bounding box center [308, 385] width 58 height 11
click at [230, 387] on span "IcdFetchTool IcdFetch도구" at bounding box center [277, 386] width 120 height 14
click at [315, 296] on font "ICD 가져오기 도구" at bounding box center [300, 295] width 82 height 11
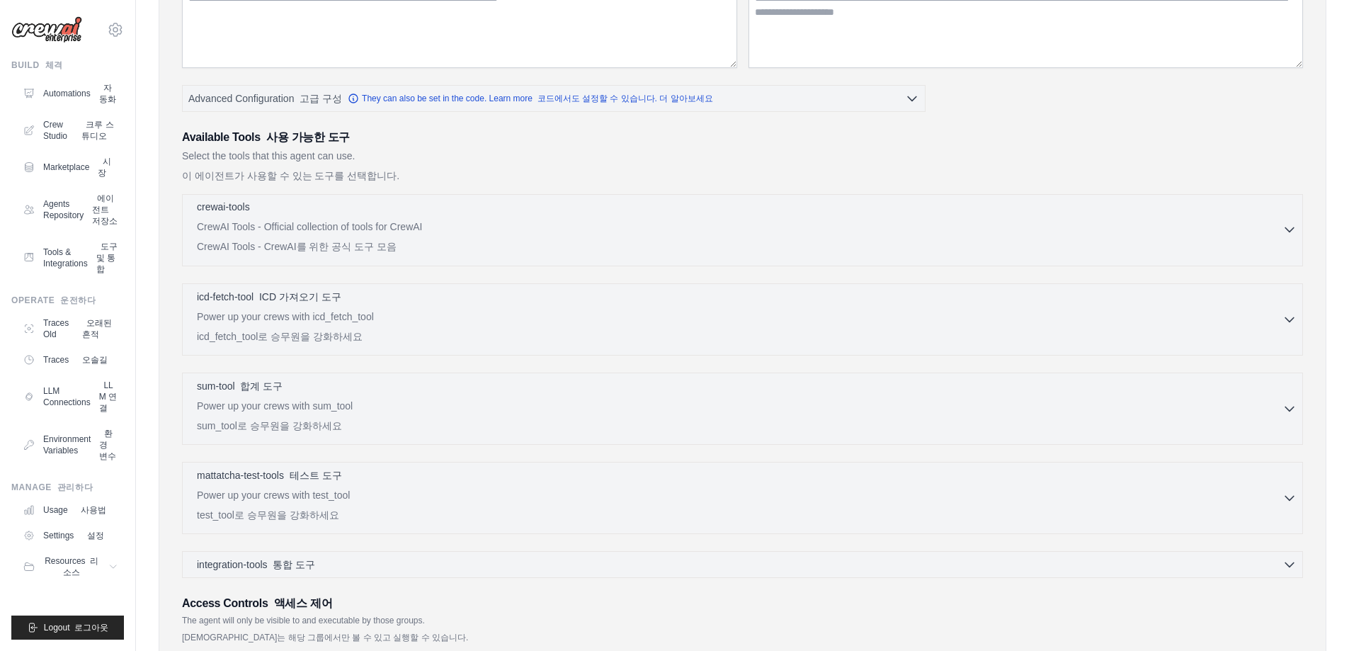
click at [345, 227] on p "CrewAI Tools - Official collection of tools for CrewAI CrewAI Tools - CrewAI를 위…" at bounding box center [740, 240] width 1086 height 40
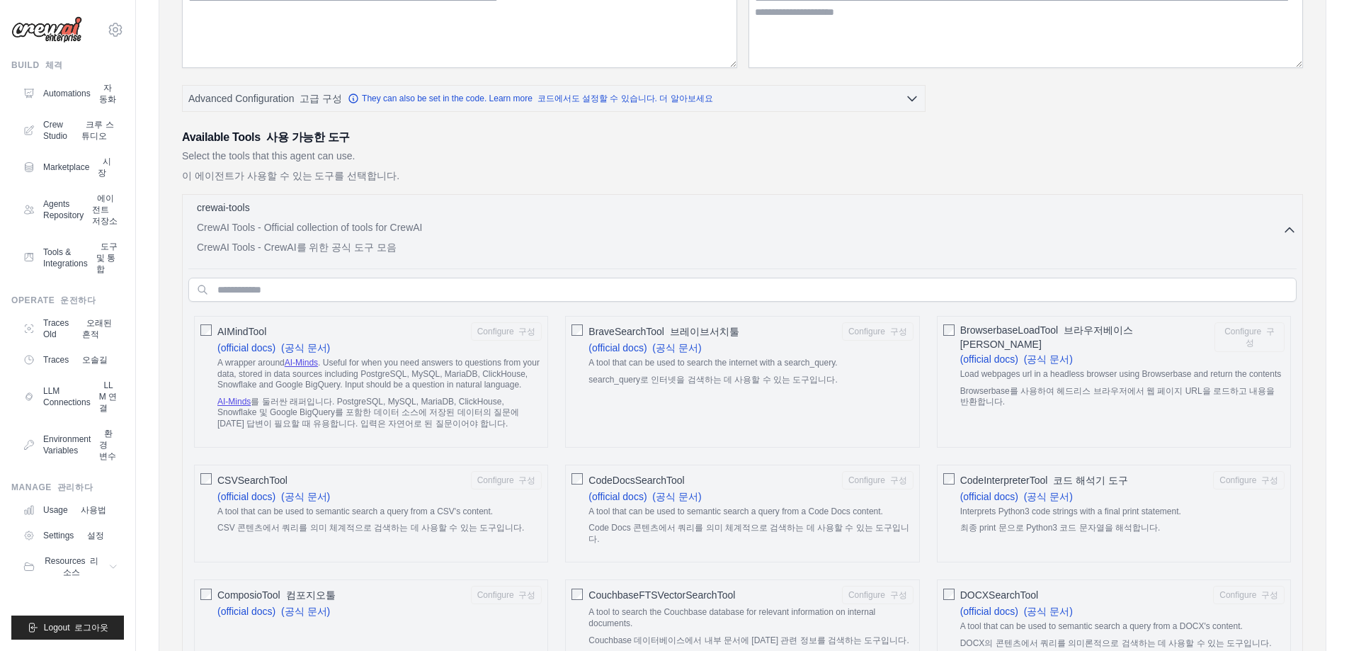
scroll to position [319, 0]
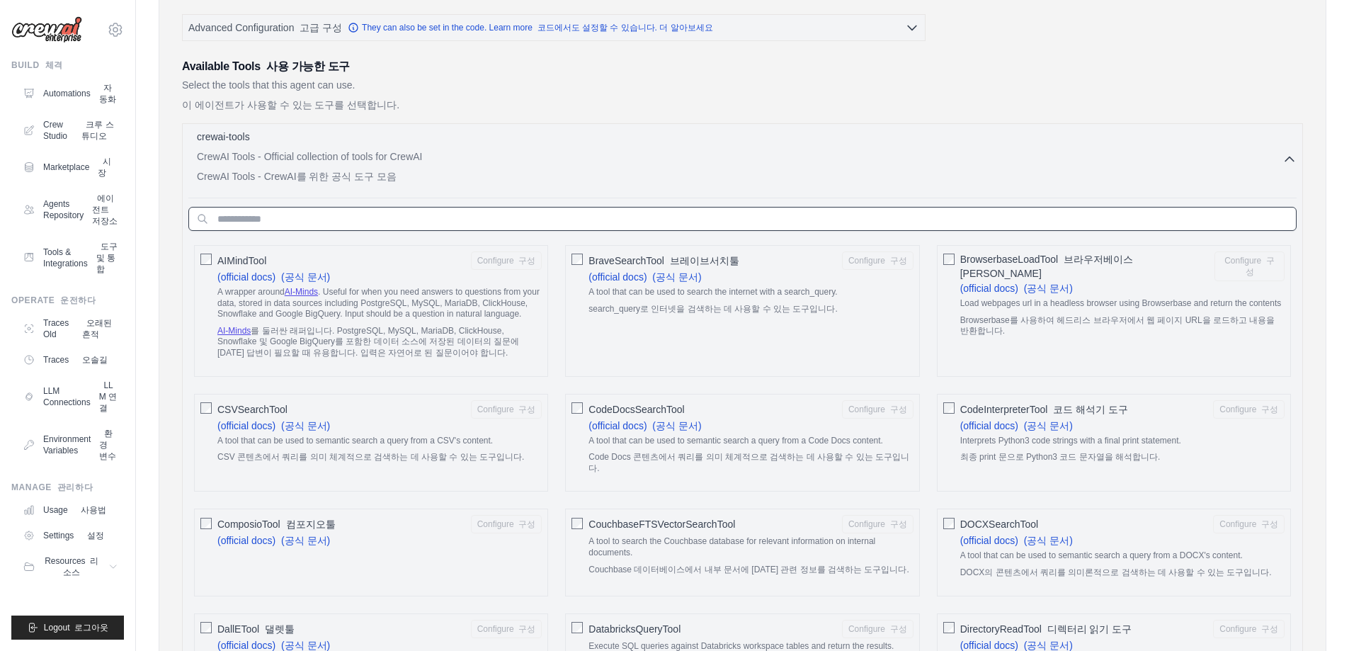
click at [339, 213] on input "text" at bounding box center [742, 219] width 1109 height 24
type input "*"
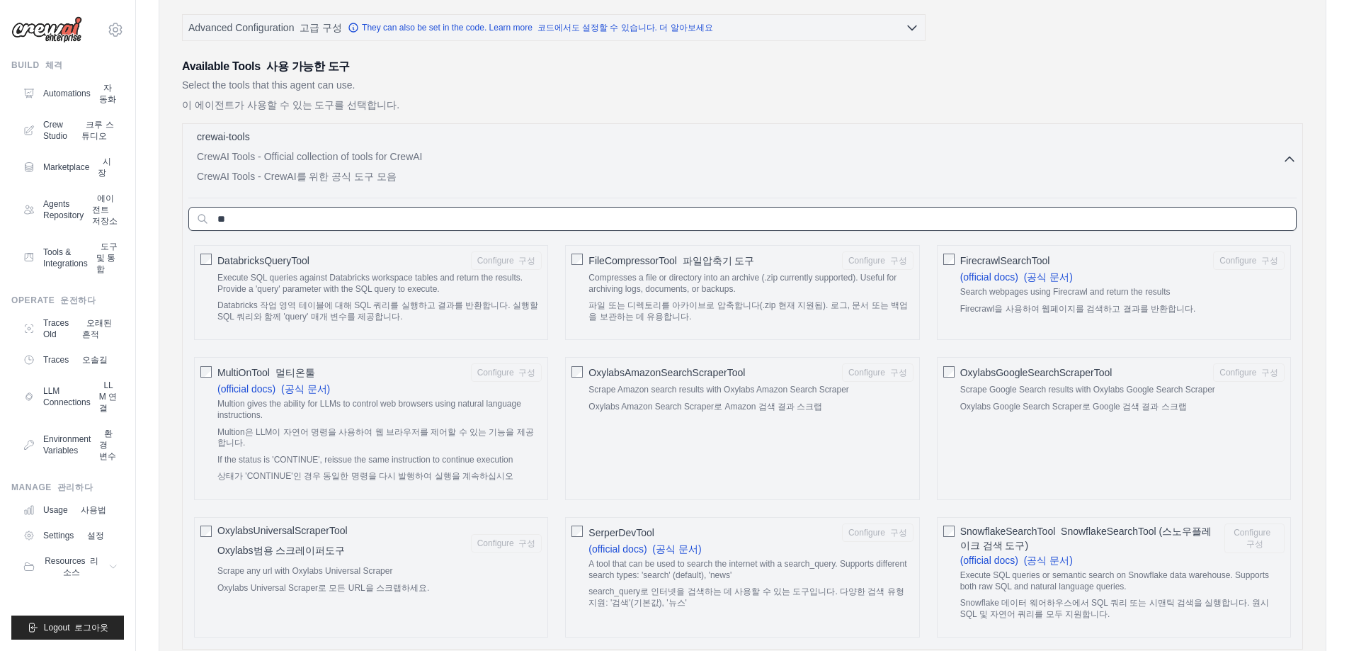
type input "*"
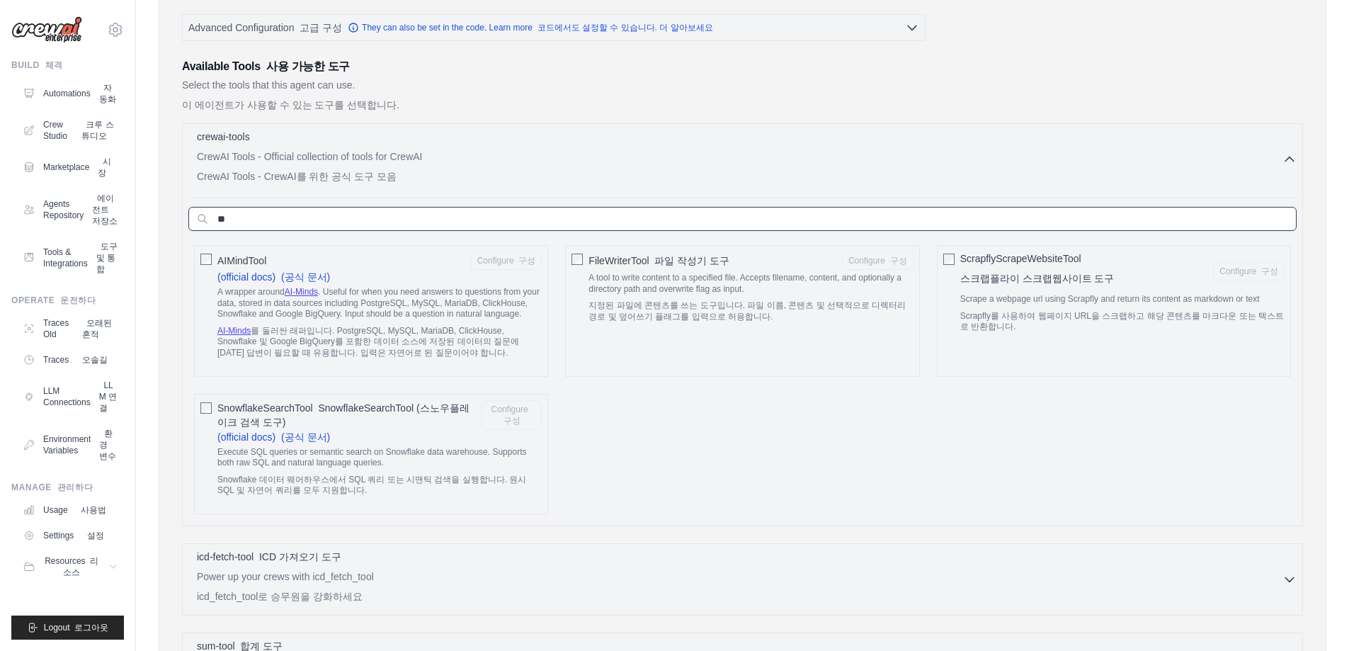
type input "*"
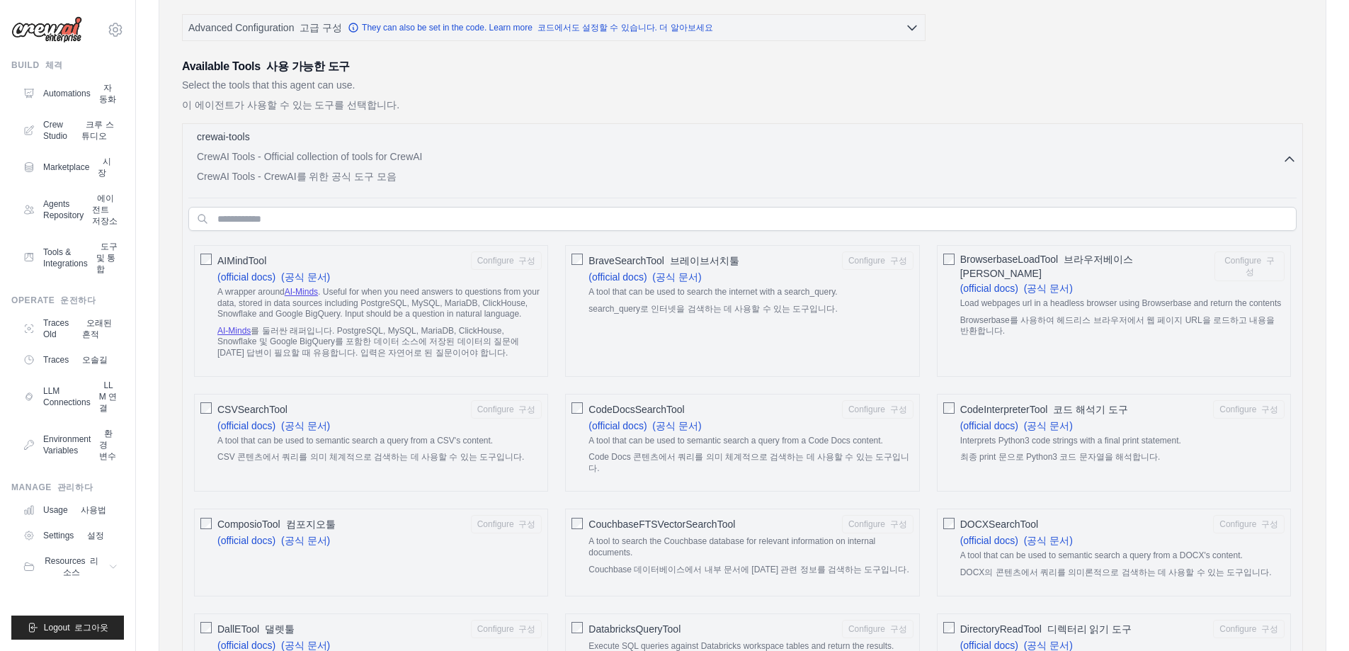
drag, startPoint x: 221, startPoint y: 256, endPoint x: 235, endPoint y: 274, distance: 22.7
click at [221, 257] on span "AIMindTool" at bounding box center [241, 261] width 49 height 14
click at [516, 220] on input "text" at bounding box center [742, 219] width 1109 height 24
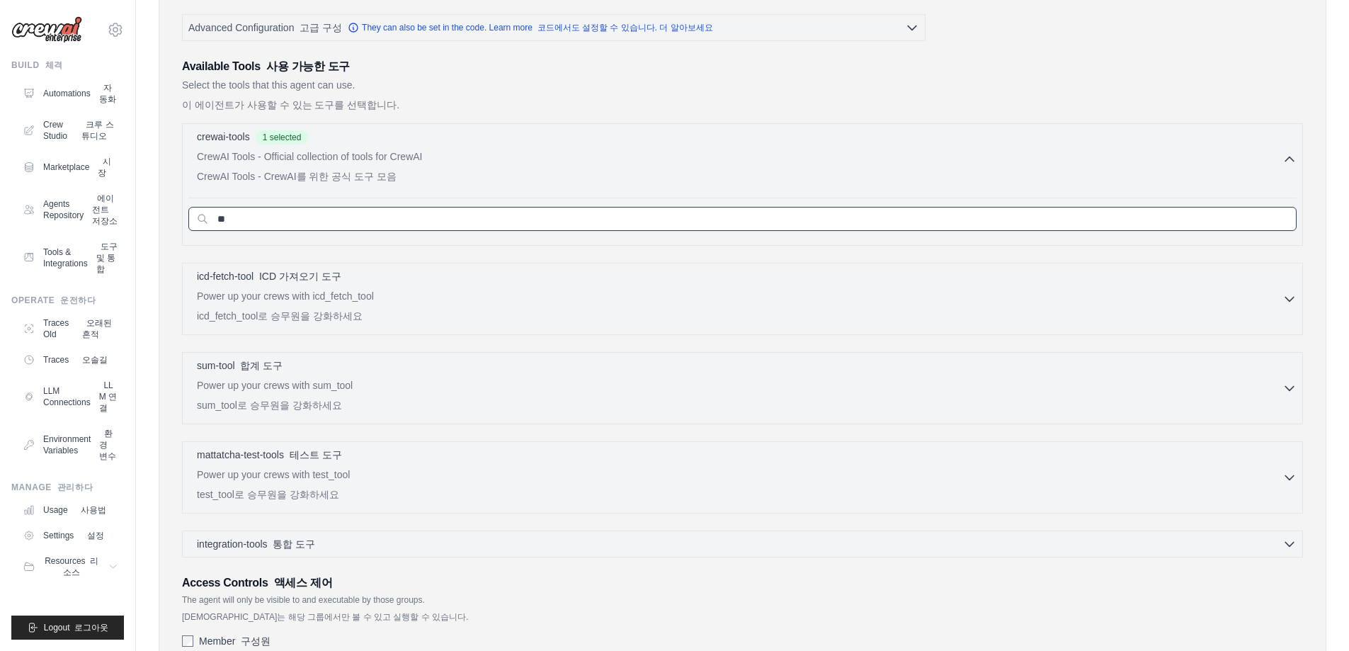
type input "*"
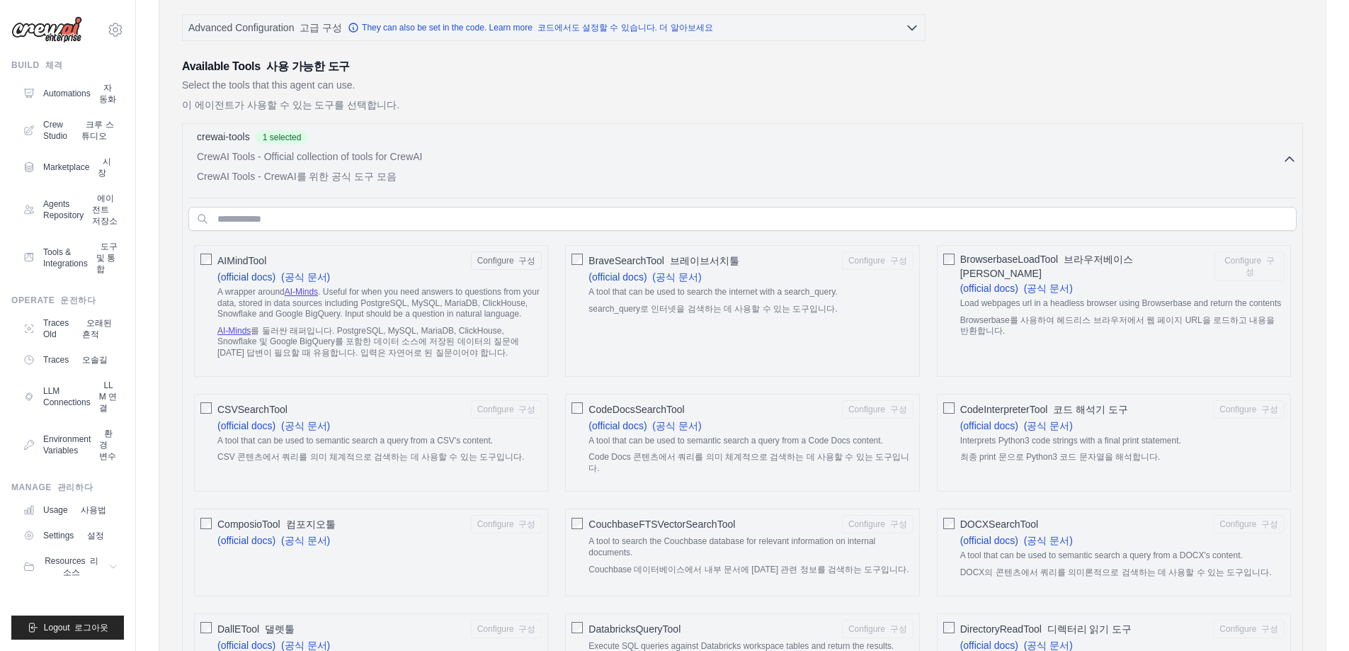
drag, startPoint x: 1018, startPoint y: 56, endPoint x: 1013, endPoint y: 5, distance: 51.2
